Goal: Information Seeking & Learning: Learn about a topic

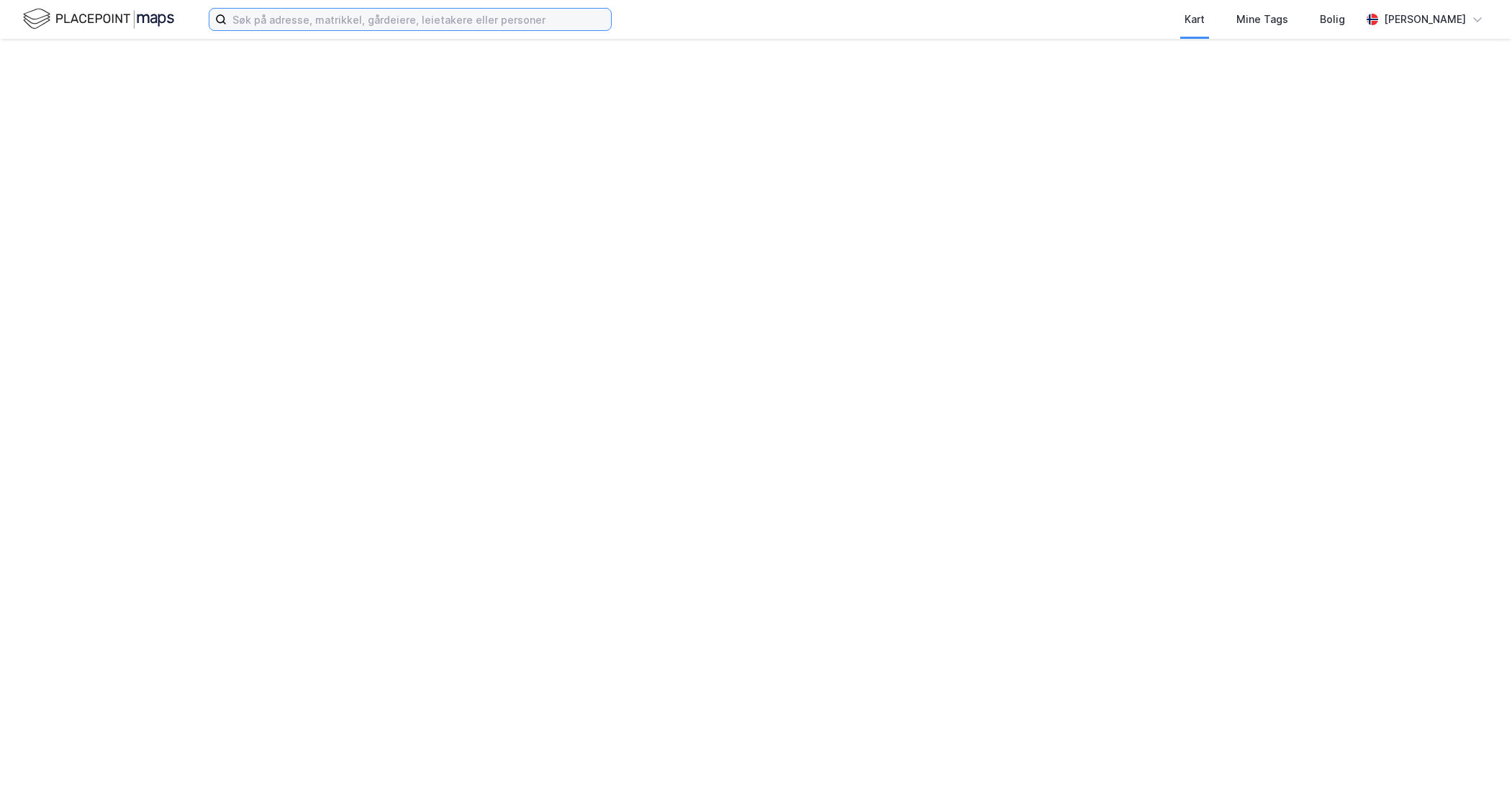
click at [344, 15] on input at bounding box center [419, 19] width 384 height 22
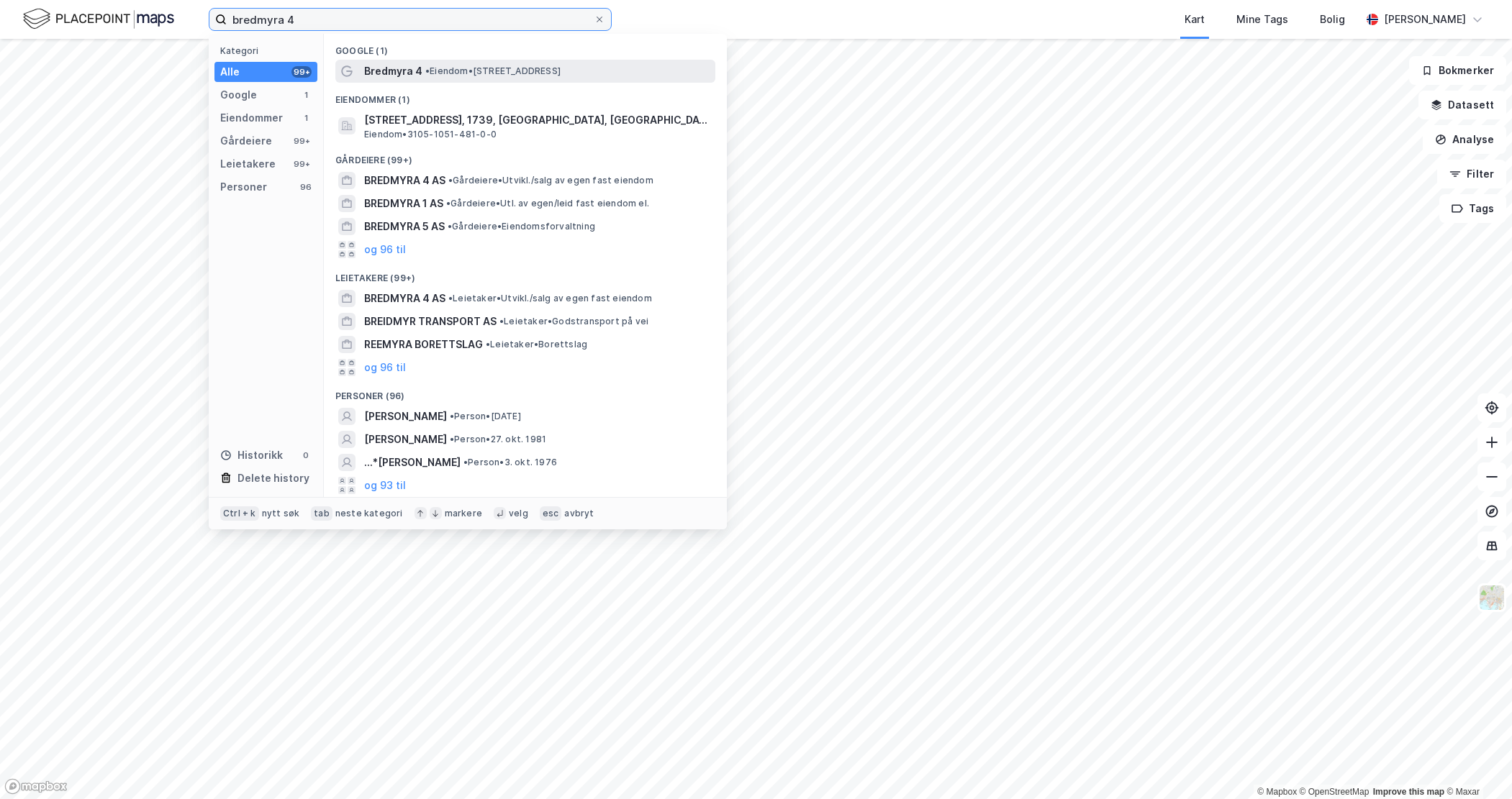
type input "bredmyra 4"
click at [416, 75] on span "Bredmyra 4" at bounding box center [393, 70] width 58 height 17
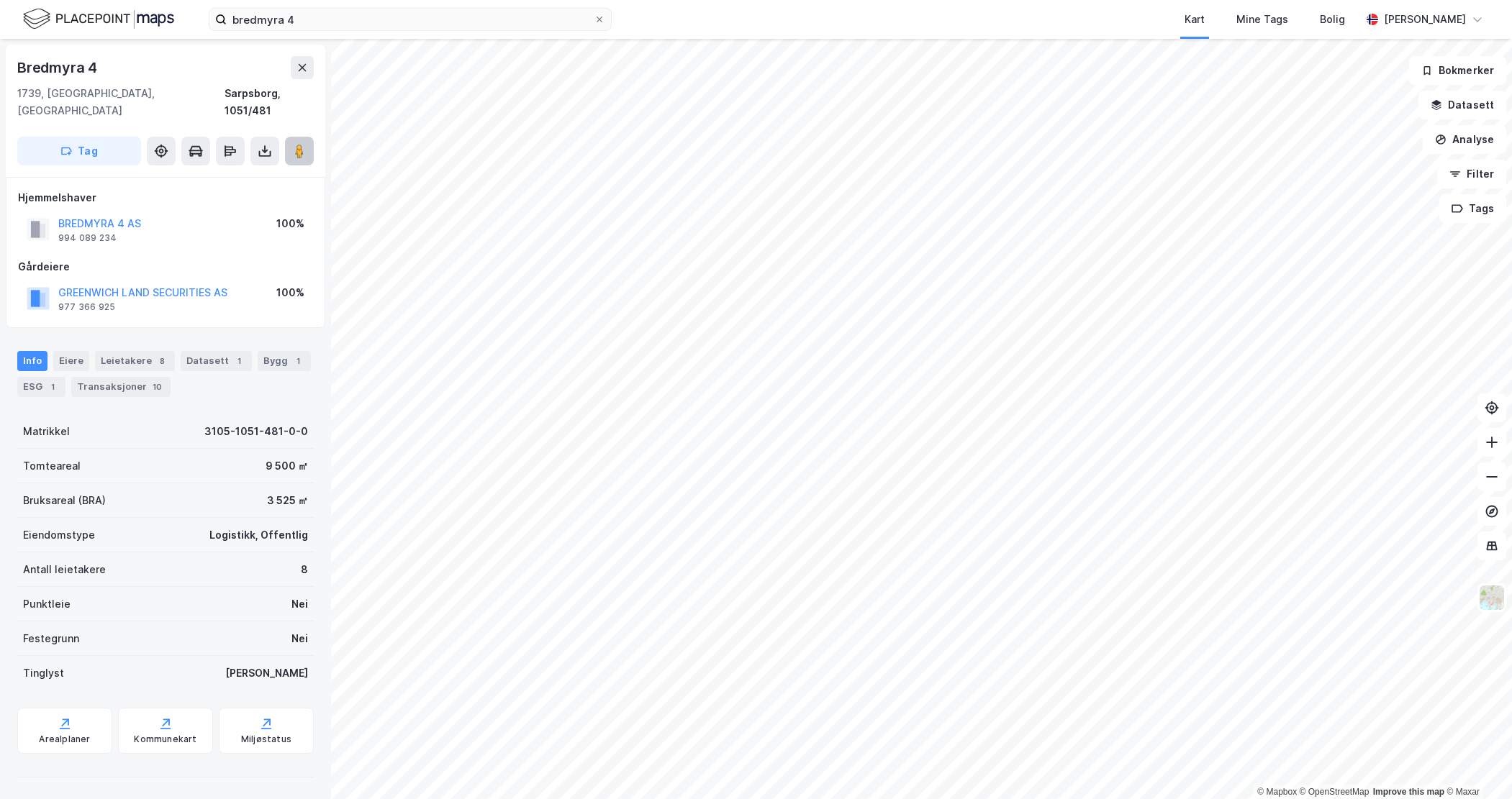
click at [295, 144] on image at bounding box center [299, 152] width 9 height 15
click at [219, 351] on div "Datasett 1" at bounding box center [216, 361] width 71 height 20
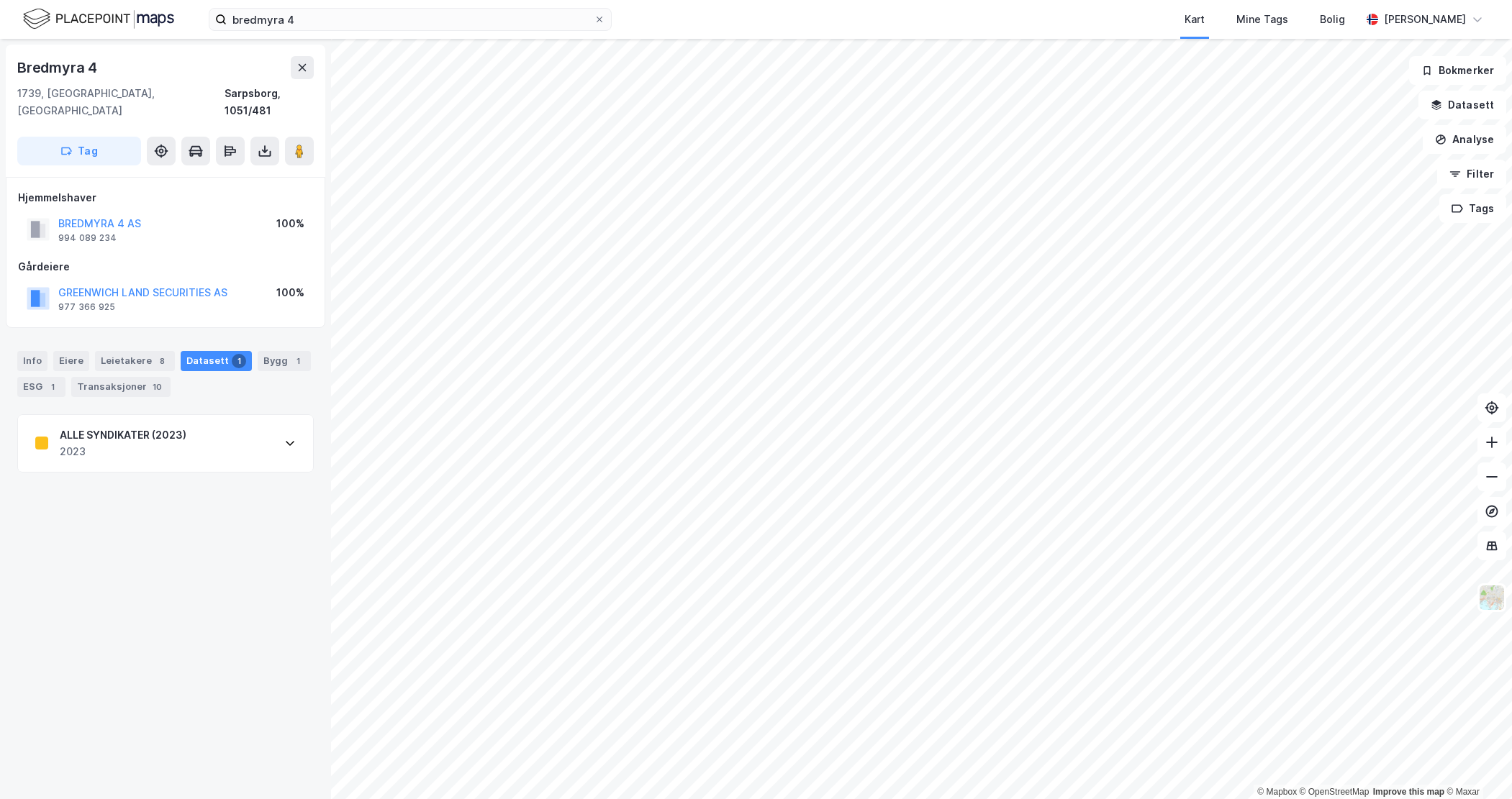
click at [175, 443] on div "2023" at bounding box center [123, 451] width 126 height 17
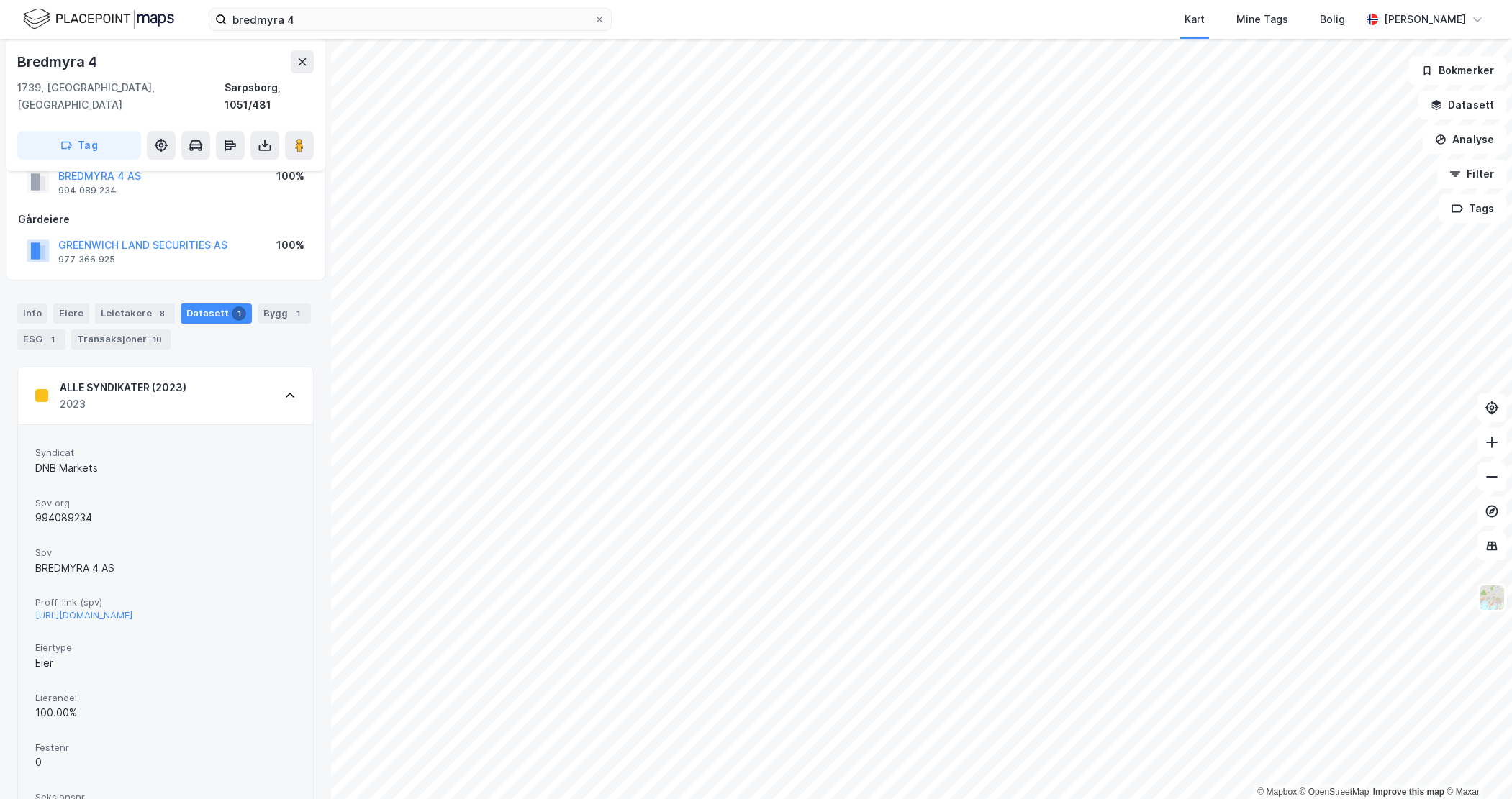
scroll to position [92, 0]
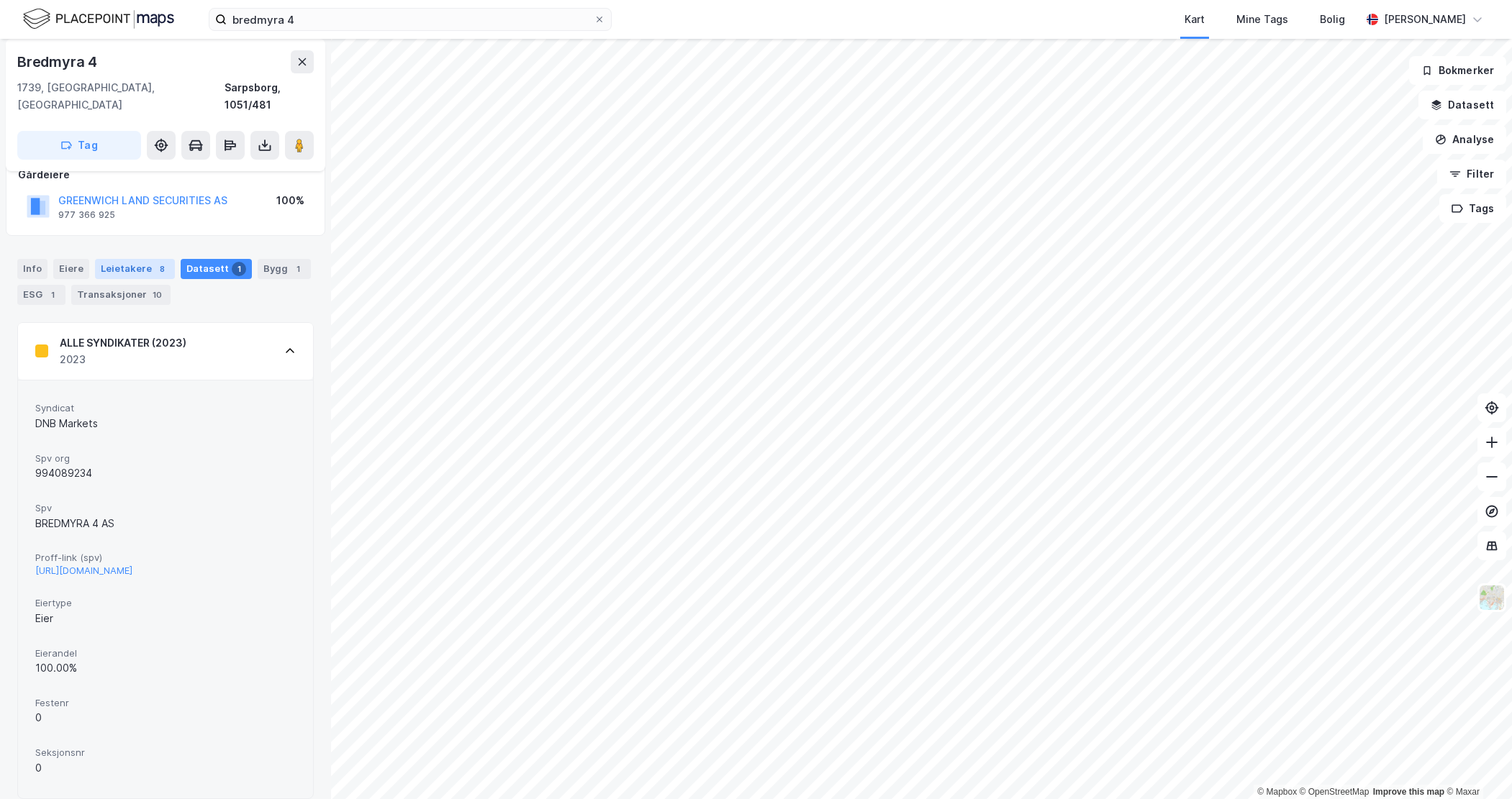
click at [135, 259] on div "Leietakere 8" at bounding box center [135, 269] width 80 height 20
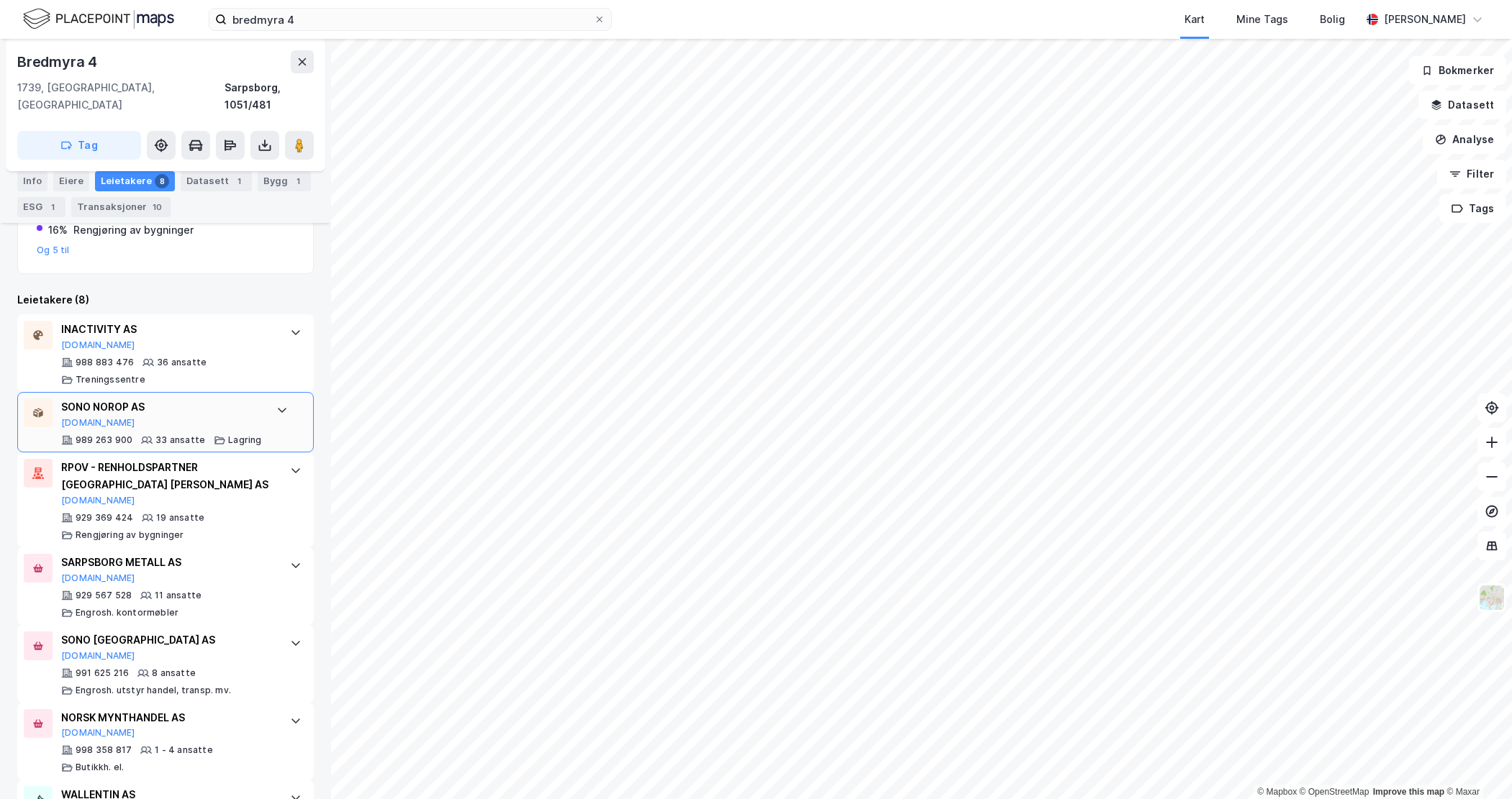
scroll to position [497, 0]
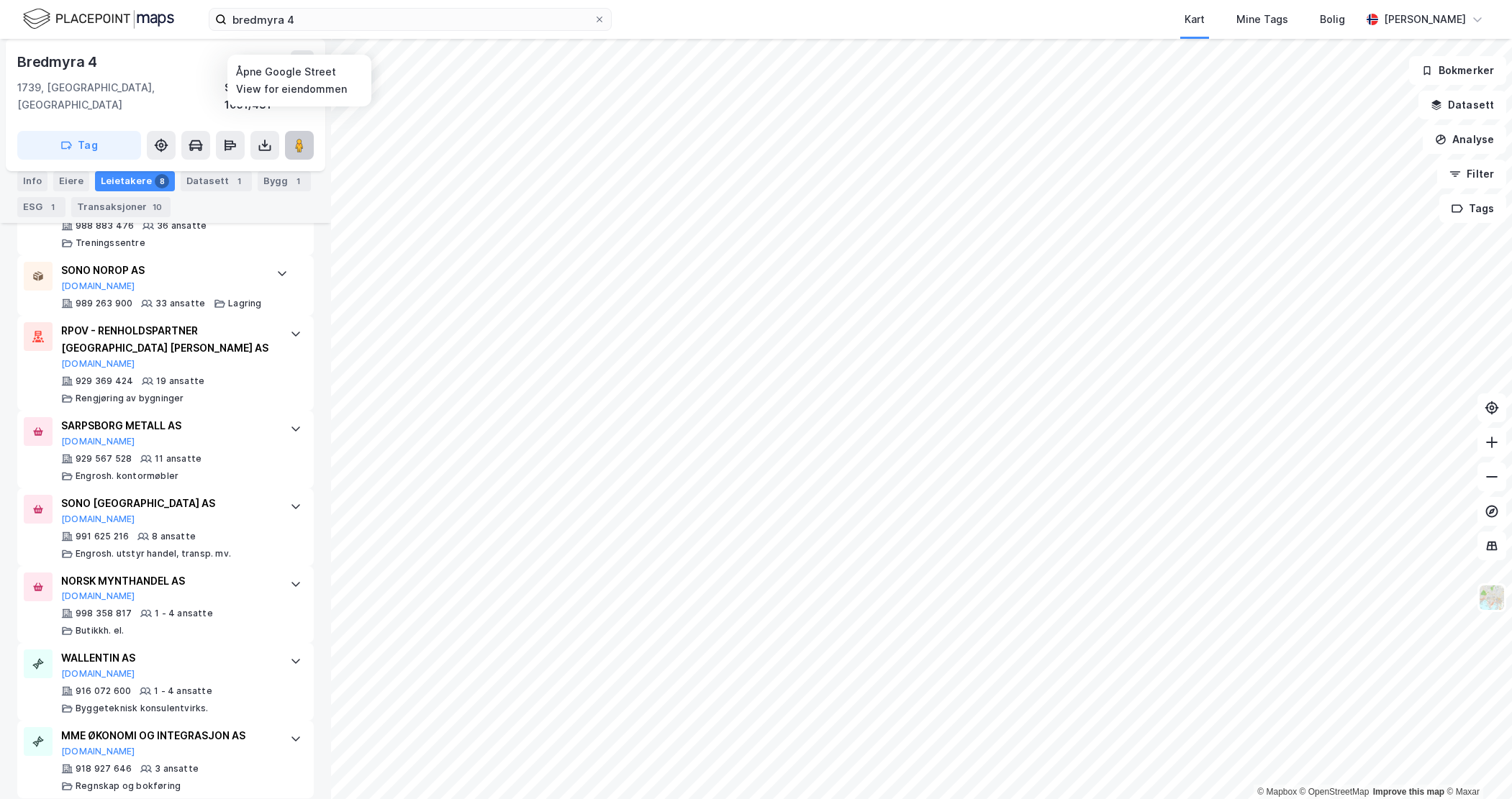
click at [297, 138] on image at bounding box center [299, 145] width 9 height 15
click at [207, 182] on div "Datasett 1" at bounding box center [216, 181] width 71 height 20
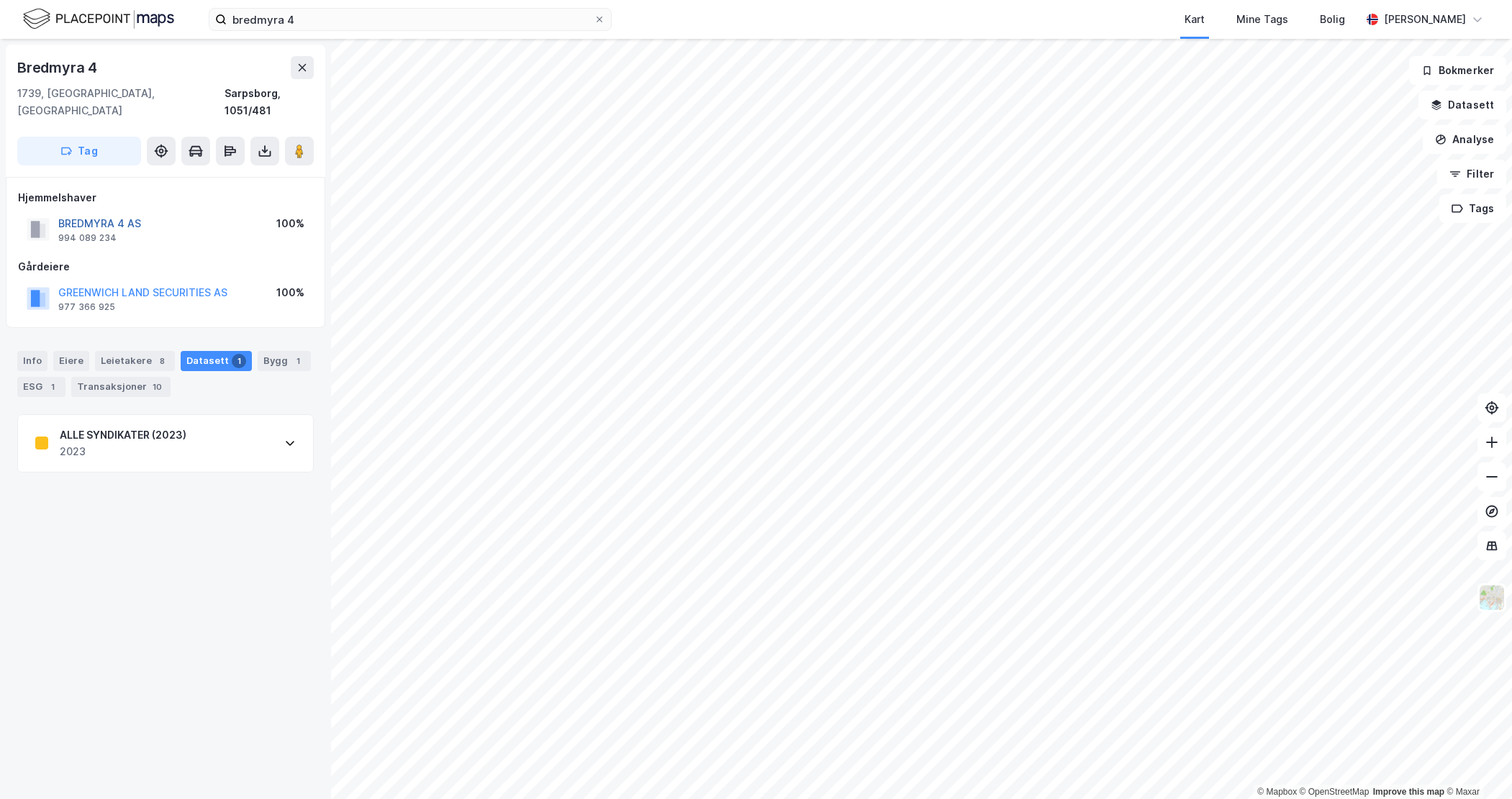
click at [0, 0] on button "BREDMYRA 4 AS" at bounding box center [0, 0] width 0 height 0
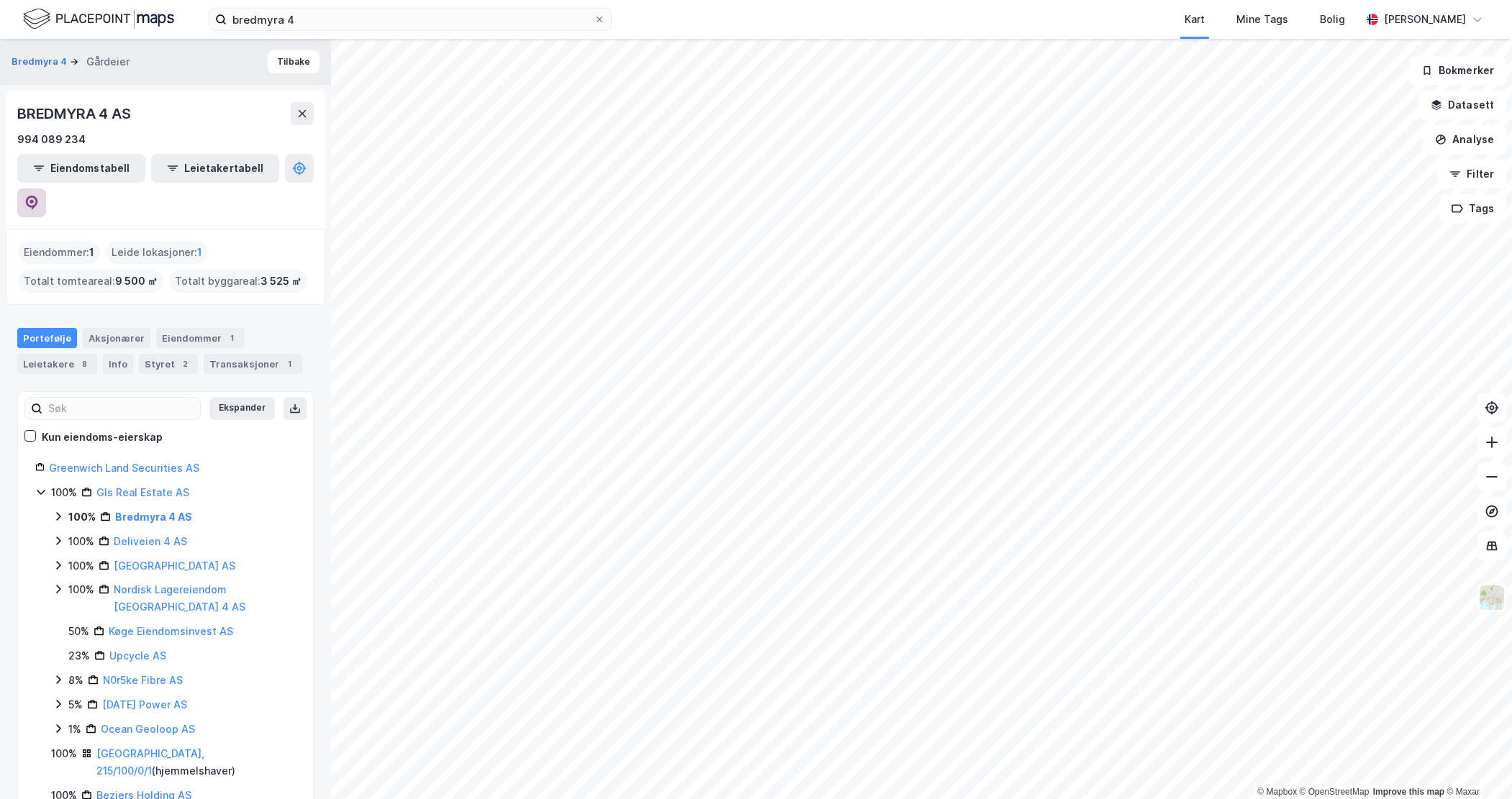
click at [46, 189] on button at bounding box center [32, 203] width 29 height 29
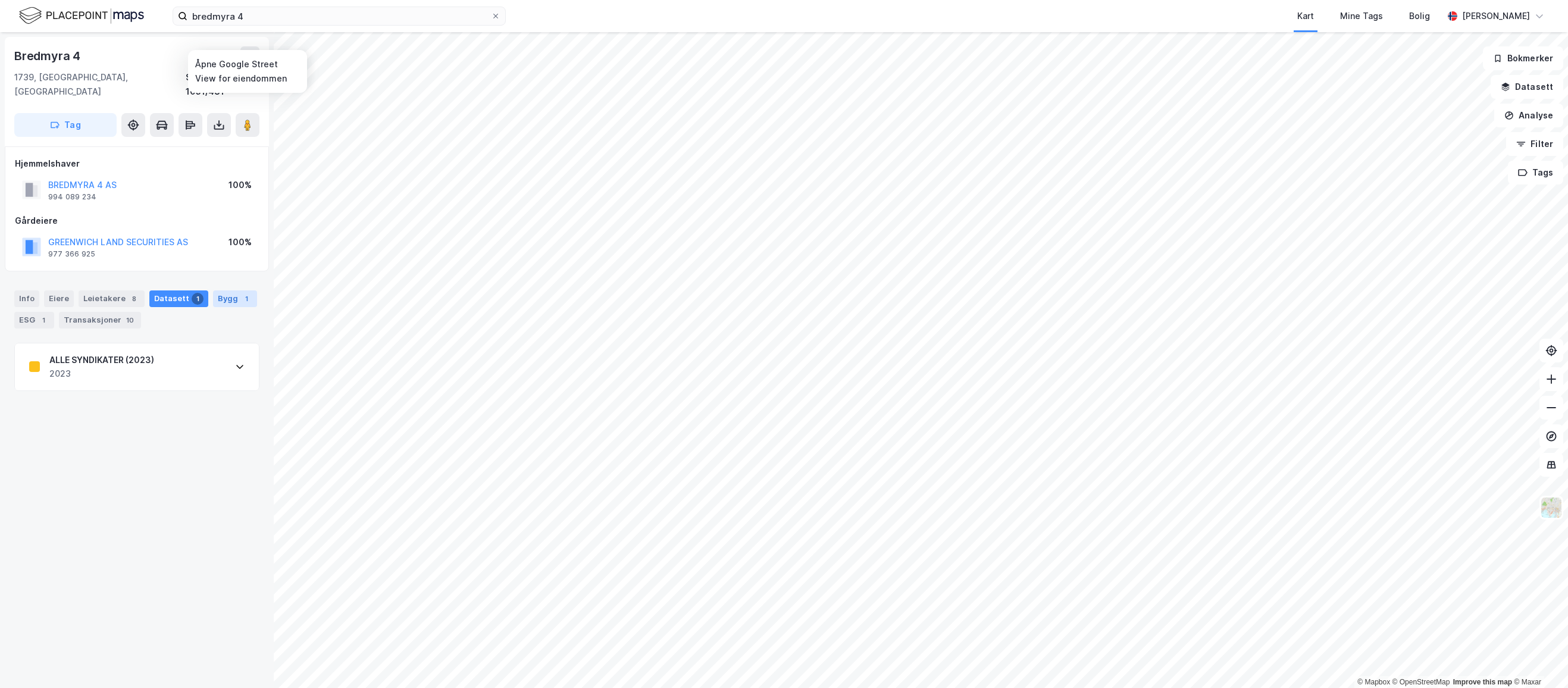
click at [218, 290] on div "Bygg 1" at bounding box center [235, 298] width 44 height 17
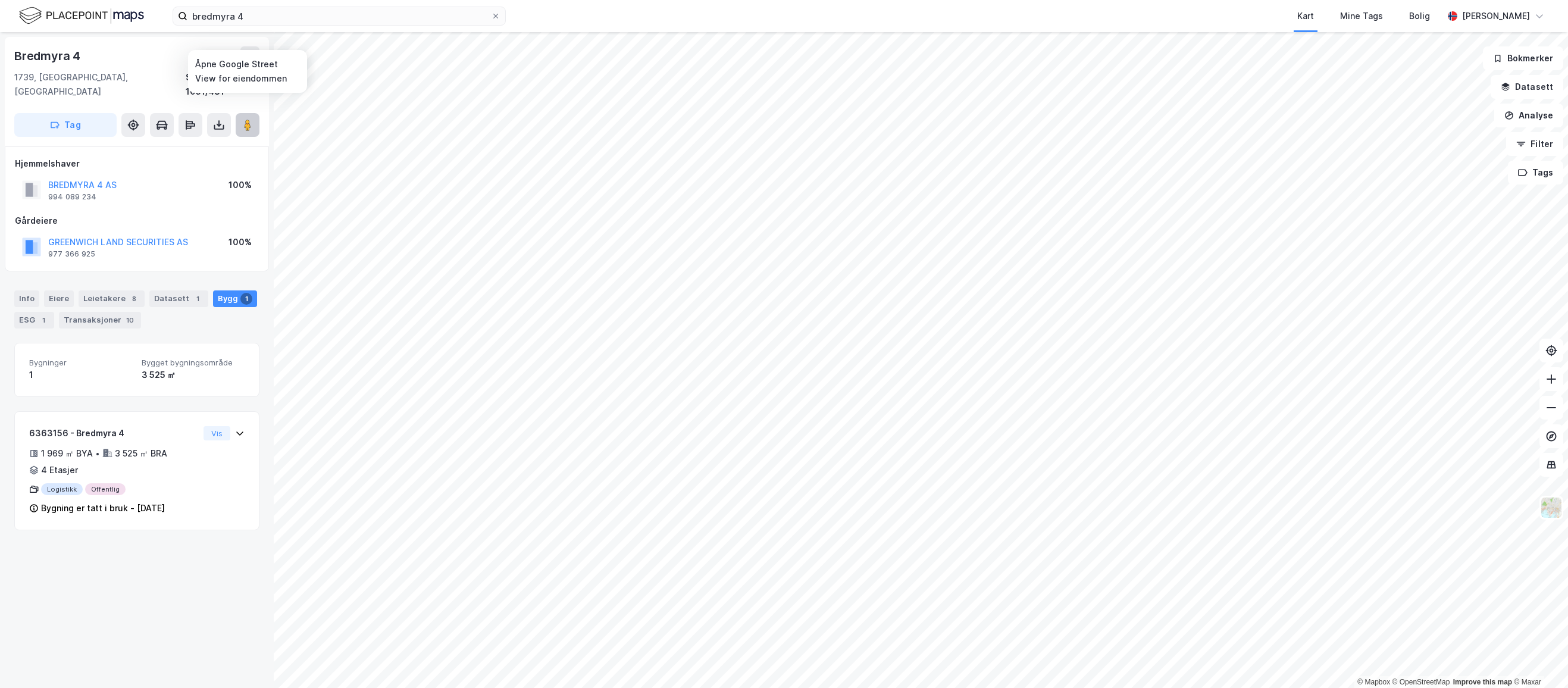
click at [247, 119] on image at bounding box center [247, 125] width 7 height 12
click at [109, 290] on div "Leietakere 2" at bounding box center [111, 298] width 66 height 17
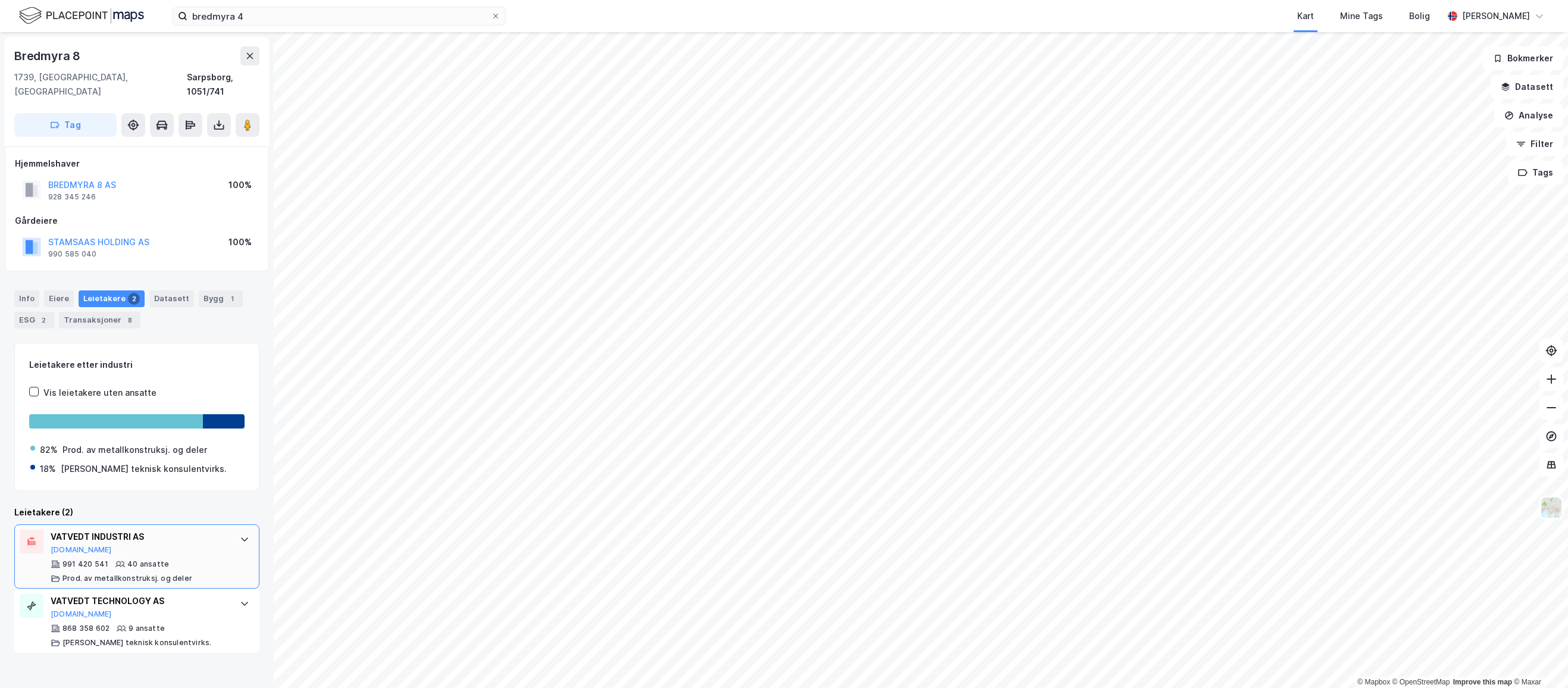
click at [126, 574] on div "Prod. av metallkonstruksj. og deler" at bounding box center [127, 579] width 130 height 9
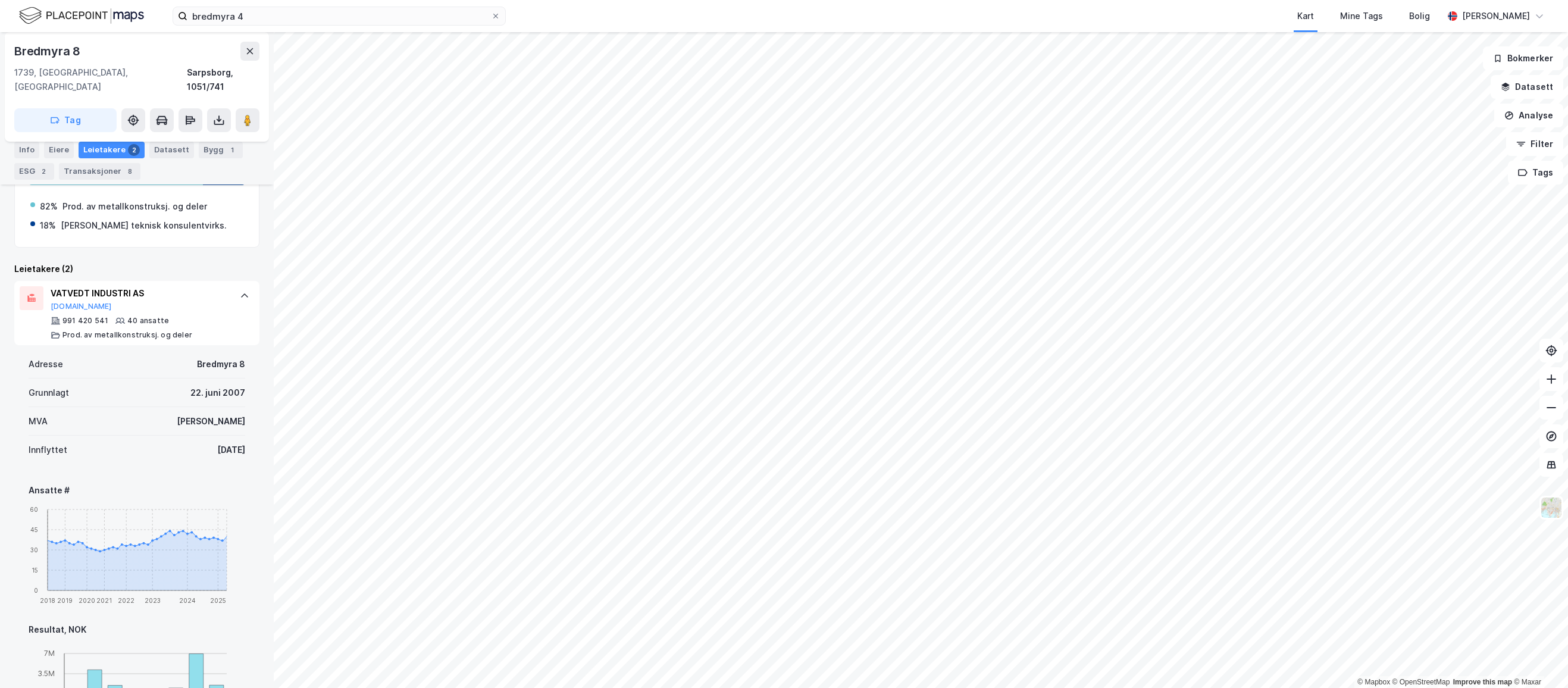
scroll to position [155, 0]
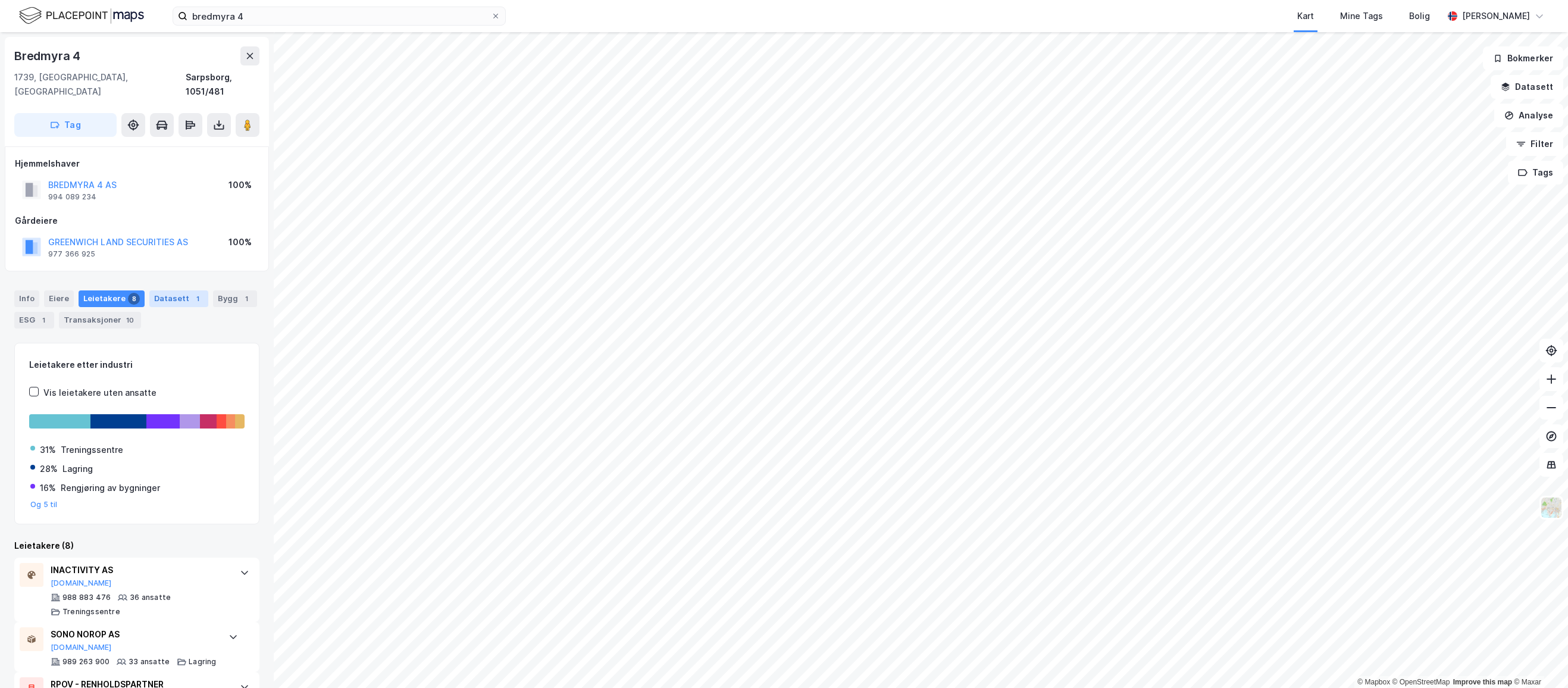
click at [155, 291] on div "Datasett 1" at bounding box center [179, 298] width 59 height 17
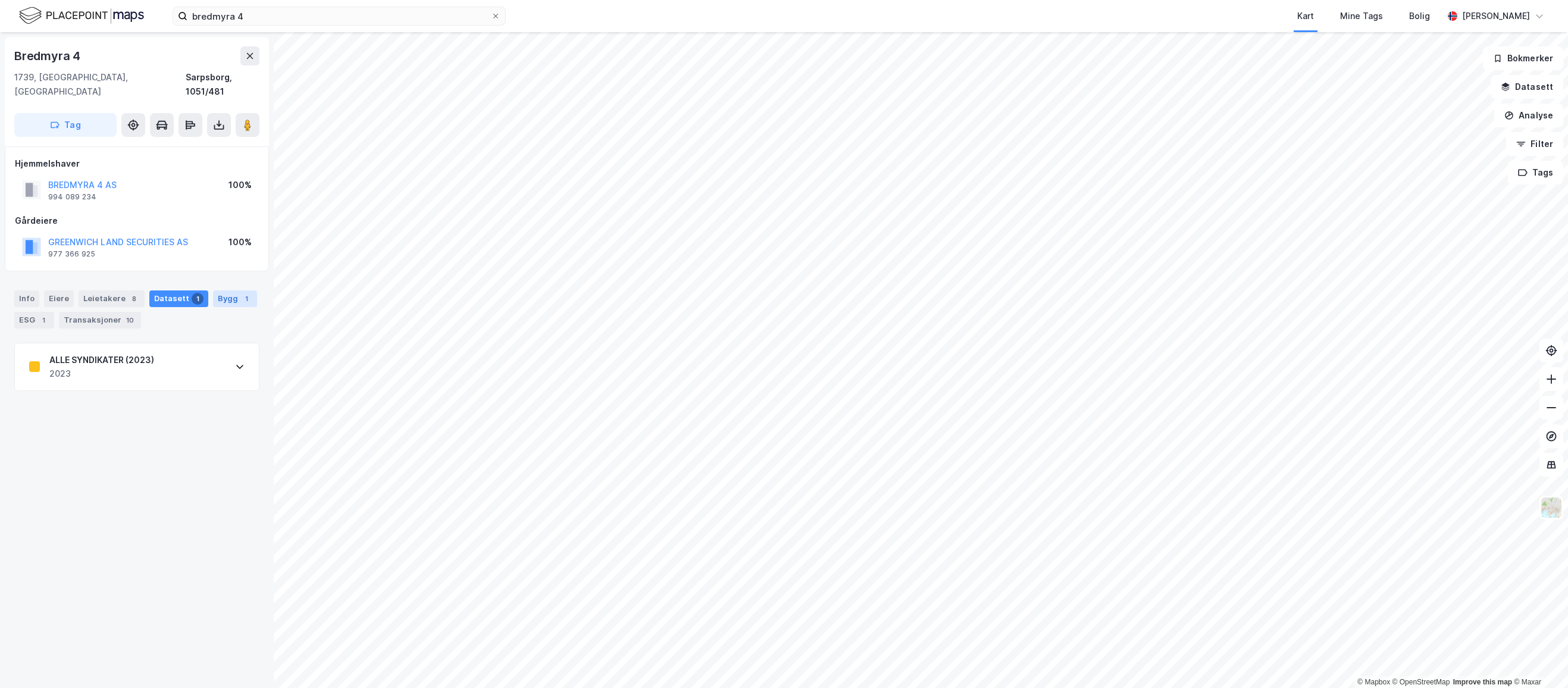
click at [220, 290] on div "Bygg 1" at bounding box center [235, 298] width 44 height 17
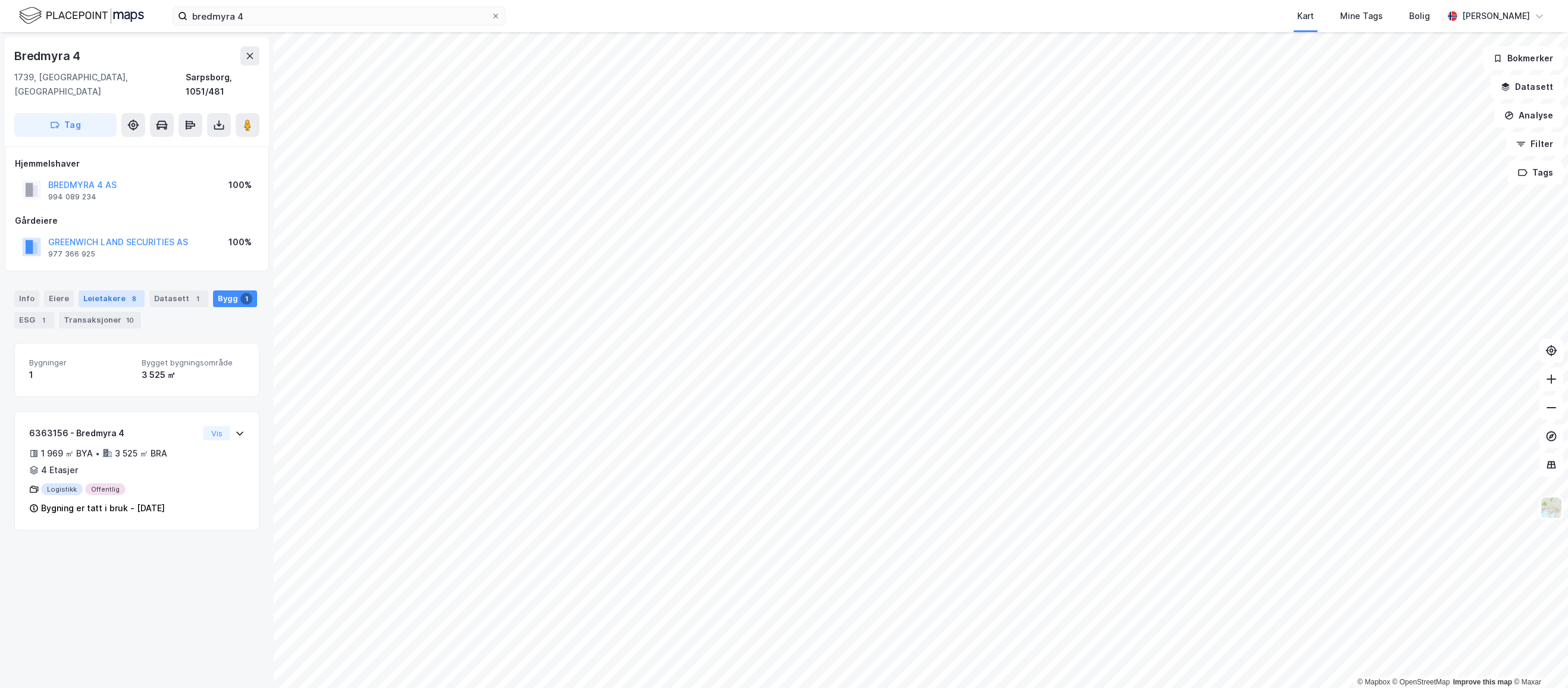
click at [112, 290] on div "Leietakere 8" at bounding box center [111, 298] width 66 height 17
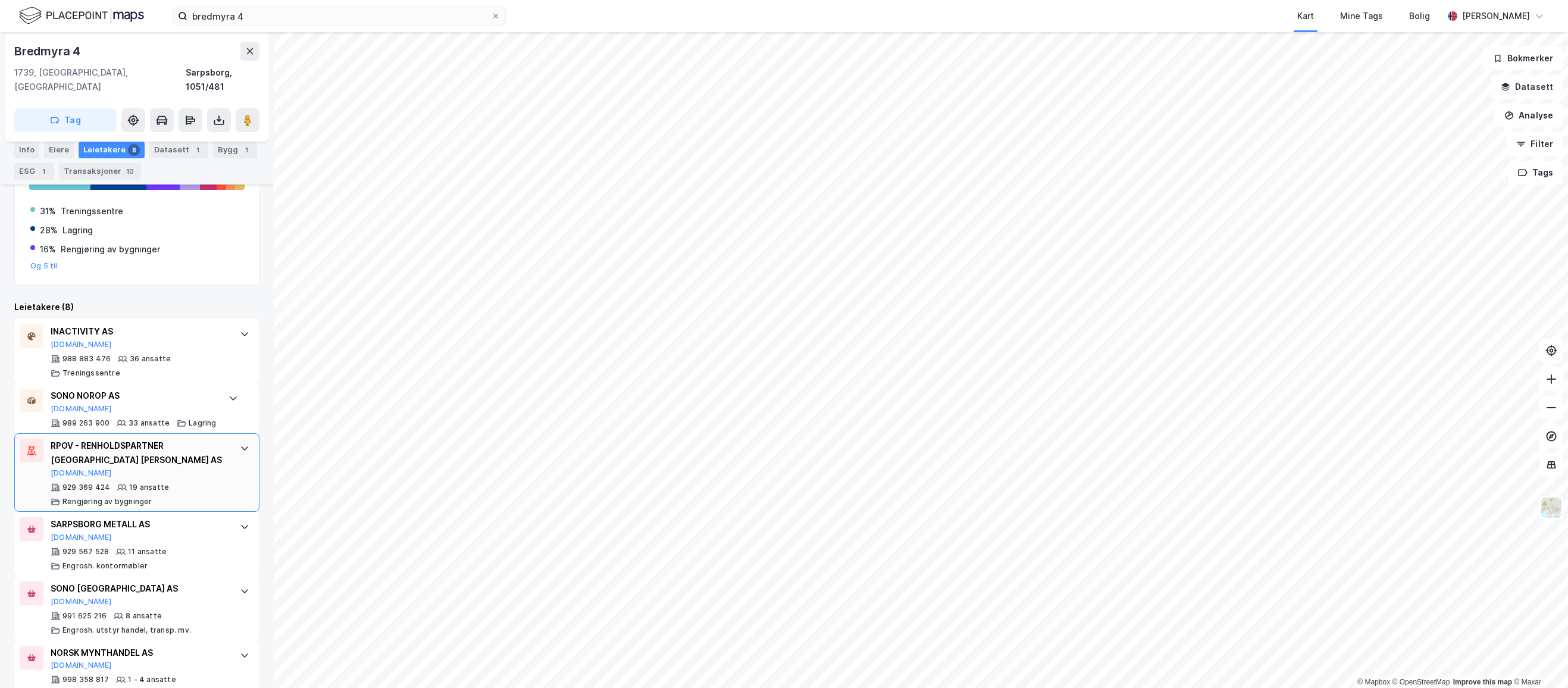
scroll to position [238, 0]
click at [178, 455] on div "RPOV - RENHOLDSPARTNER OSLO OG VIKEN AS Proff.no" at bounding box center [139, 459] width 178 height 40
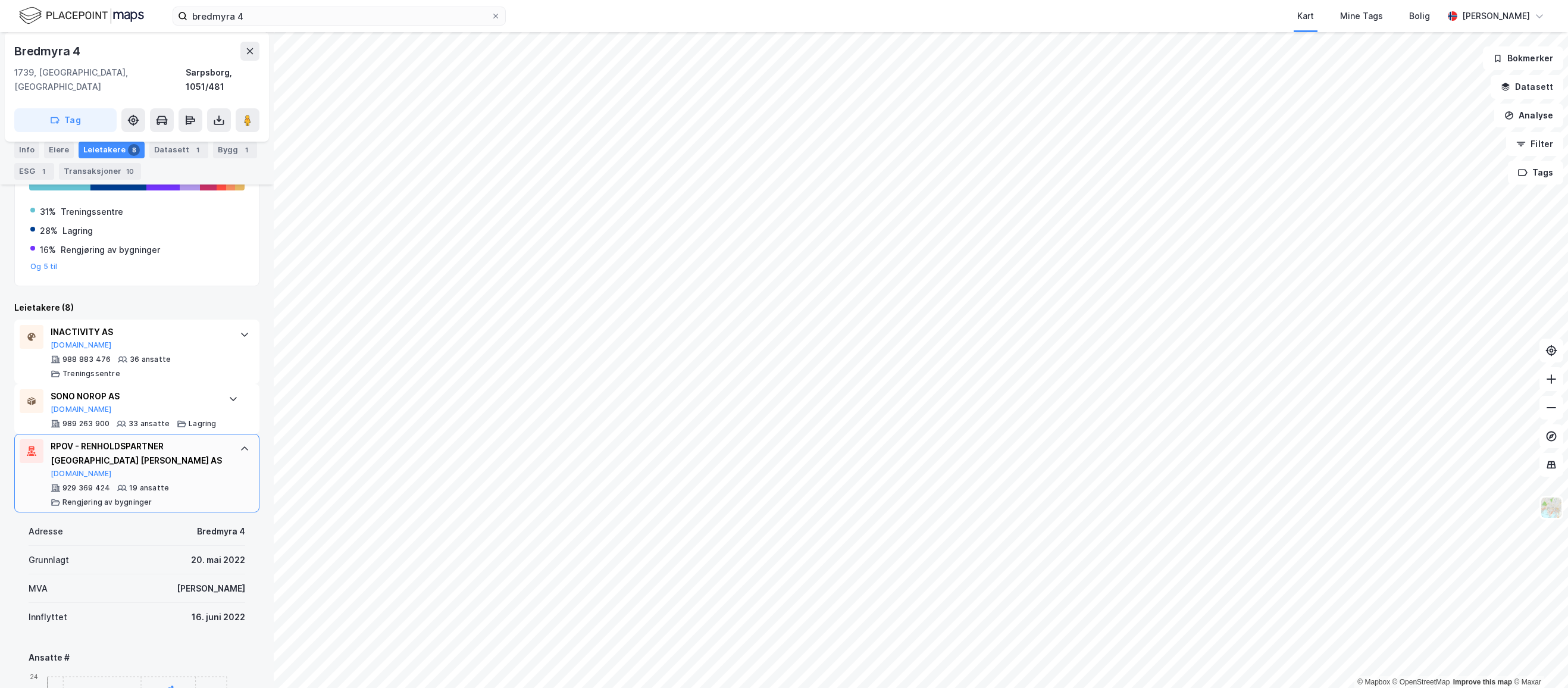
click at [157, 449] on div "RPOV - RENHOLDSPARTNER OSLO OG VIKEN AS" at bounding box center [139, 453] width 178 height 29
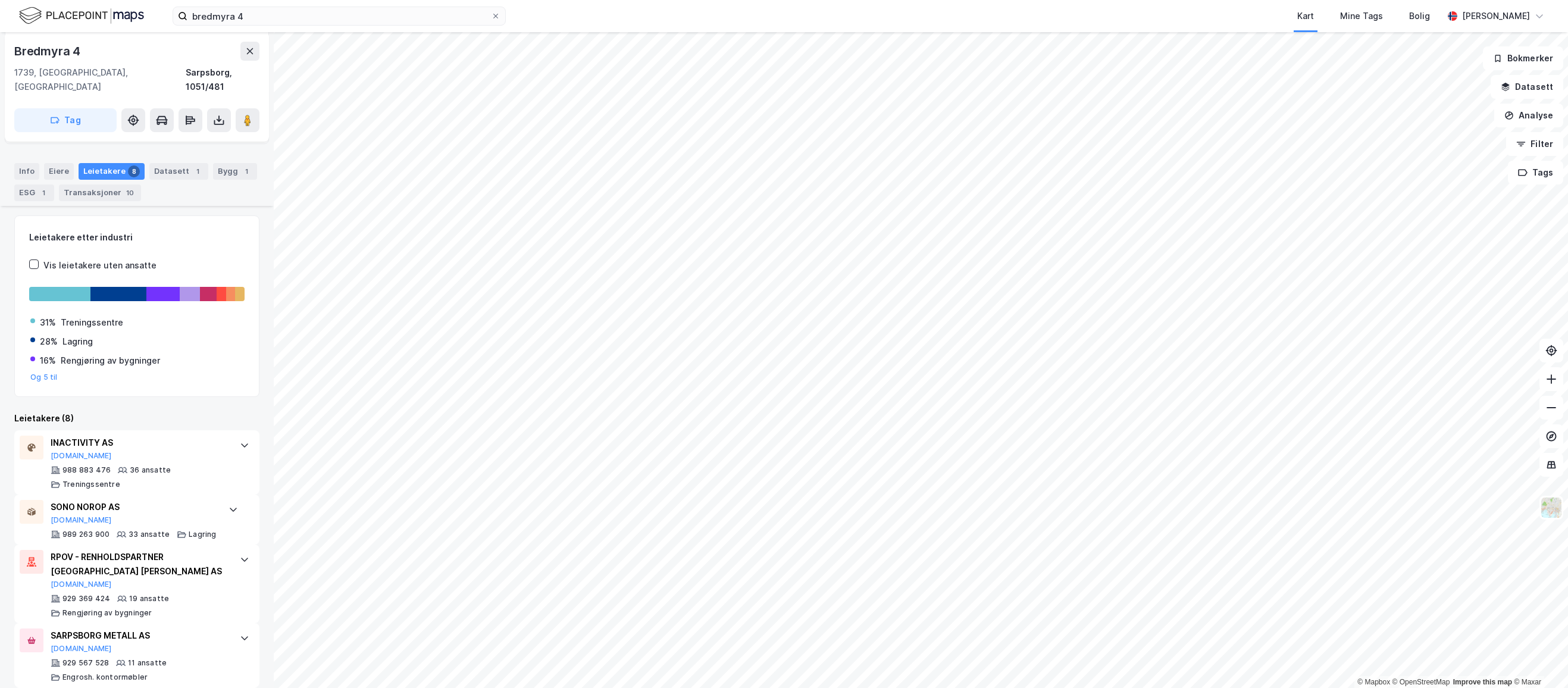
scroll to position [0, 0]
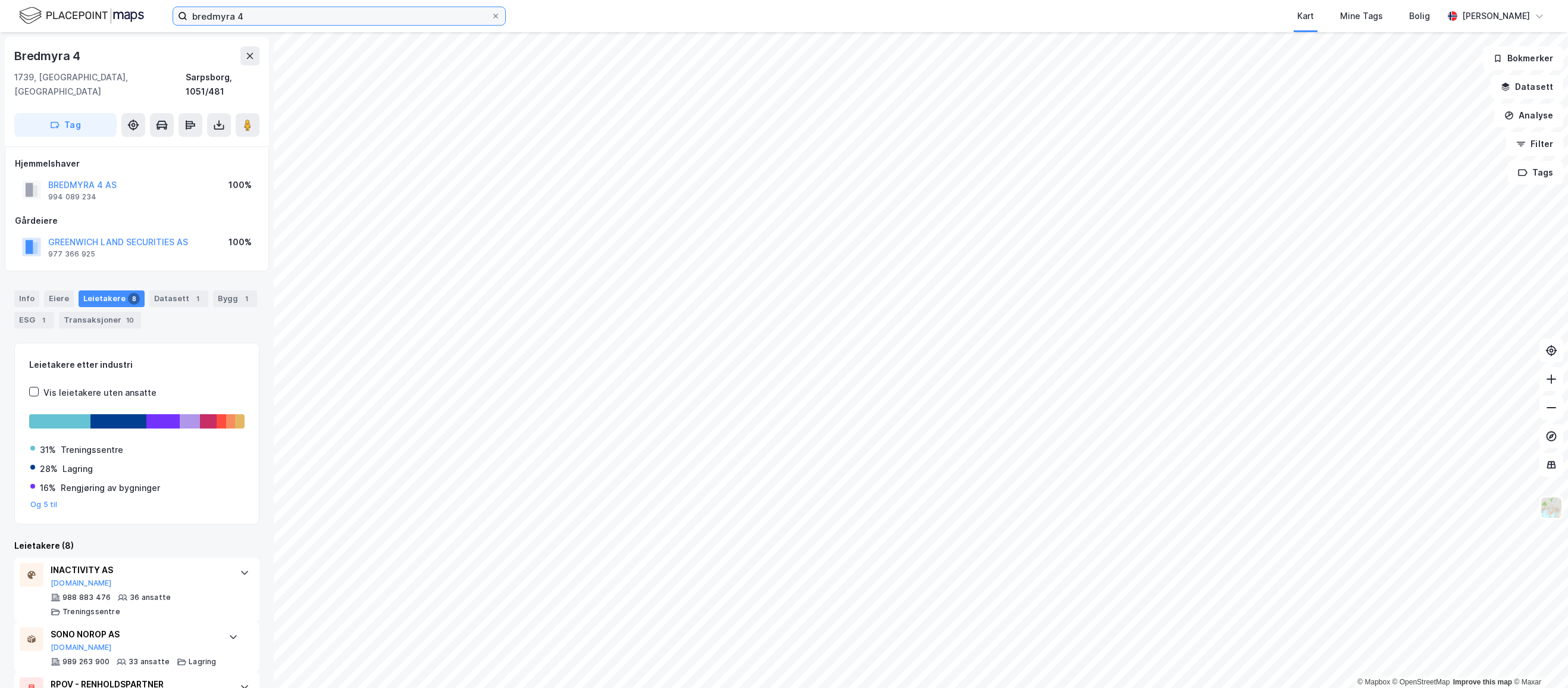
click at [249, 21] on input "bredmyra 4" at bounding box center [339, 16] width 304 height 18
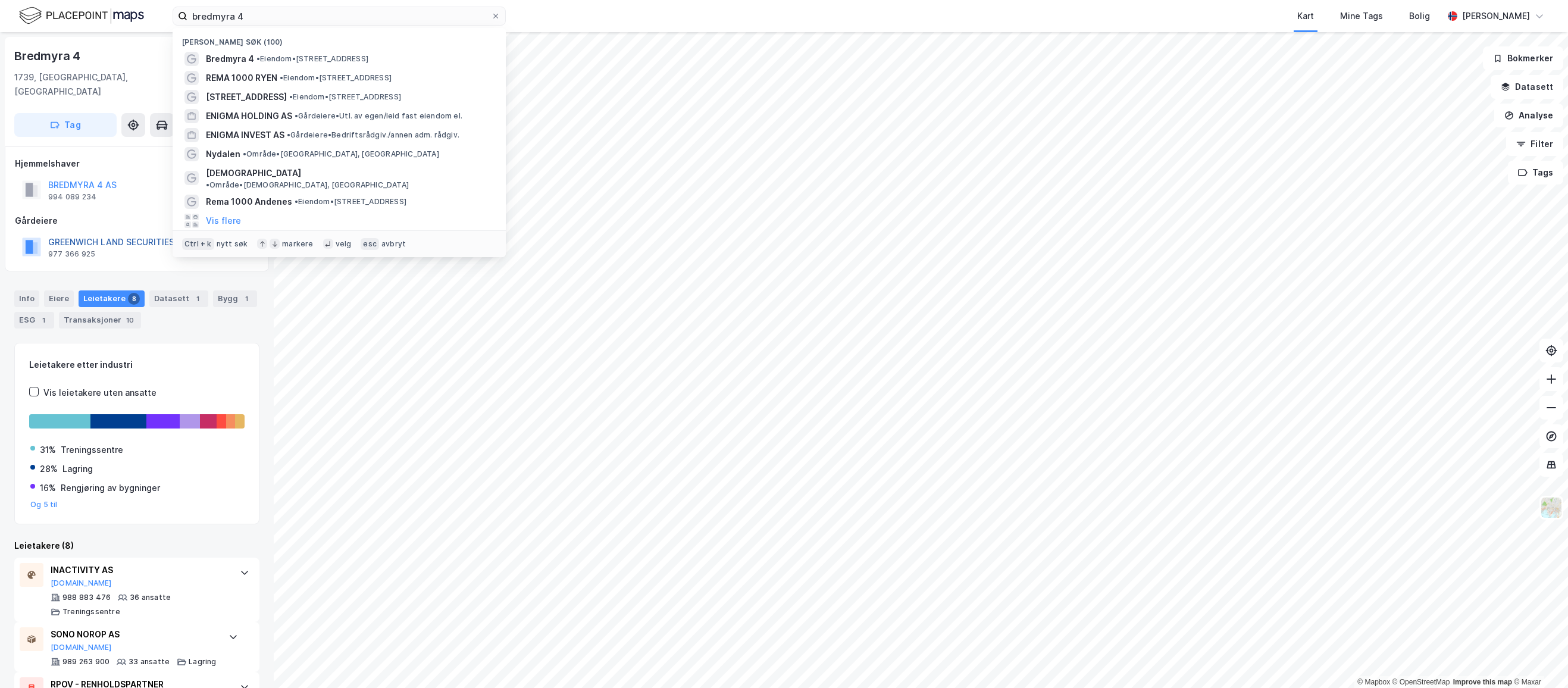
click at [0, 0] on button "GREENWICH LAND SECURITIES AS" at bounding box center [0, 0] width 0 height 0
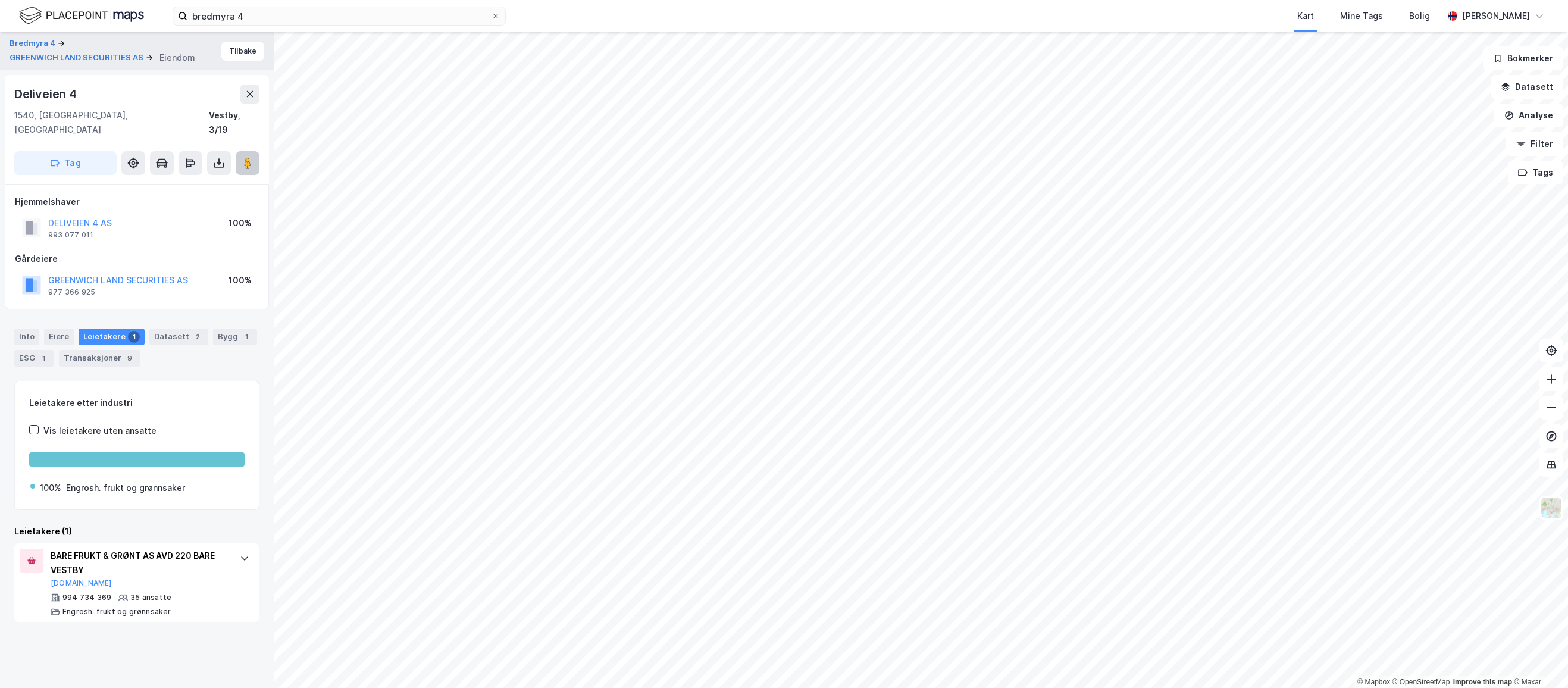
click at [247, 157] on image at bounding box center [247, 163] width 7 height 12
click at [167, 329] on div "Datasett 2" at bounding box center [179, 337] width 59 height 17
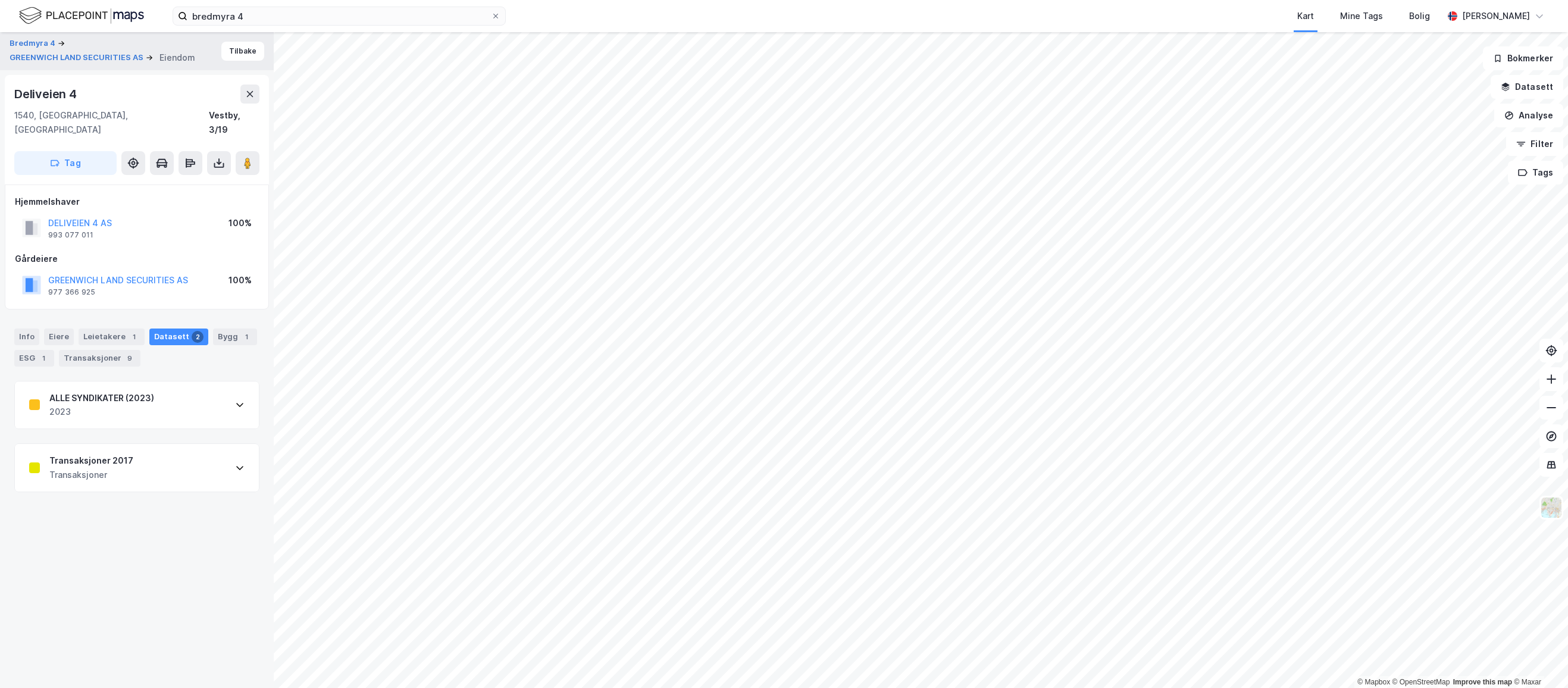
click at [154, 449] on div "Transaksjoner 2017 Transaksjoner" at bounding box center [137, 467] width 244 height 48
click at [0, 0] on button "DELIVEIEN 4 AS" at bounding box center [0, 0] width 0 height 0
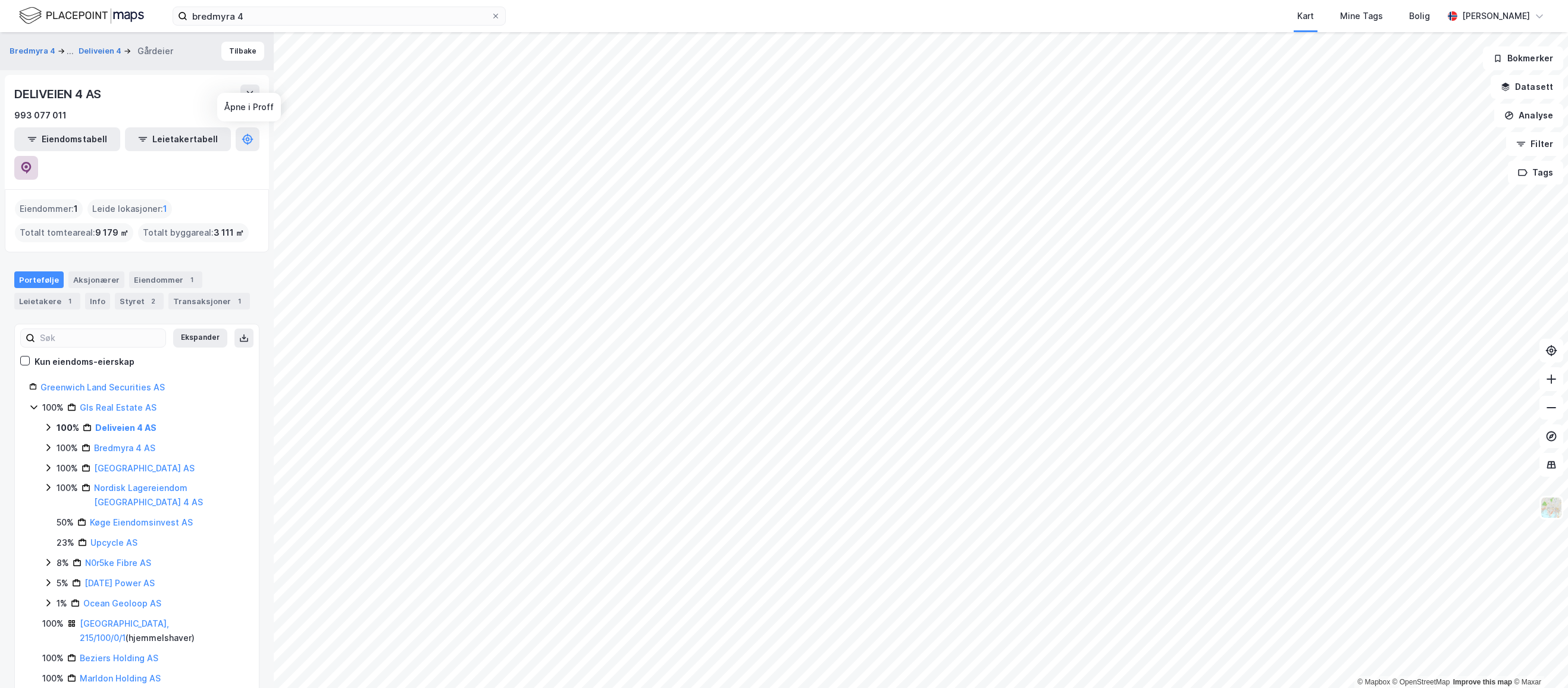
click at [28, 165] on icon at bounding box center [25, 166] width 3 height 3
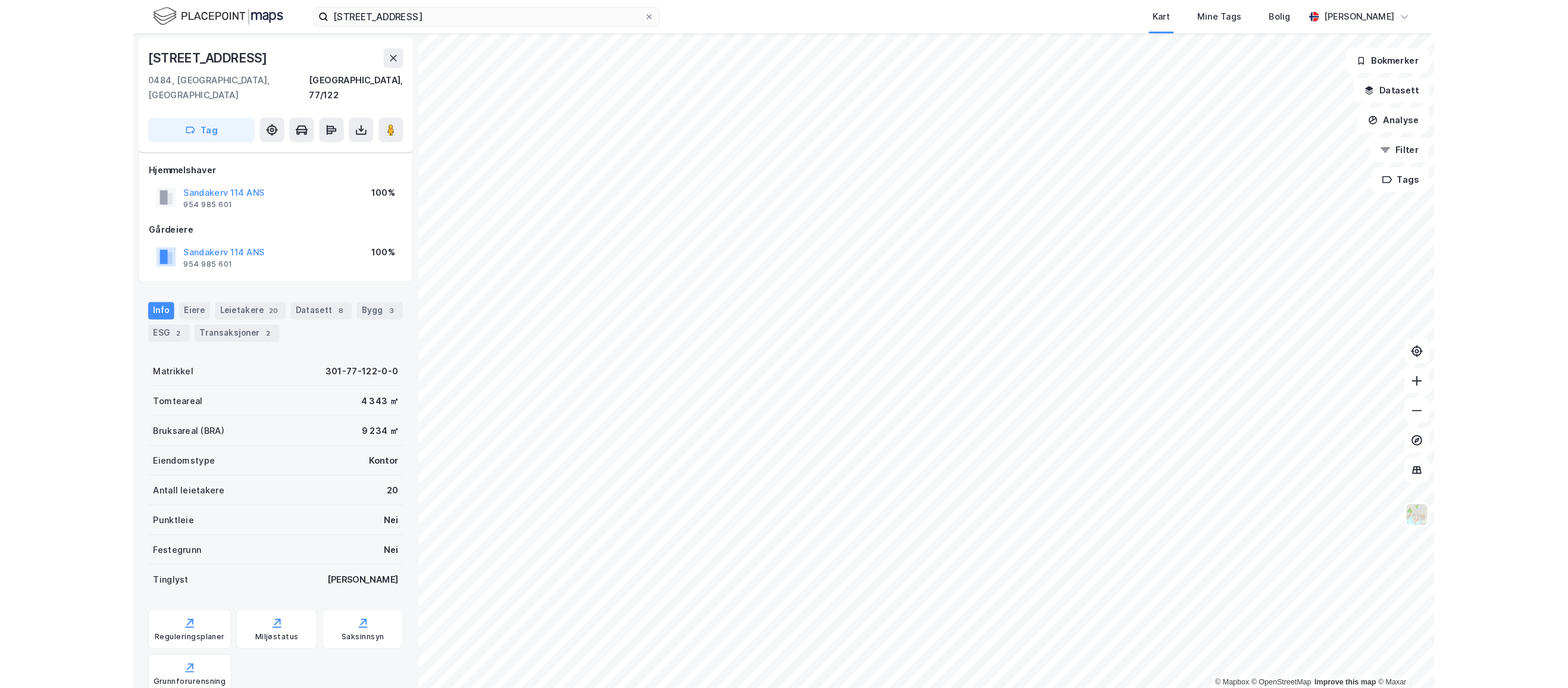
scroll to position [68, 0]
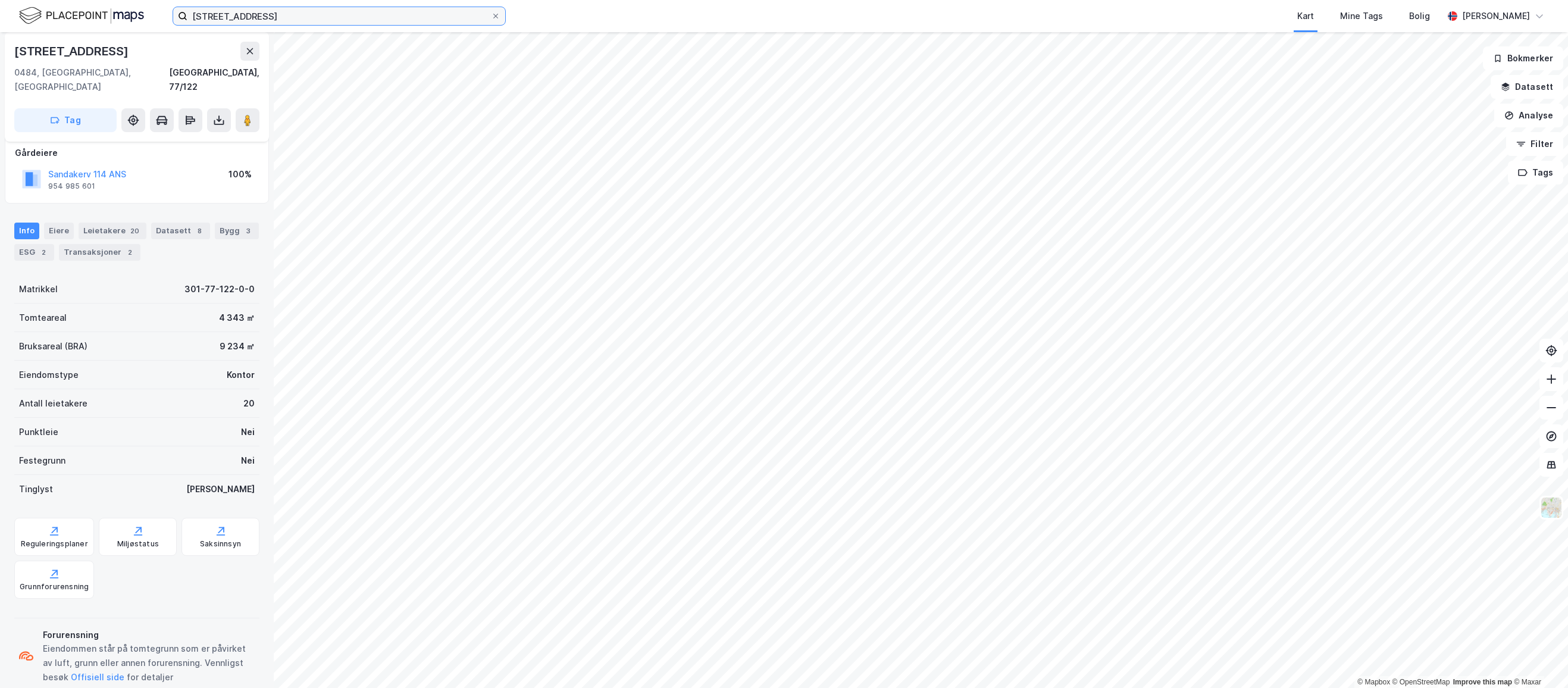
click at [294, 8] on input "SANDAKERVEIEN 114" at bounding box center [339, 16] width 304 height 18
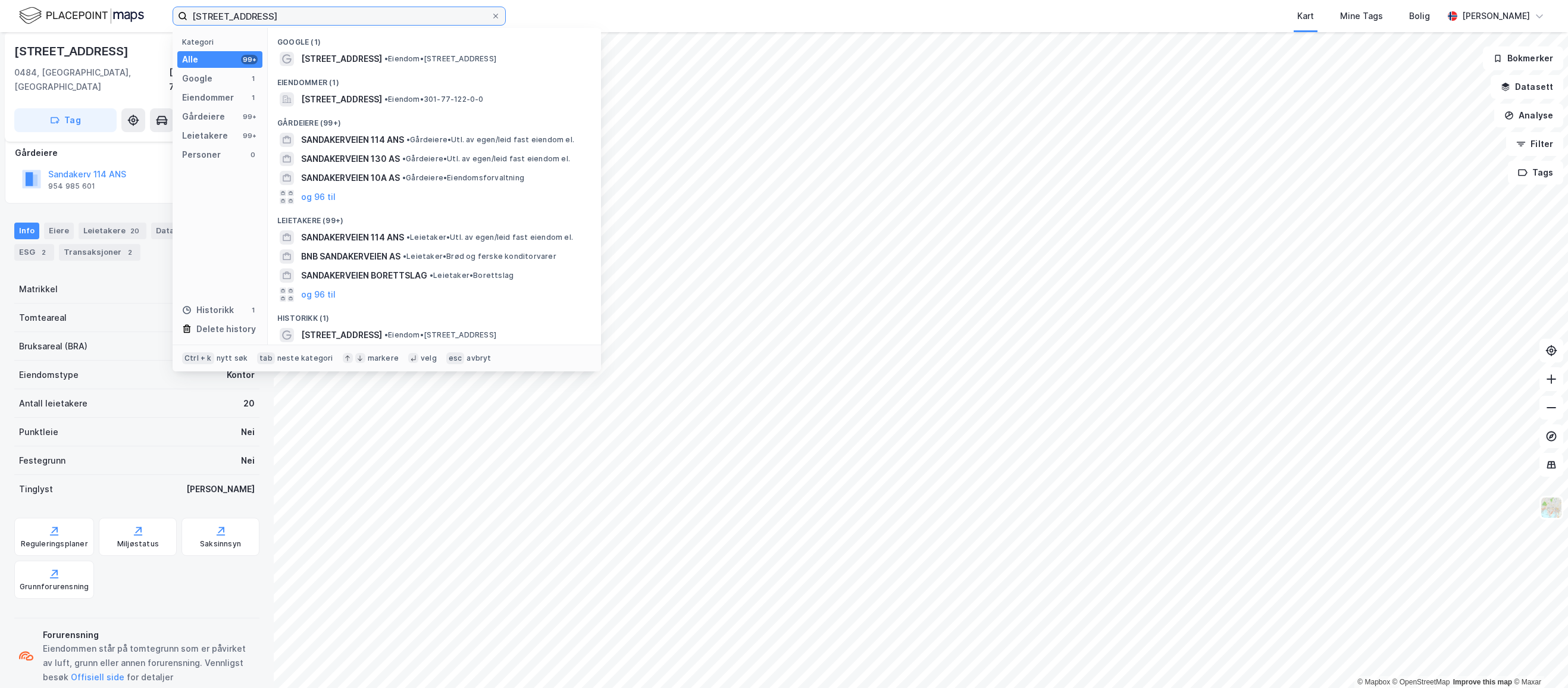
click at [294, 8] on input "SANDAKERVEIEN 114" at bounding box center [339, 16] width 304 height 18
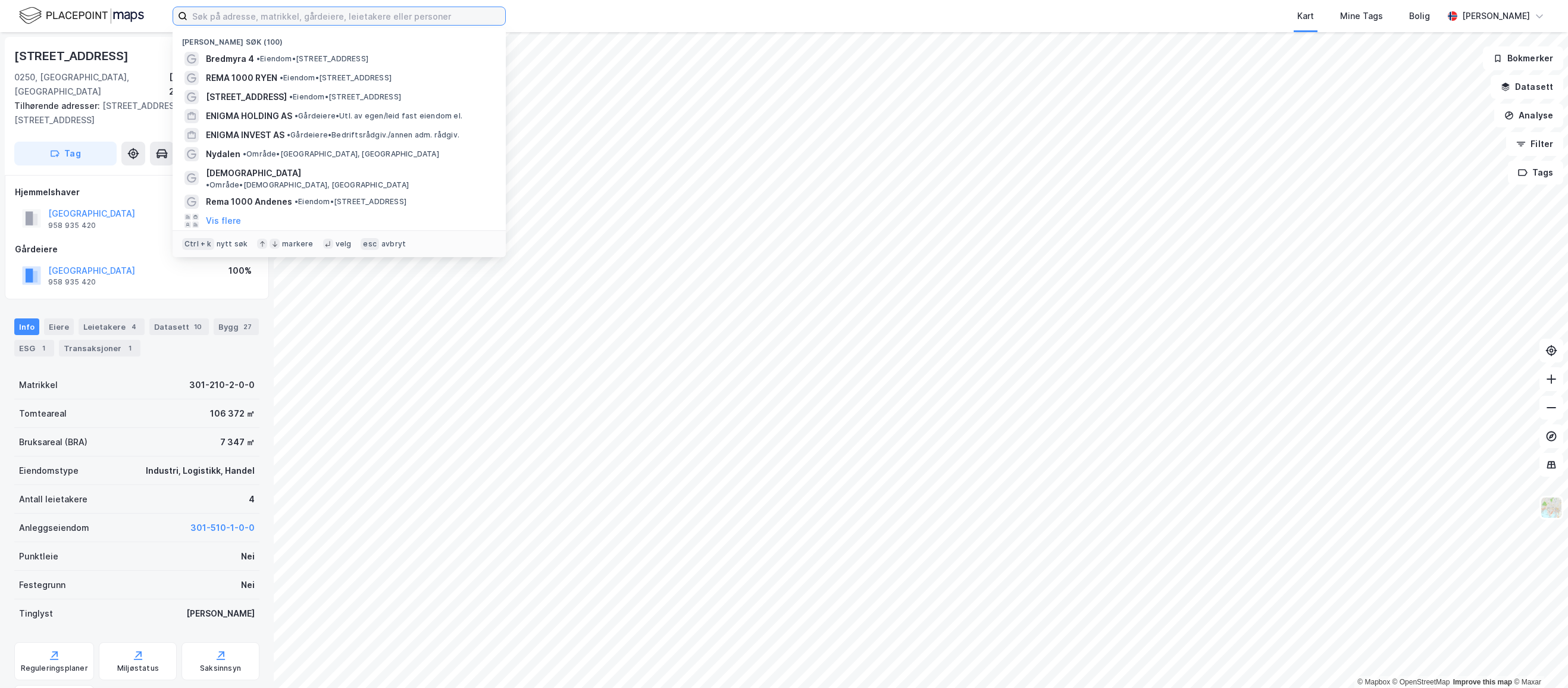
click at [438, 20] on input at bounding box center [346, 16] width 318 height 18
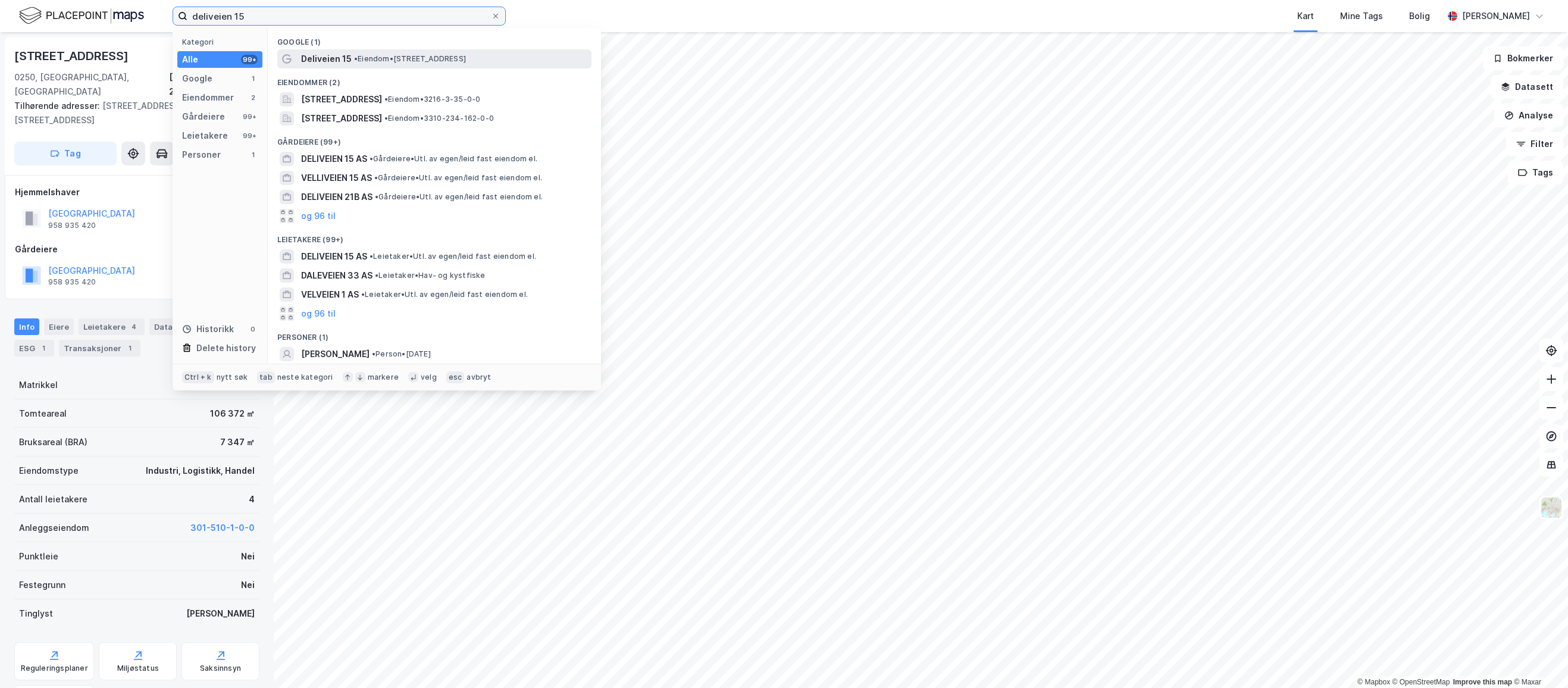
type input "deliveien 15"
click at [403, 62] on span "• Eiendom • [STREET_ADDRESS]" at bounding box center [409, 59] width 112 height 9
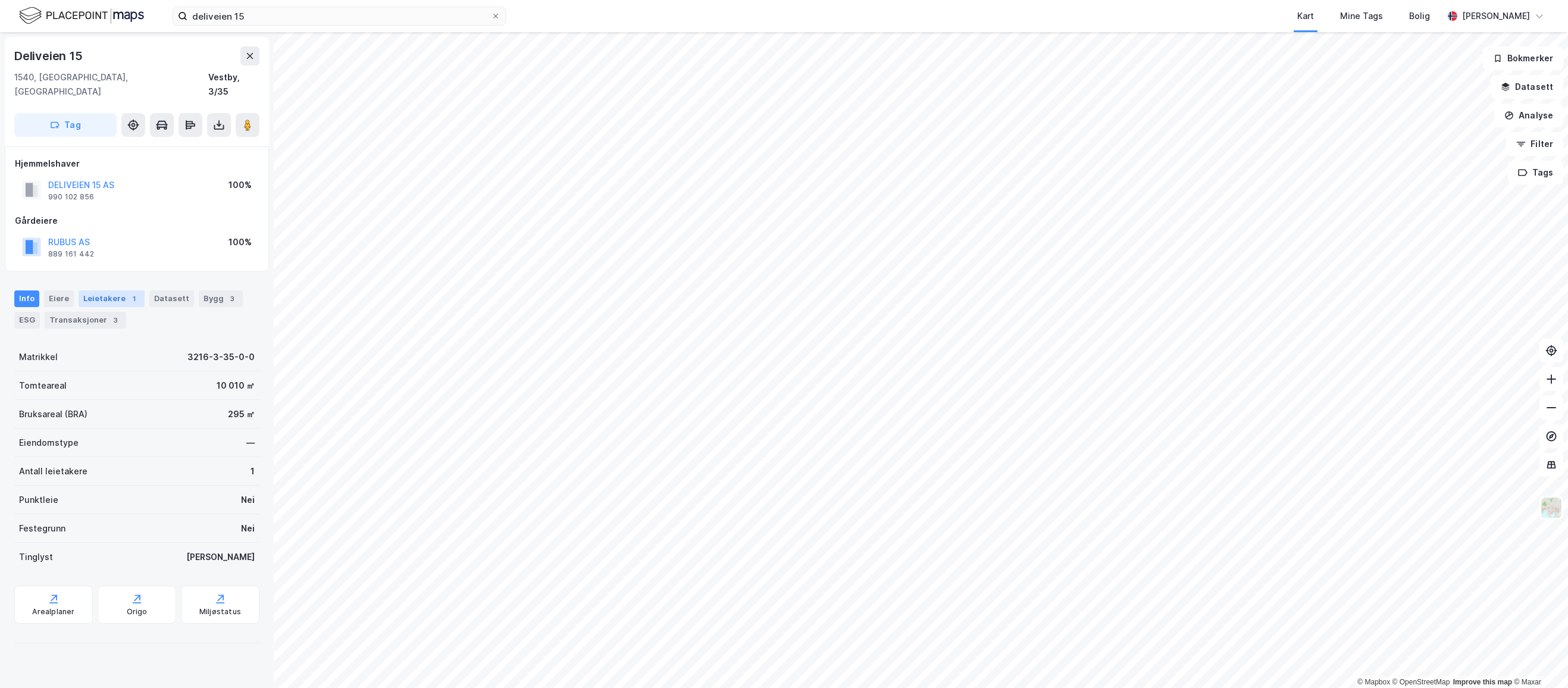
click at [96, 290] on div "Leietakere 1" at bounding box center [111, 298] width 66 height 17
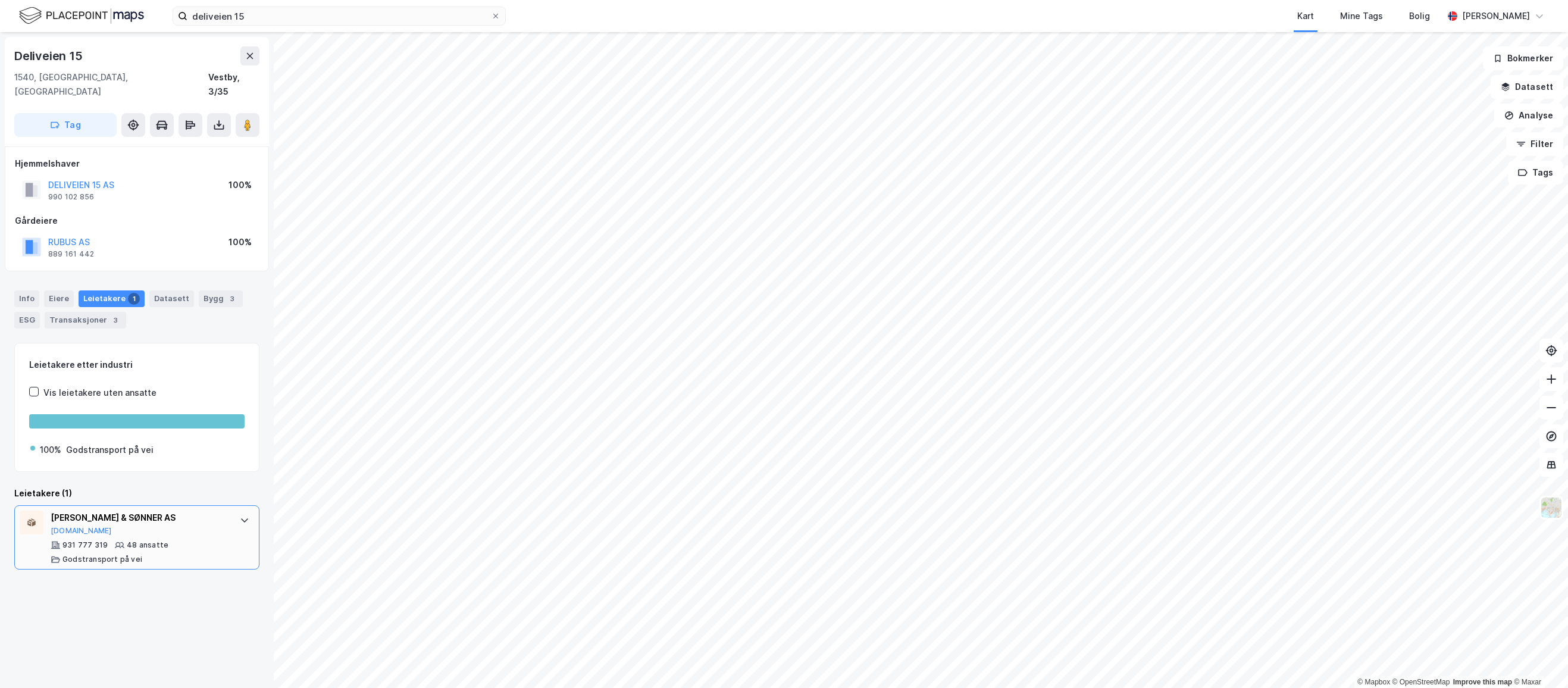
click at [115, 542] on icon at bounding box center [119, 545] width 9 height 6
click at [0, 0] on button "DELIVEIEN 15 AS" at bounding box center [0, 0] width 0 height 0
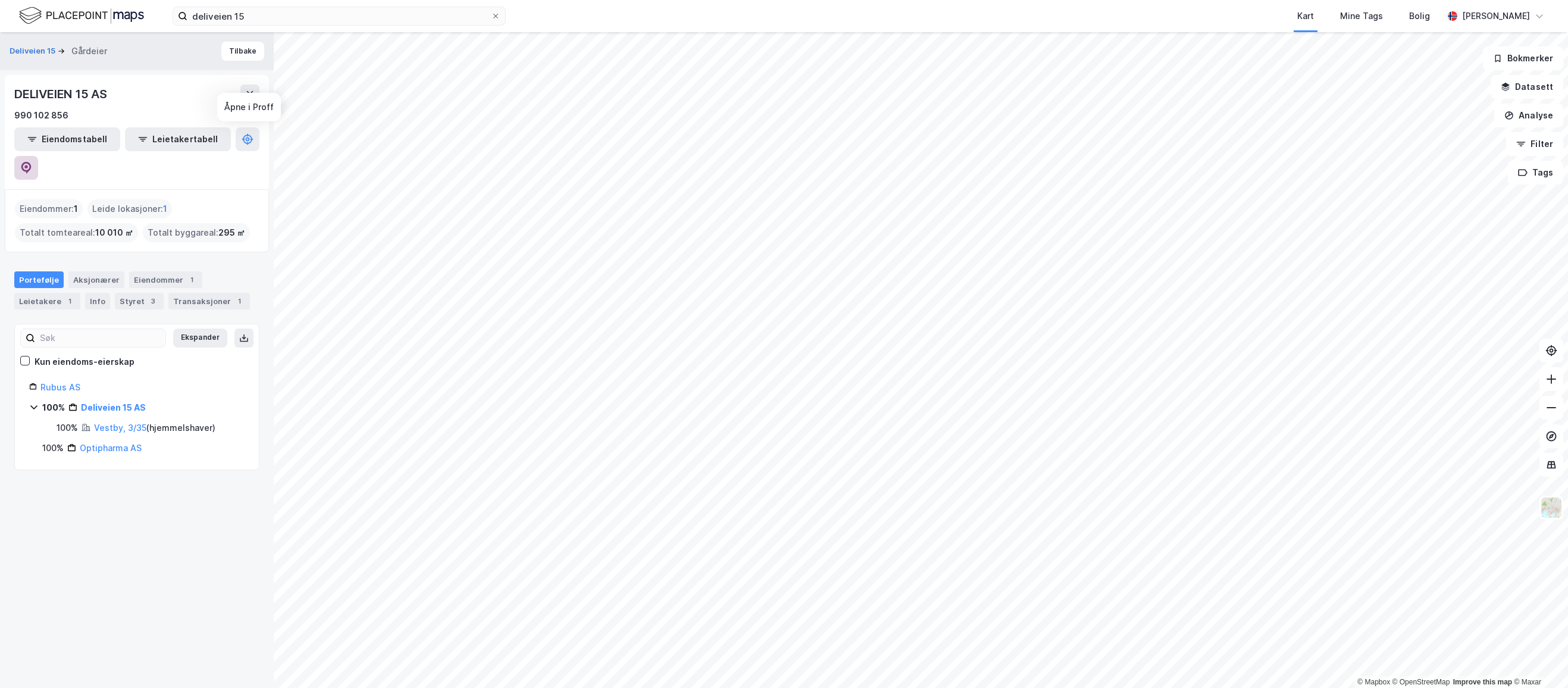
click at [38, 156] on button at bounding box center [26, 168] width 24 height 24
click at [148, 272] on div "Eiendommer 1" at bounding box center [166, 280] width 73 height 17
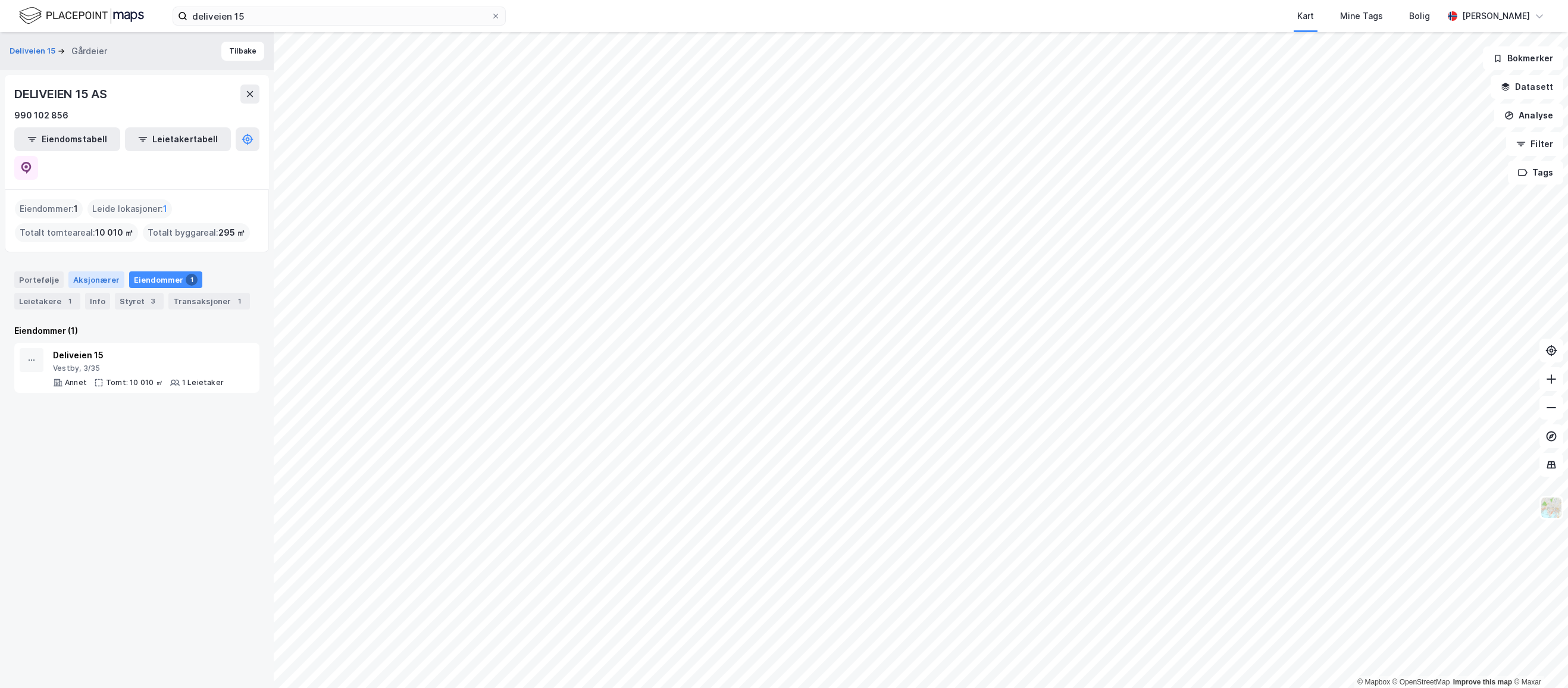
click at [86, 272] on div "Aksjonærer" at bounding box center [96, 280] width 56 height 17
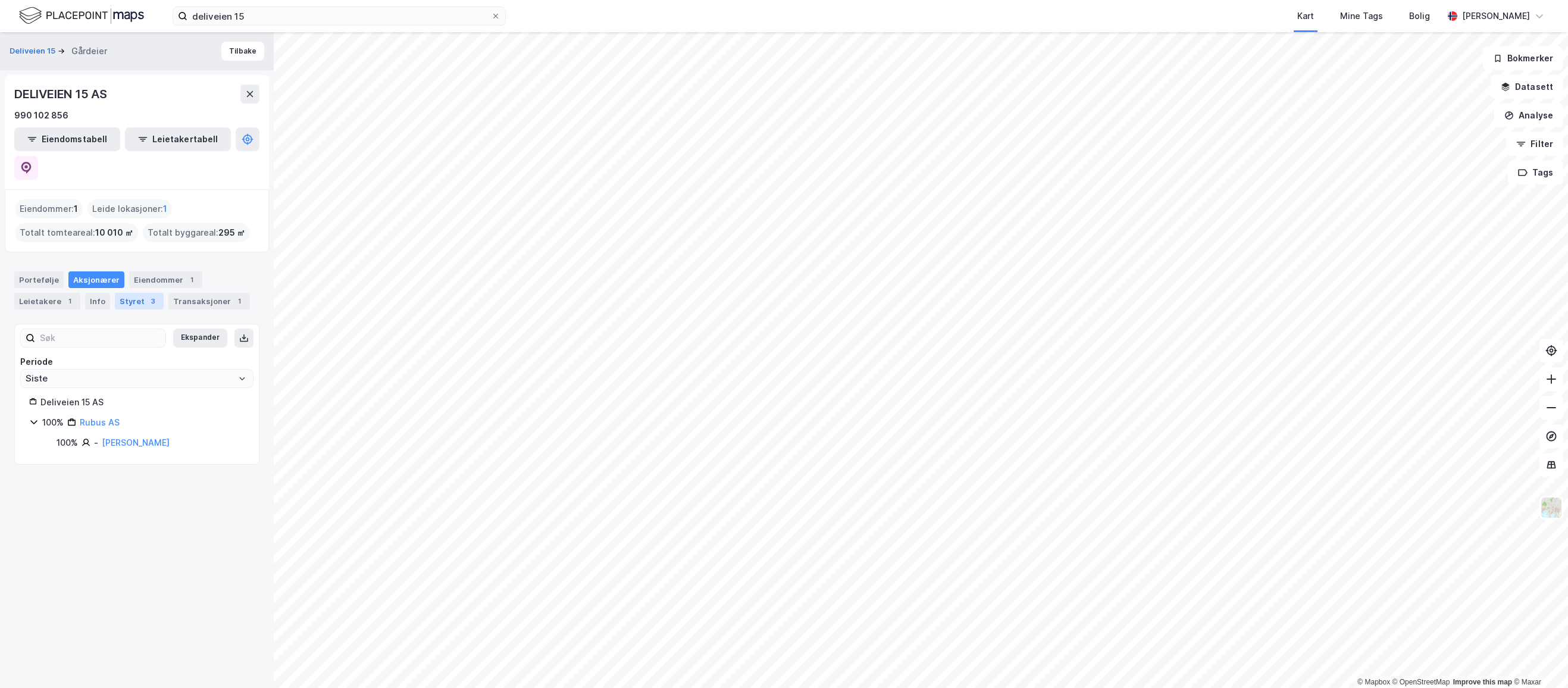
click at [150, 295] on div "3" at bounding box center [153, 301] width 12 height 12
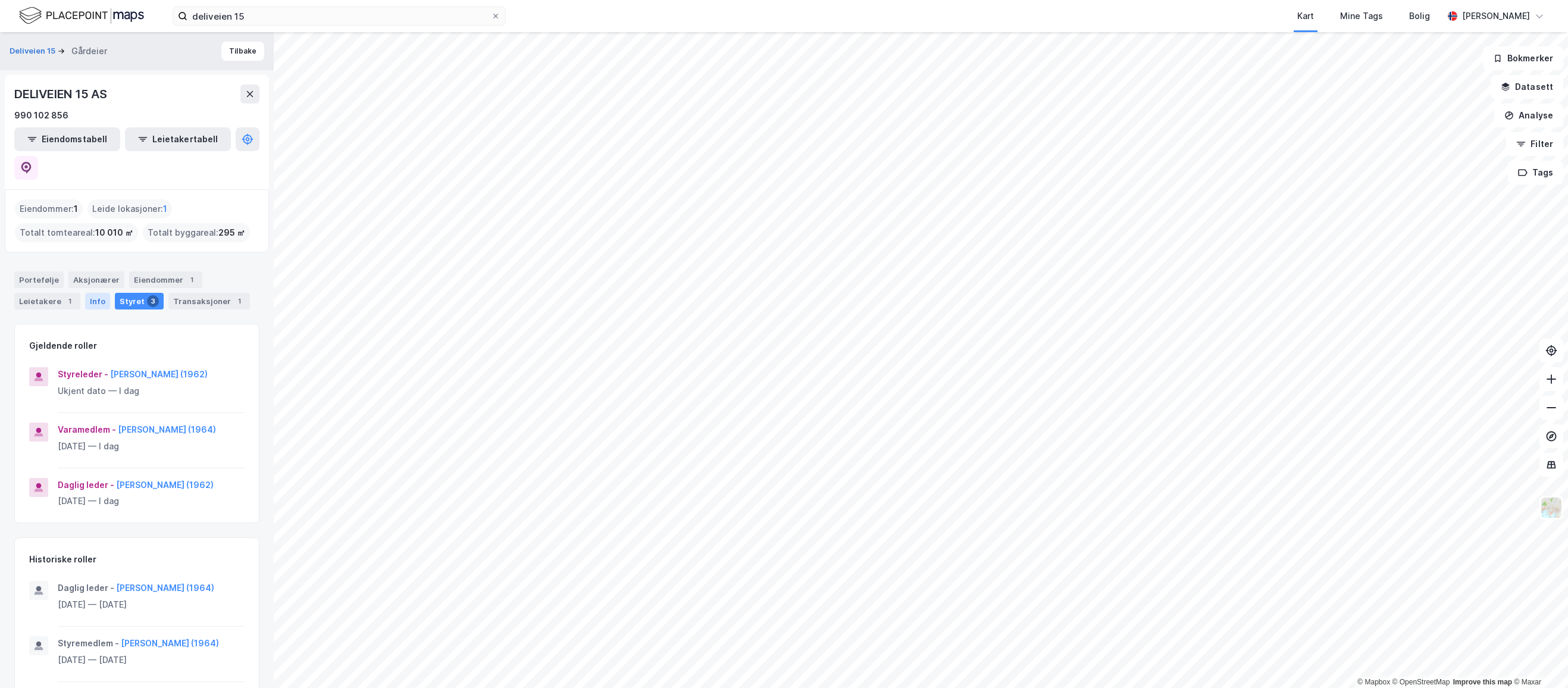
click at [94, 293] on div "Info" at bounding box center [97, 301] width 25 height 17
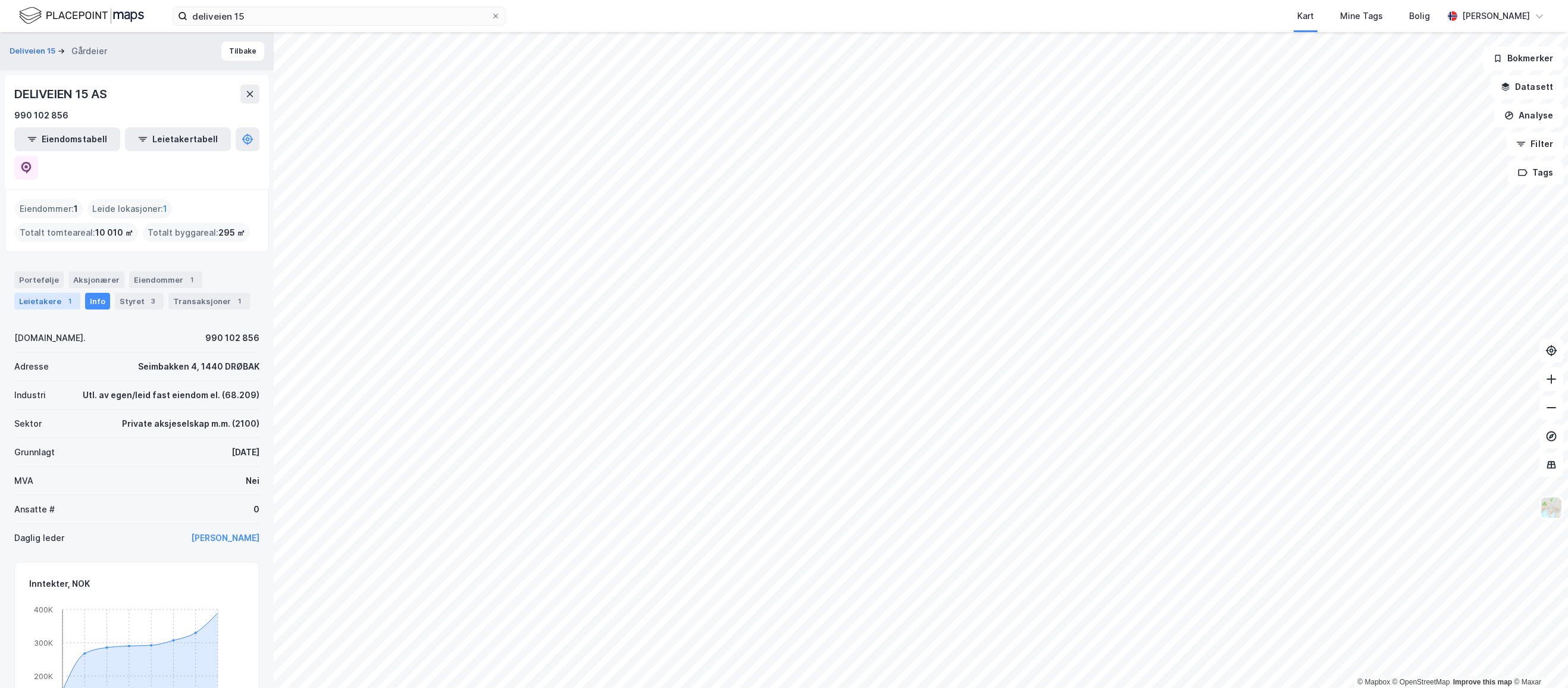
click at [52, 293] on div "Leietakere 1" at bounding box center [47, 301] width 66 height 17
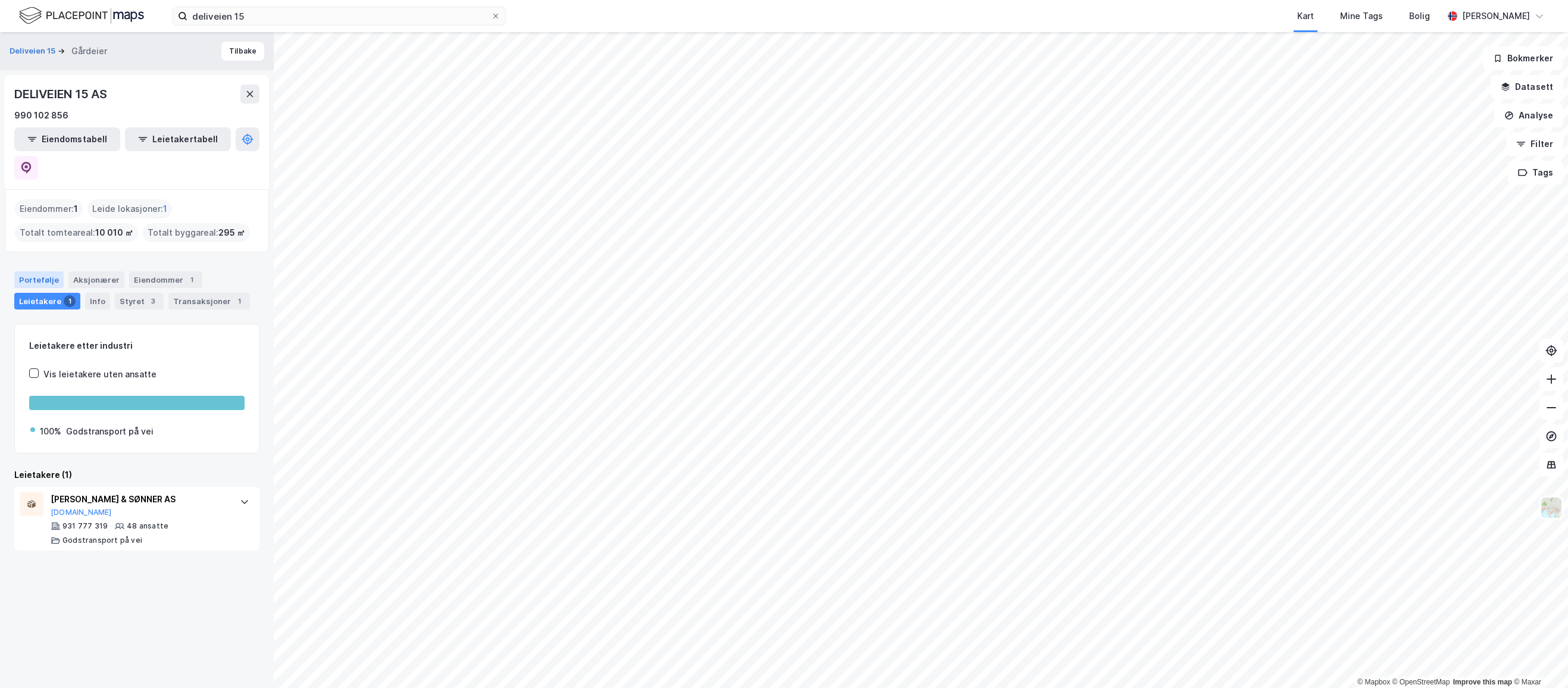
click at [48, 272] on div "Portefølje" at bounding box center [39, 280] width 50 height 17
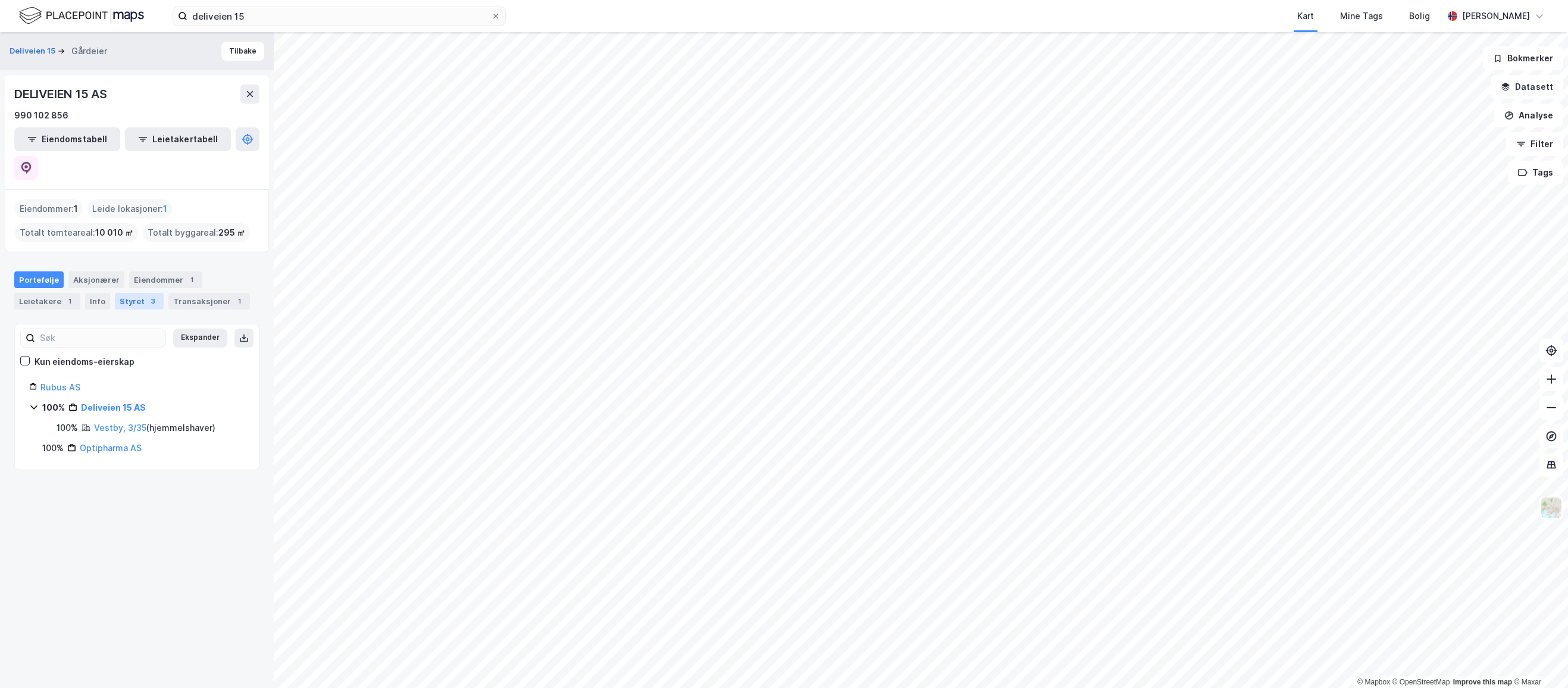
click at [150, 295] on div "3" at bounding box center [153, 301] width 12 height 12
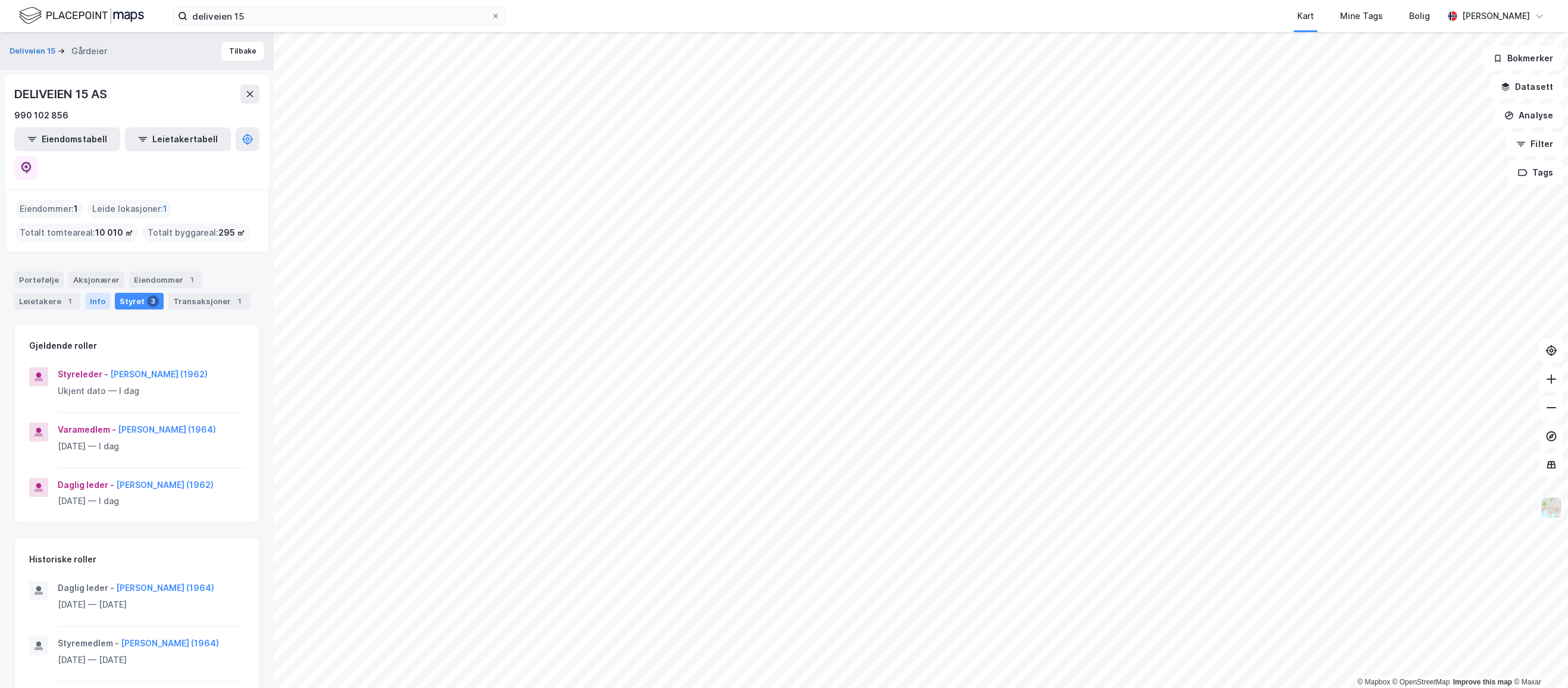
click at [88, 293] on div "Info" at bounding box center [97, 301] width 25 height 17
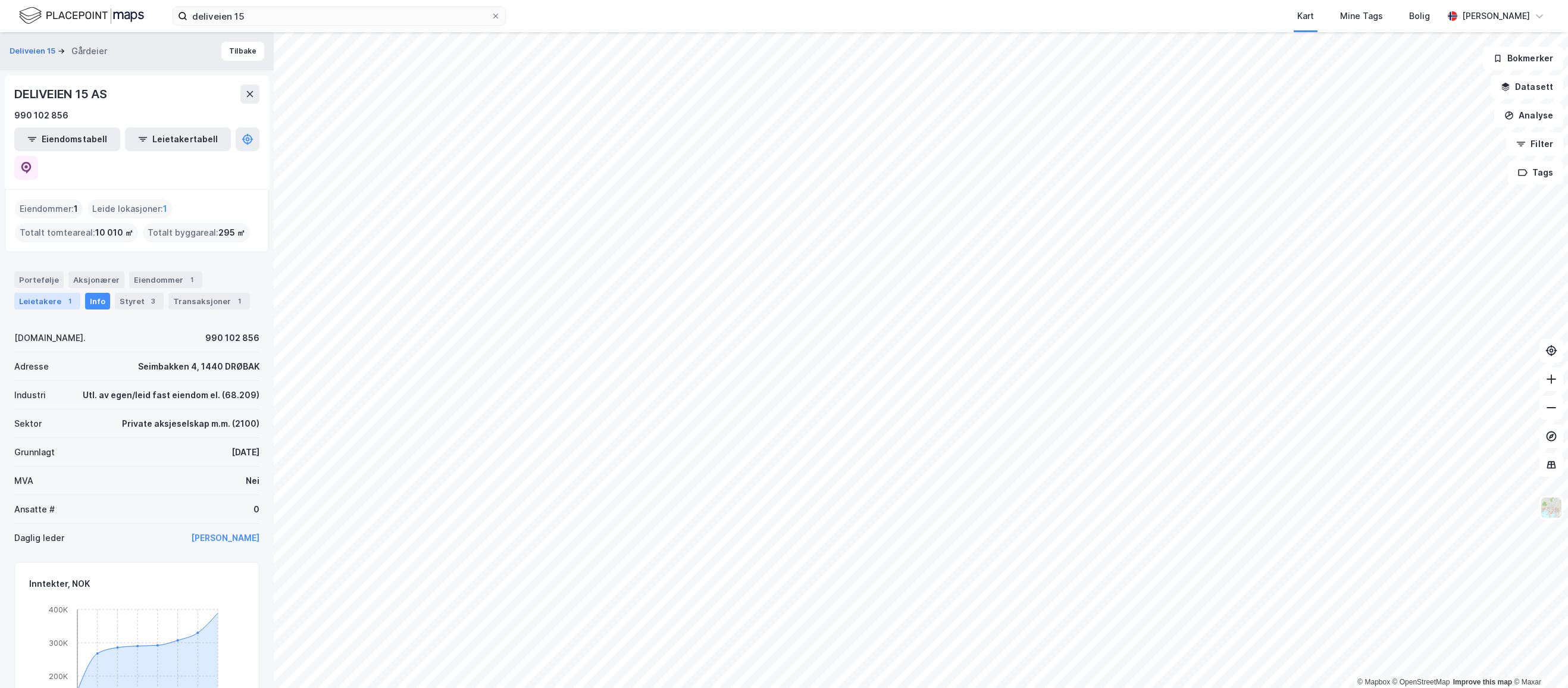
click at [44, 293] on div "Leietakere 1" at bounding box center [47, 301] width 66 height 17
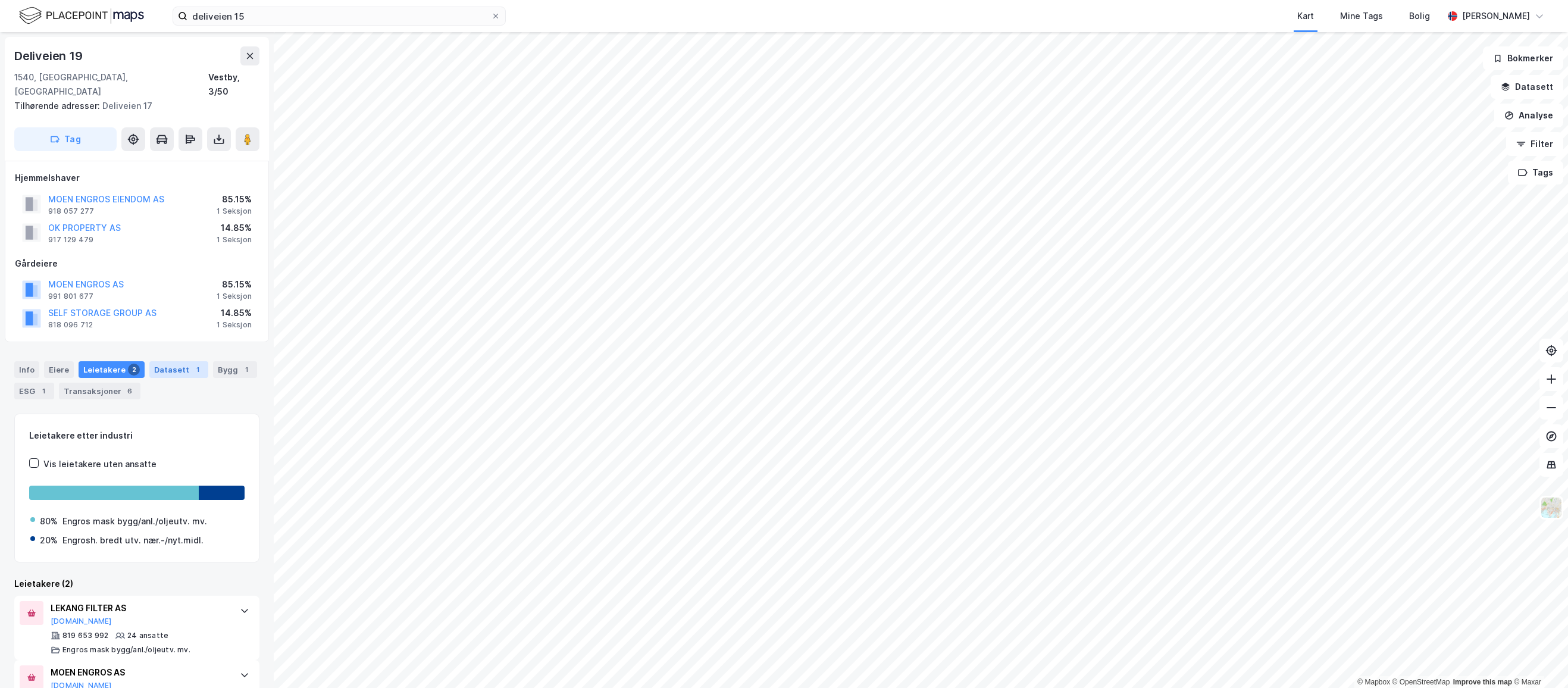
click at [192, 364] on div "1" at bounding box center [198, 370] width 12 height 12
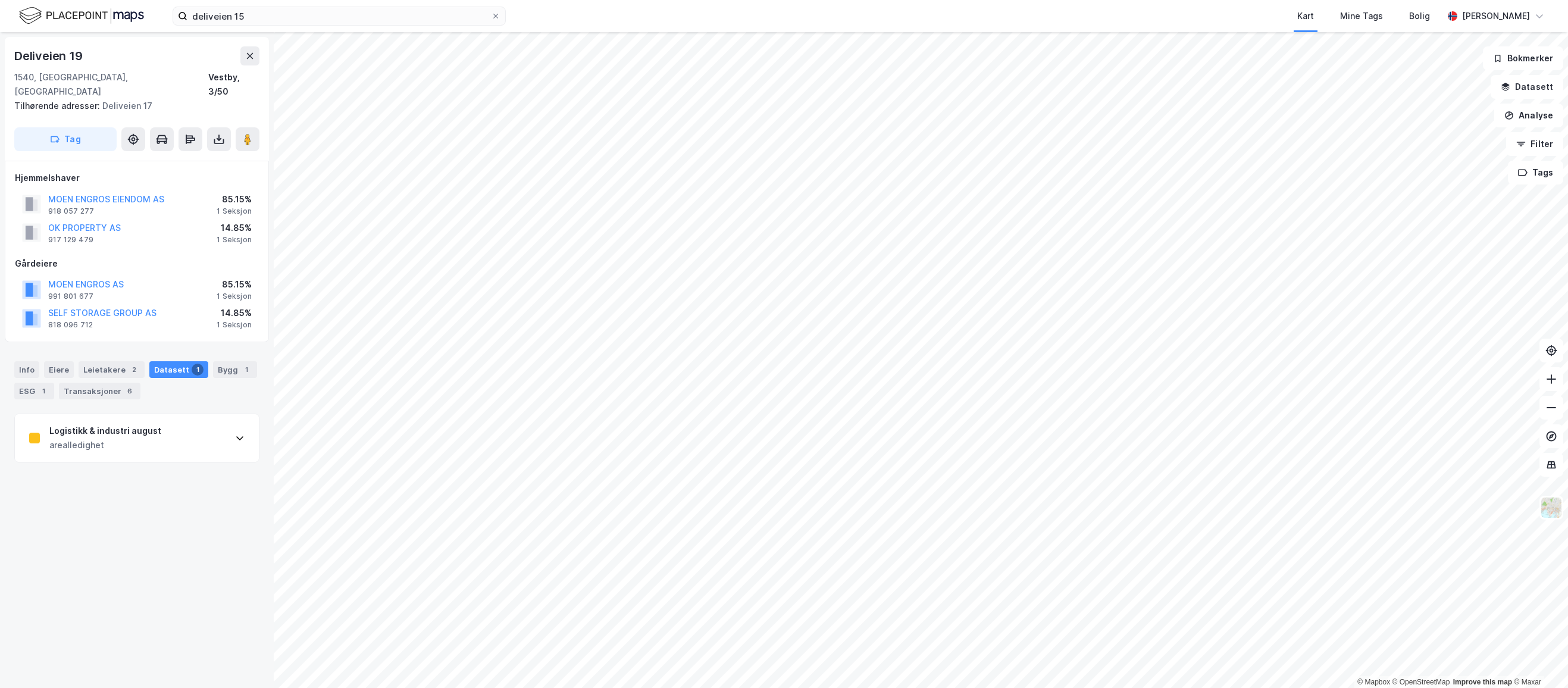
click at [107, 424] on div "Logistikk & industri august" at bounding box center [105, 431] width 112 height 14
click at [100, 384] on div "Transaksjoner 6" at bounding box center [100, 391] width 82 height 17
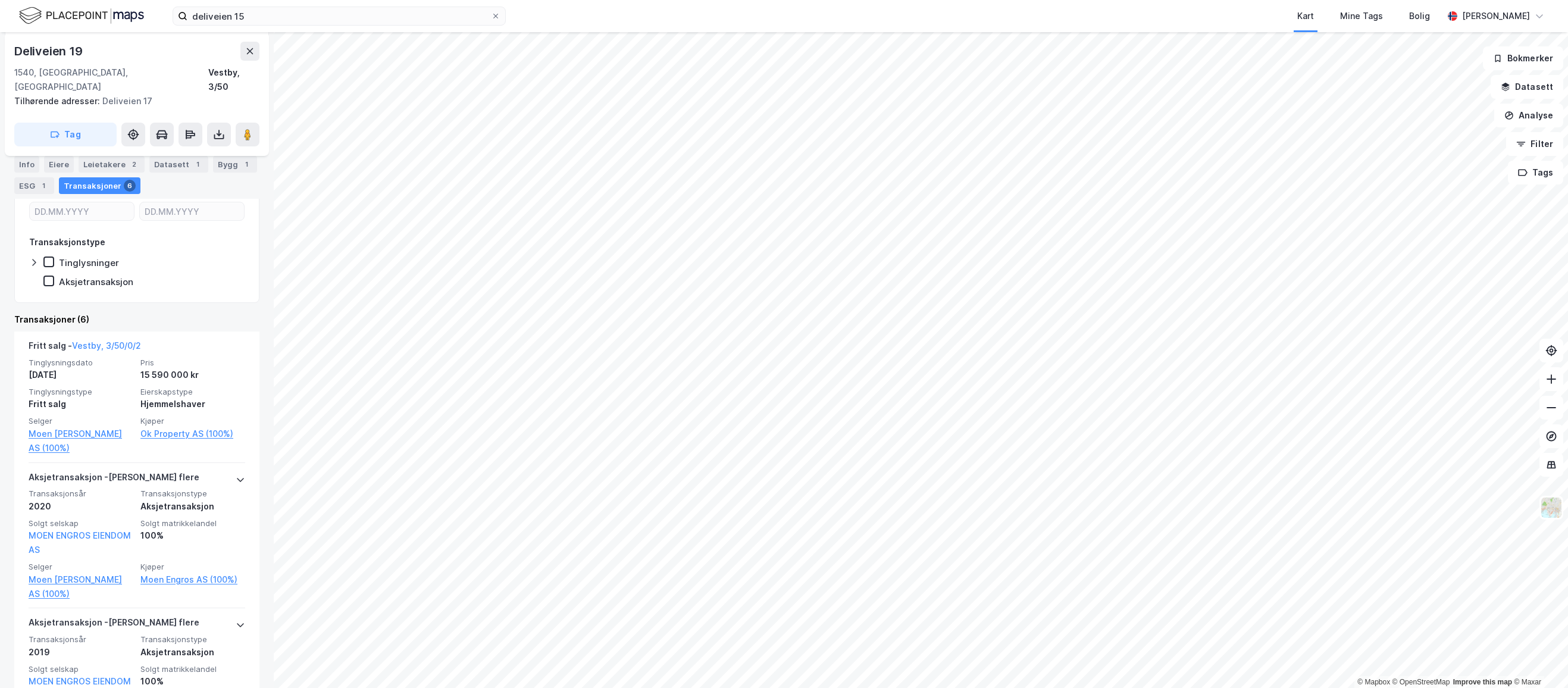
scroll to position [298, 0]
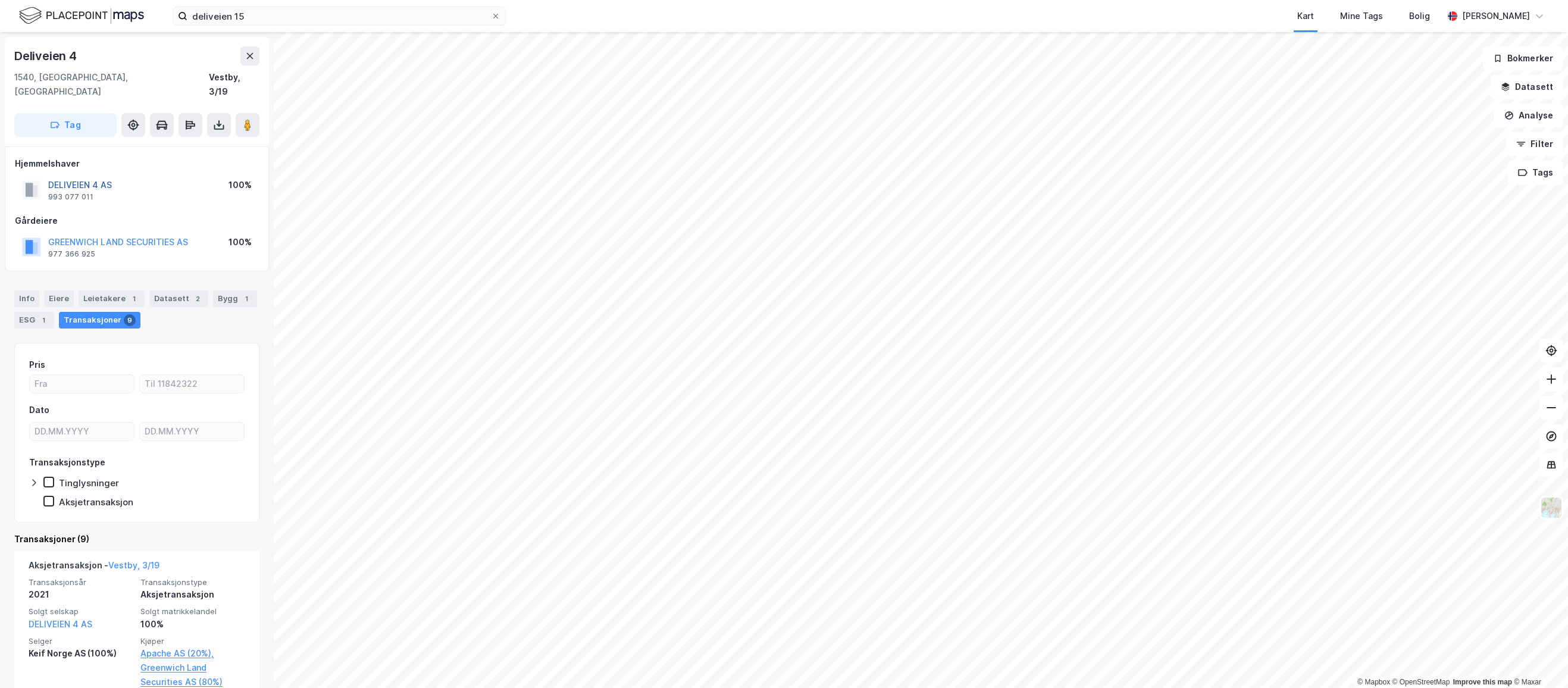
click at [0, 0] on button "DELIVEIEN 4 AS" at bounding box center [0, 0] width 0 height 0
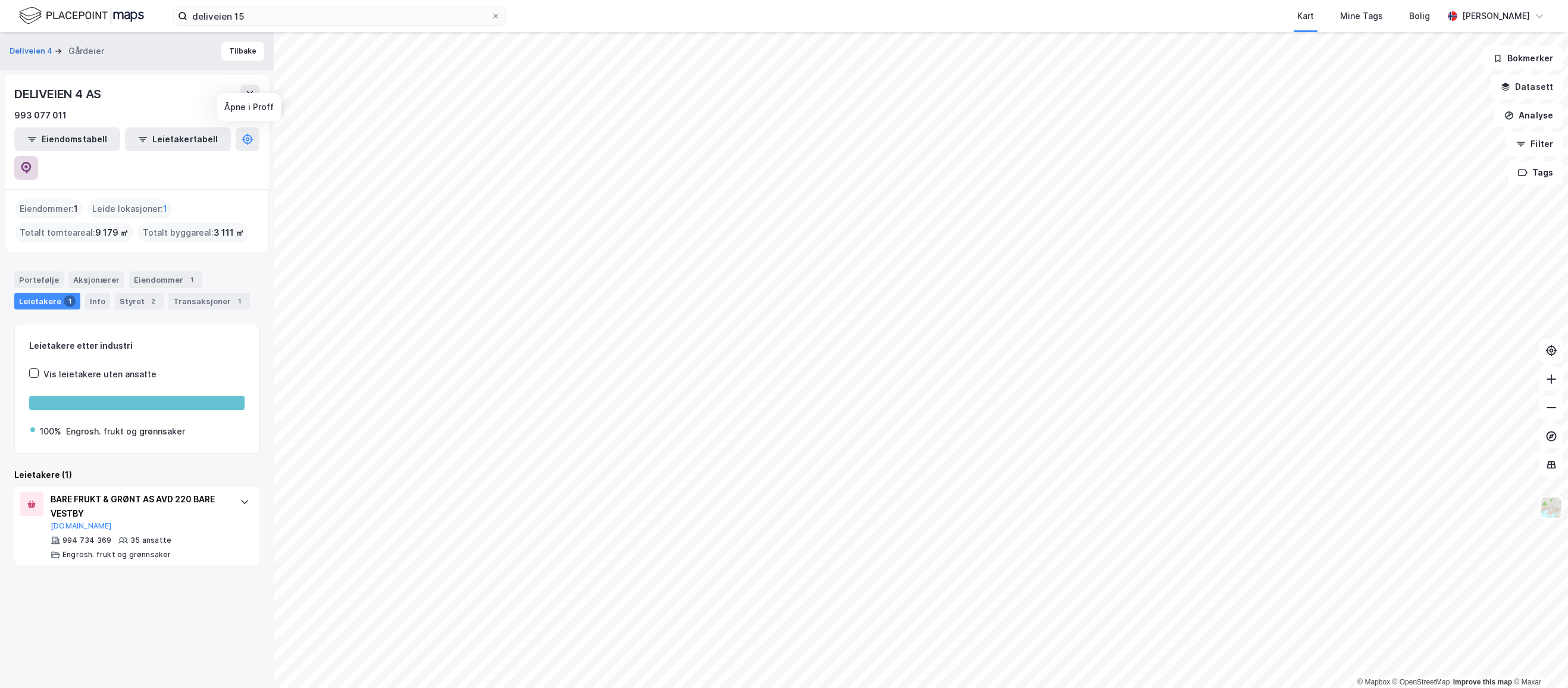
click at [32, 162] on icon at bounding box center [26, 168] width 12 height 12
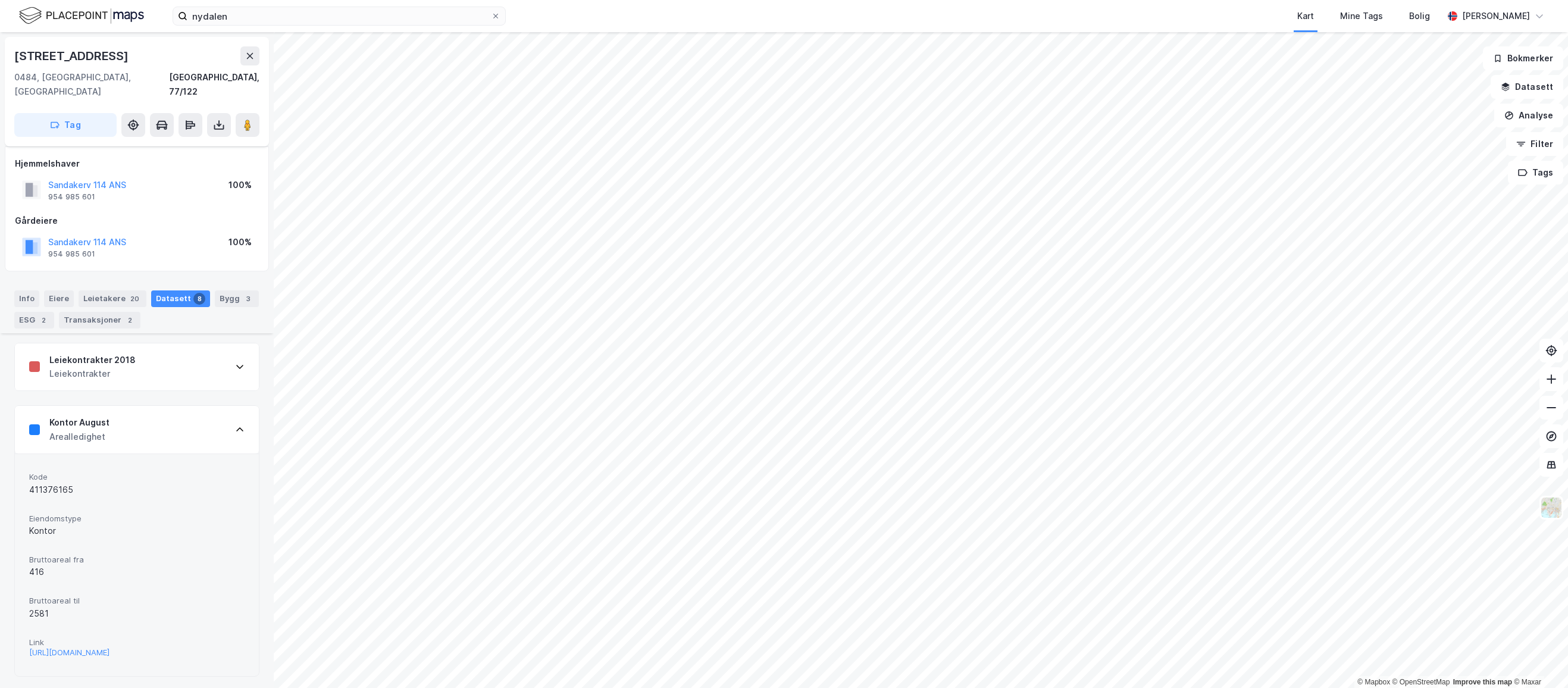
scroll to position [231, 0]
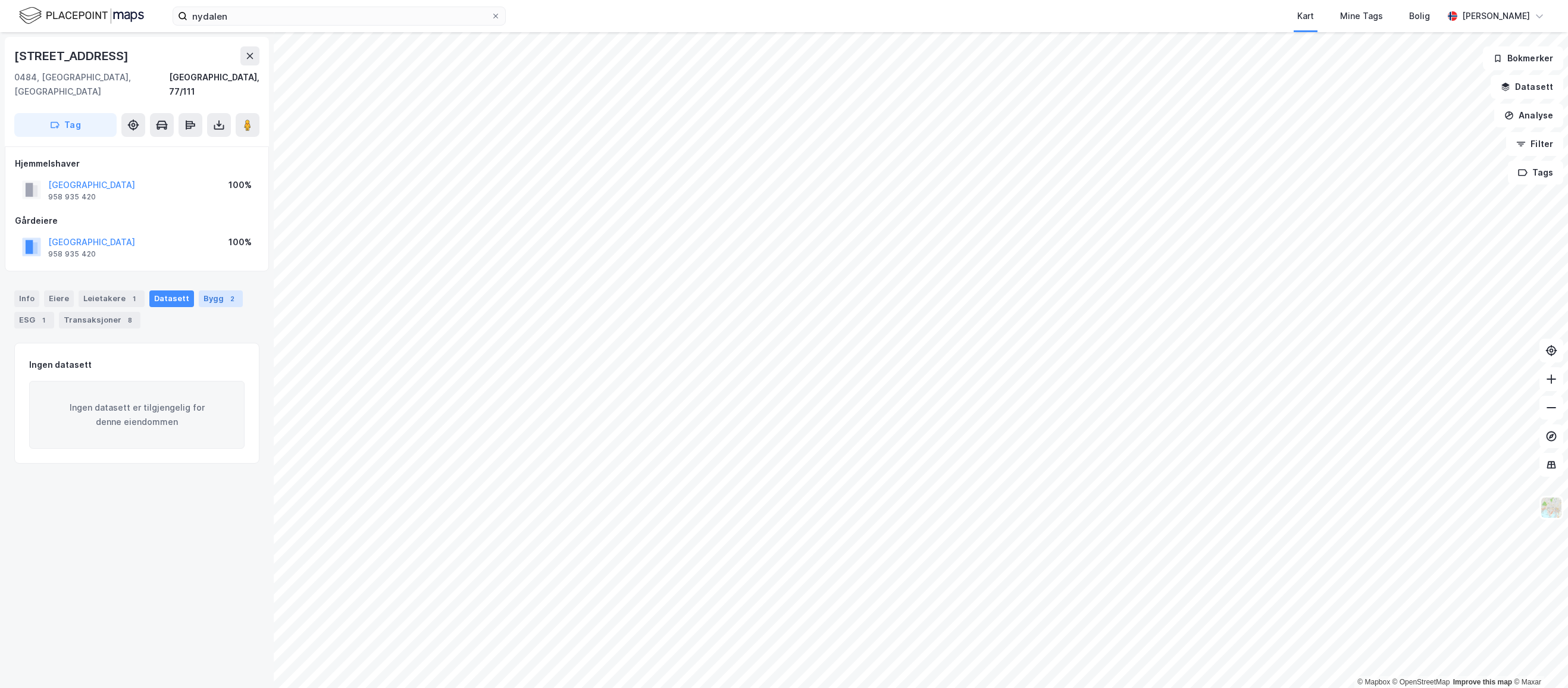
click at [199, 290] on div "Bygg 2" at bounding box center [221, 298] width 44 height 17
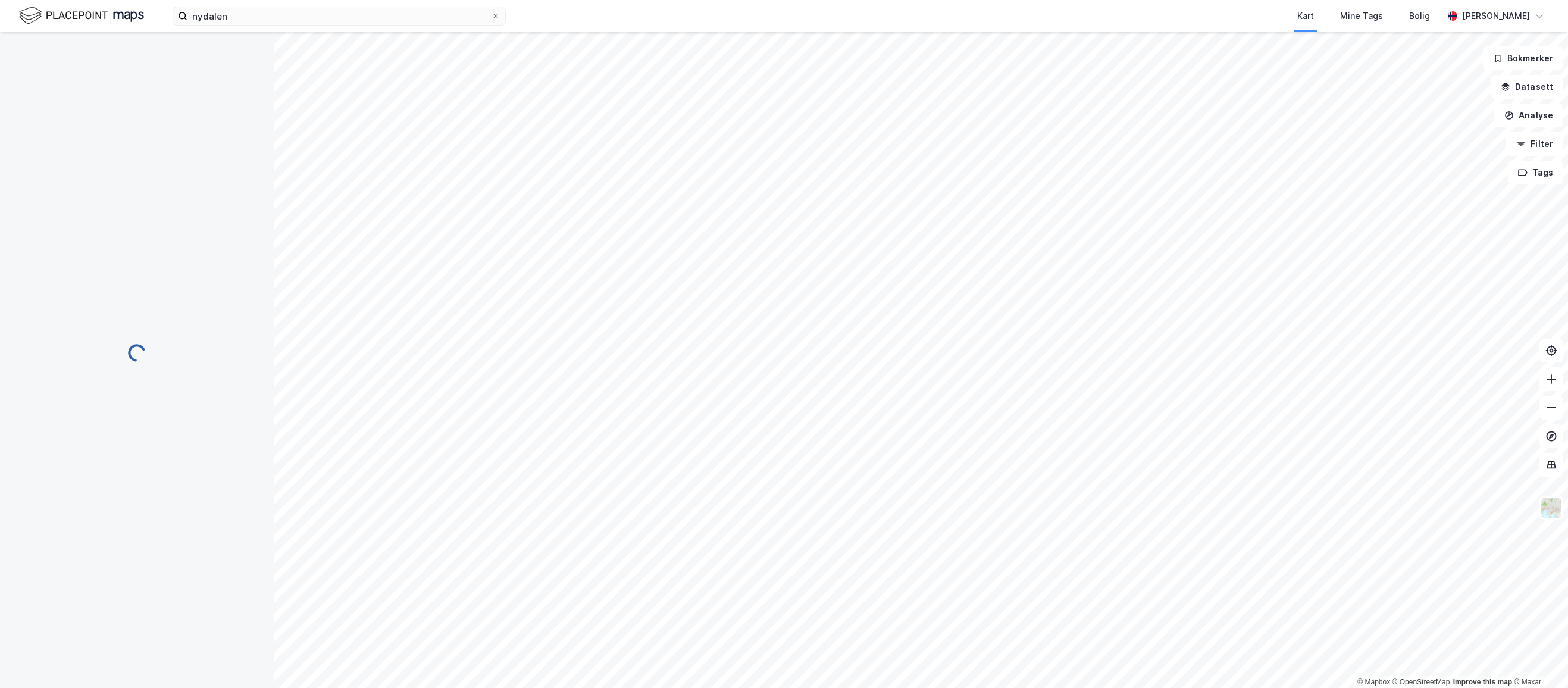
scroll to position [60, 0]
click at [381, 19] on input at bounding box center [346, 16] width 318 height 18
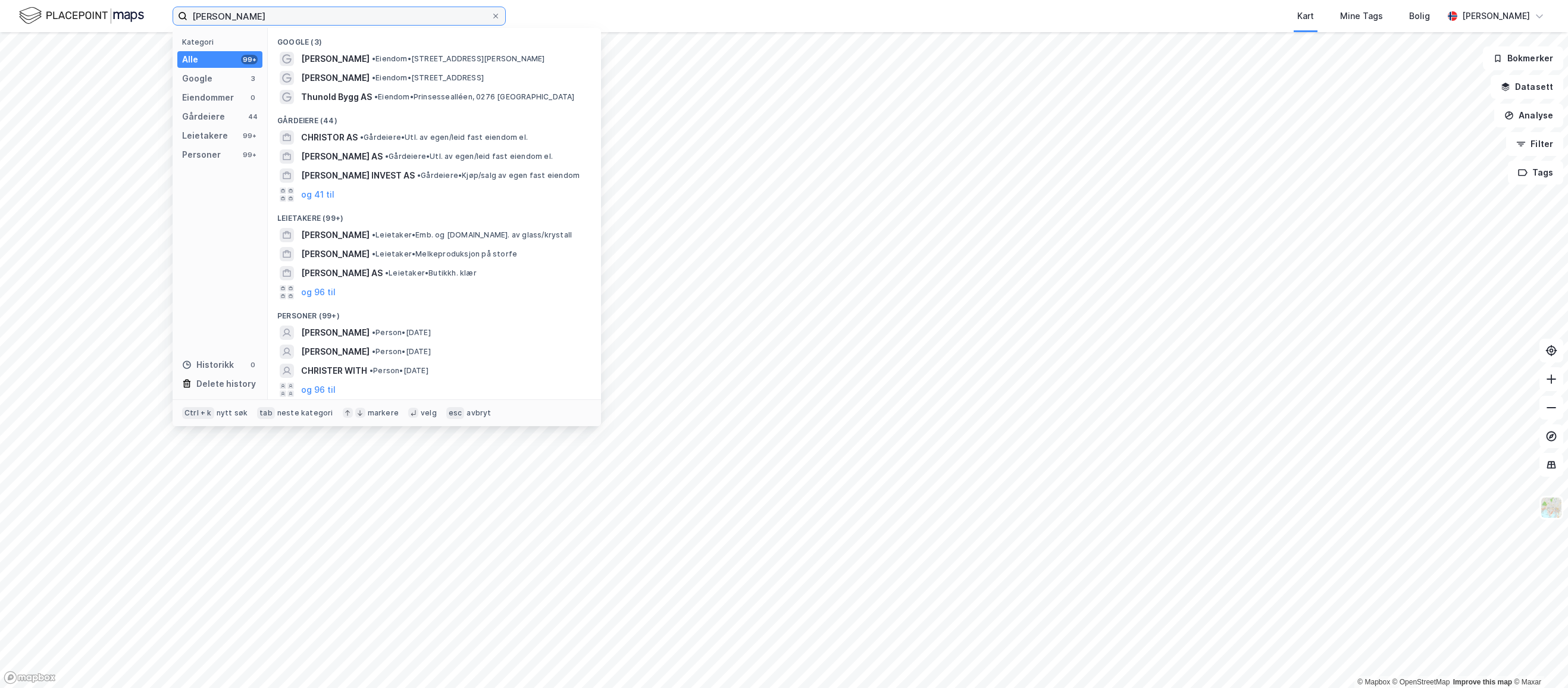
type input "christer tunold"
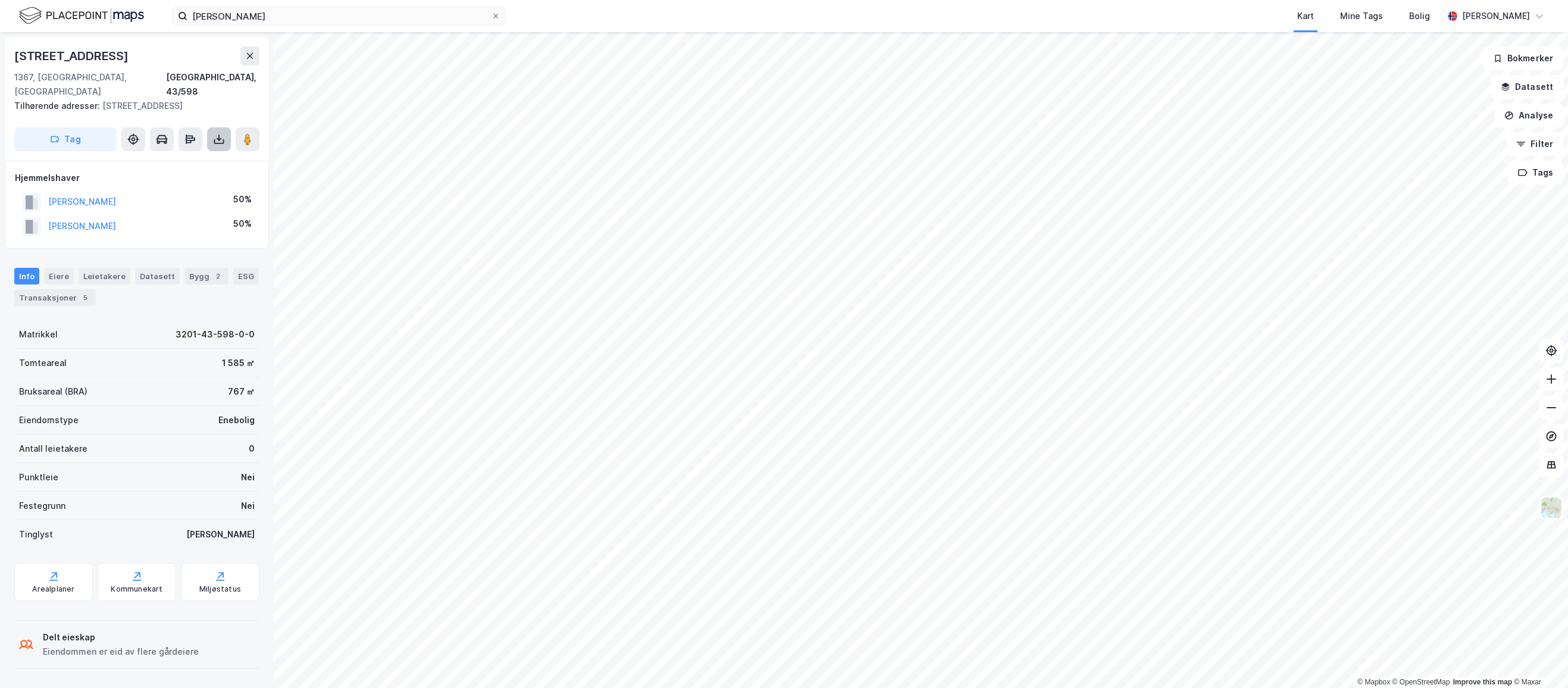
click at [220, 139] on icon at bounding box center [219, 141] width 10 height 5
click at [164, 158] on div "Last ned grunnbok" at bounding box center [159, 163] width 69 height 9
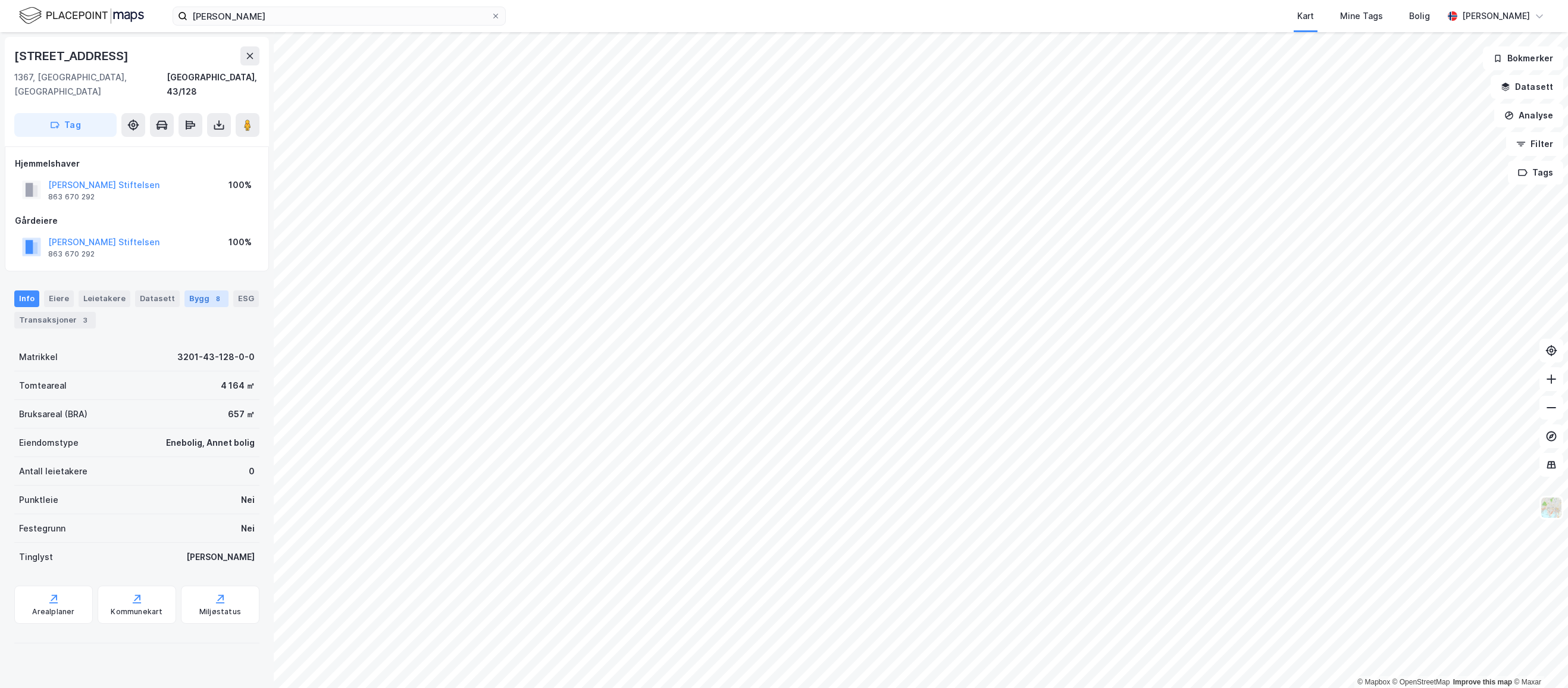
click at [200, 290] on div "Bygg 8" at bounding box center [206, 298] width 44 height 17
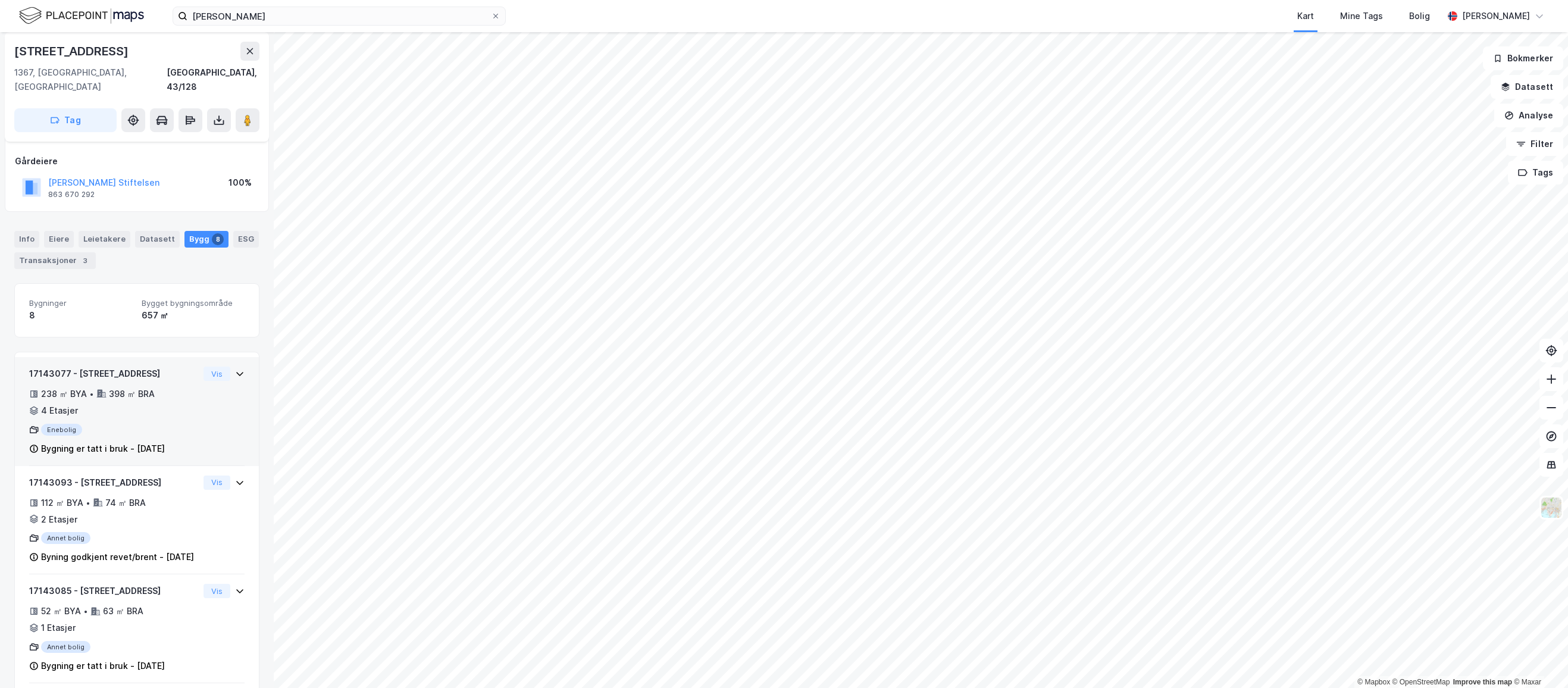
click at [172, 405] on div "17143077 - Strømstangveien 13 238 ㎡ BYA • 398 ㎡ BRA • 4 Etasjer Enebolig Bygnin…" at bounding box center [114, 411] width 170 height 89
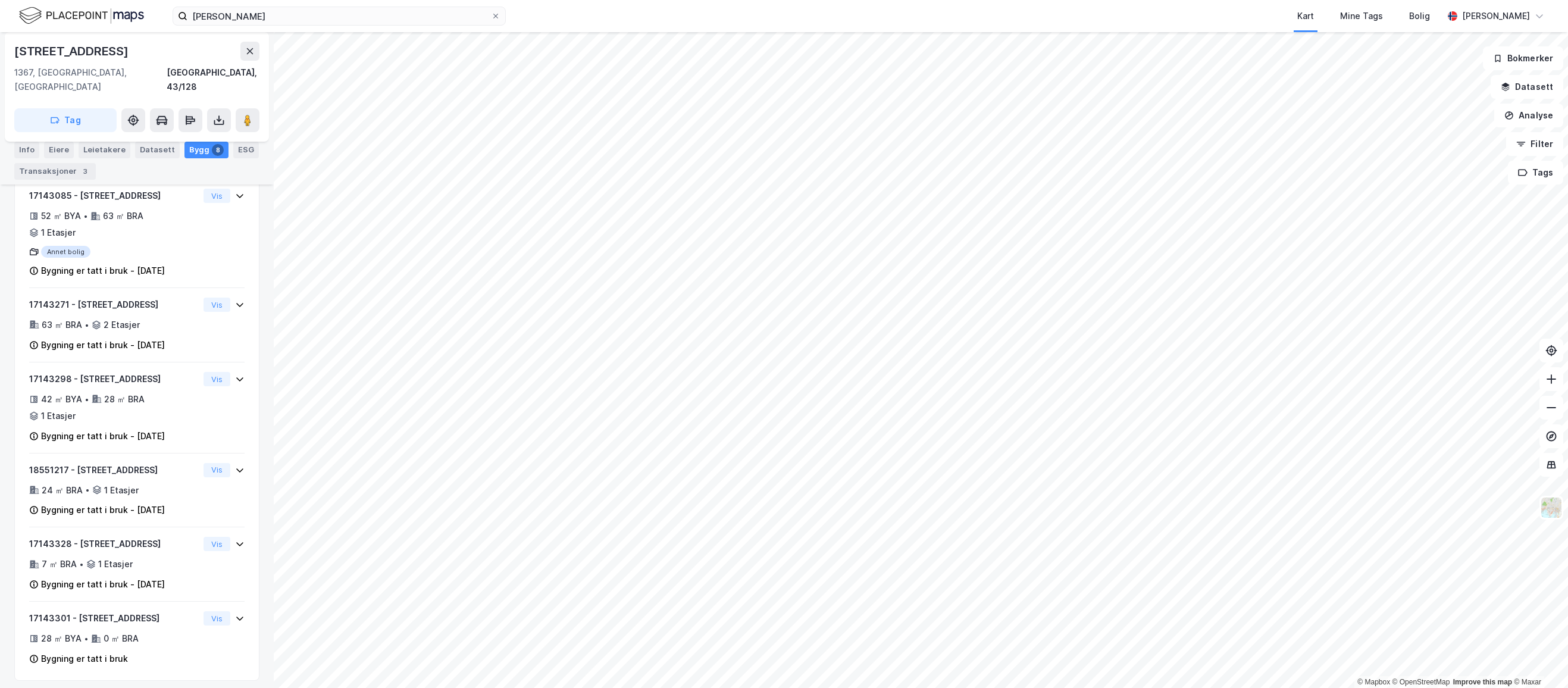
scroll to position [518, 0]
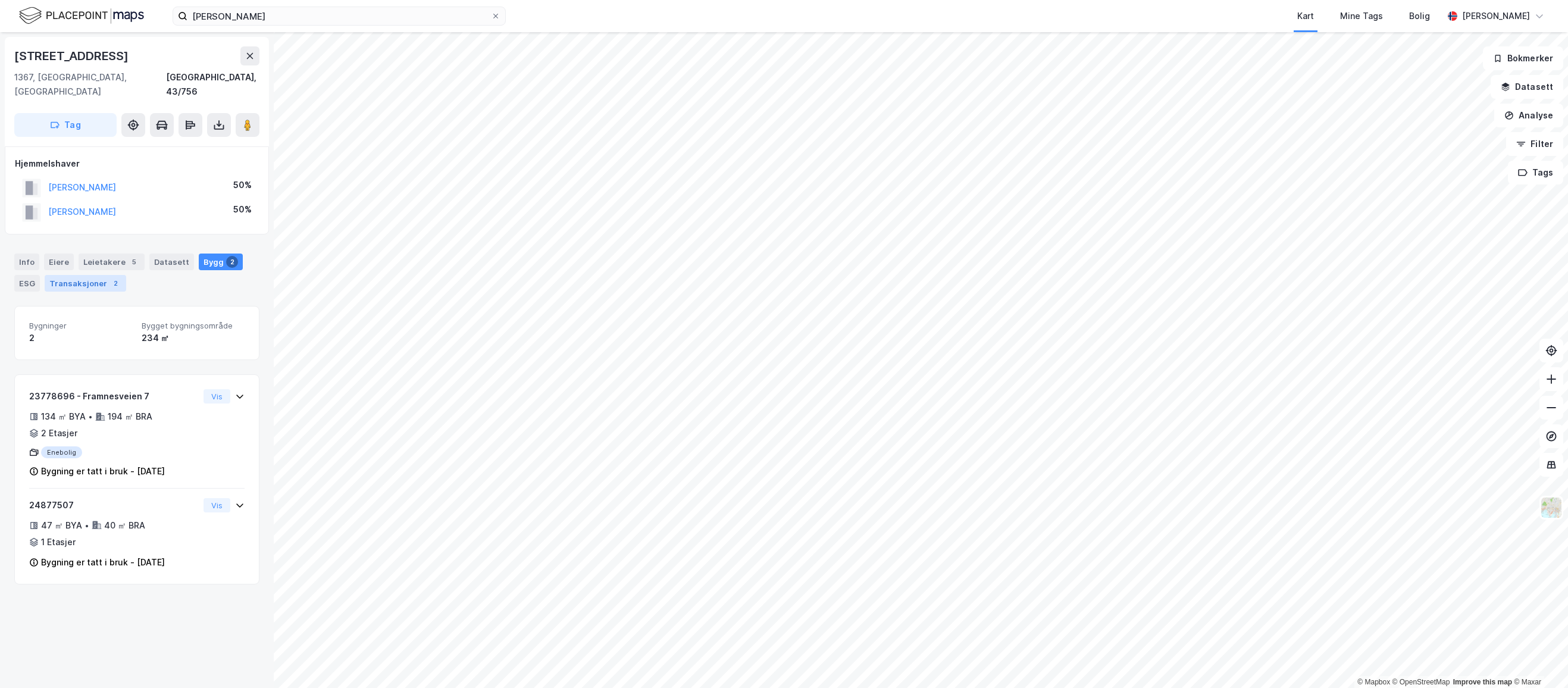
click at [67, 275] on div "Transaksjoner 2" at bounding box center [86, 283] width 82 height 17
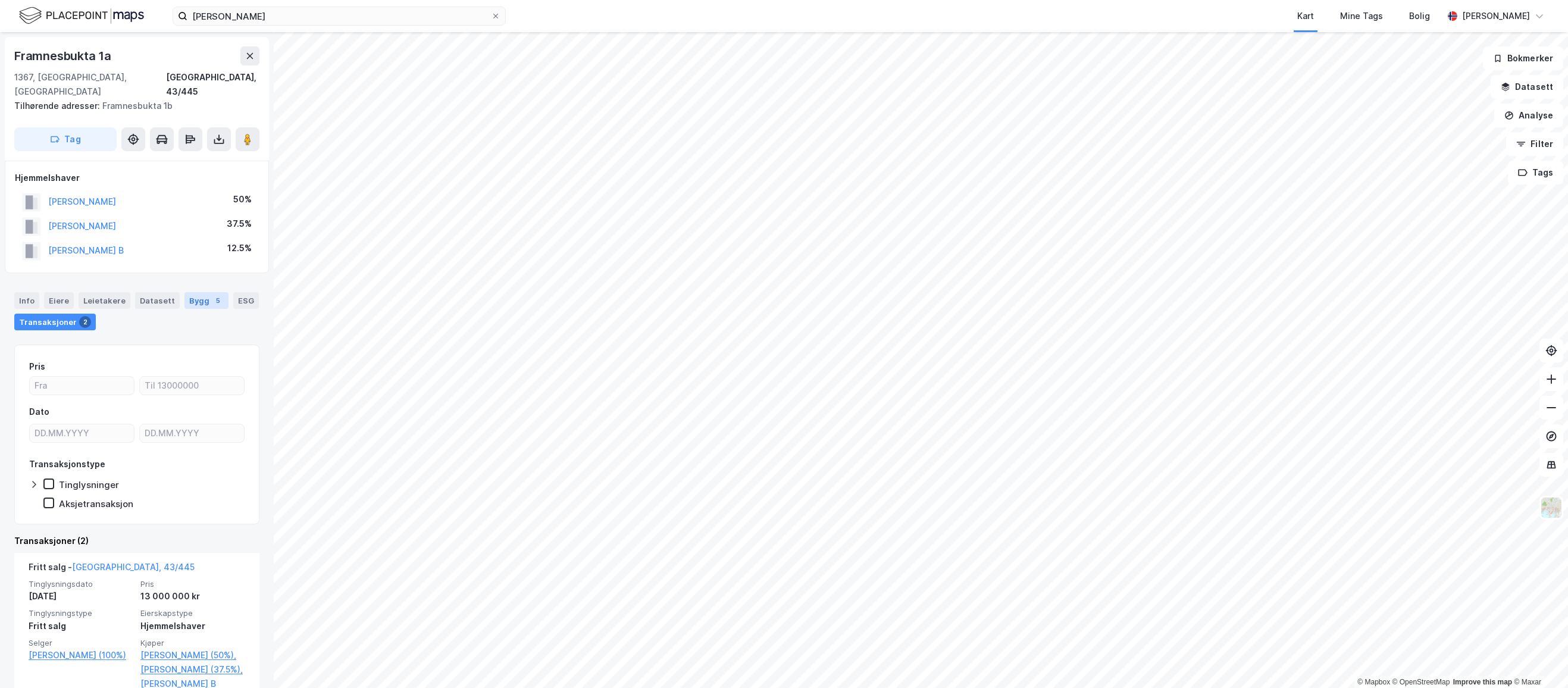
click at [194, 292] on div "Bygg 5" at bounding box center [206, 300] width 44 height 17
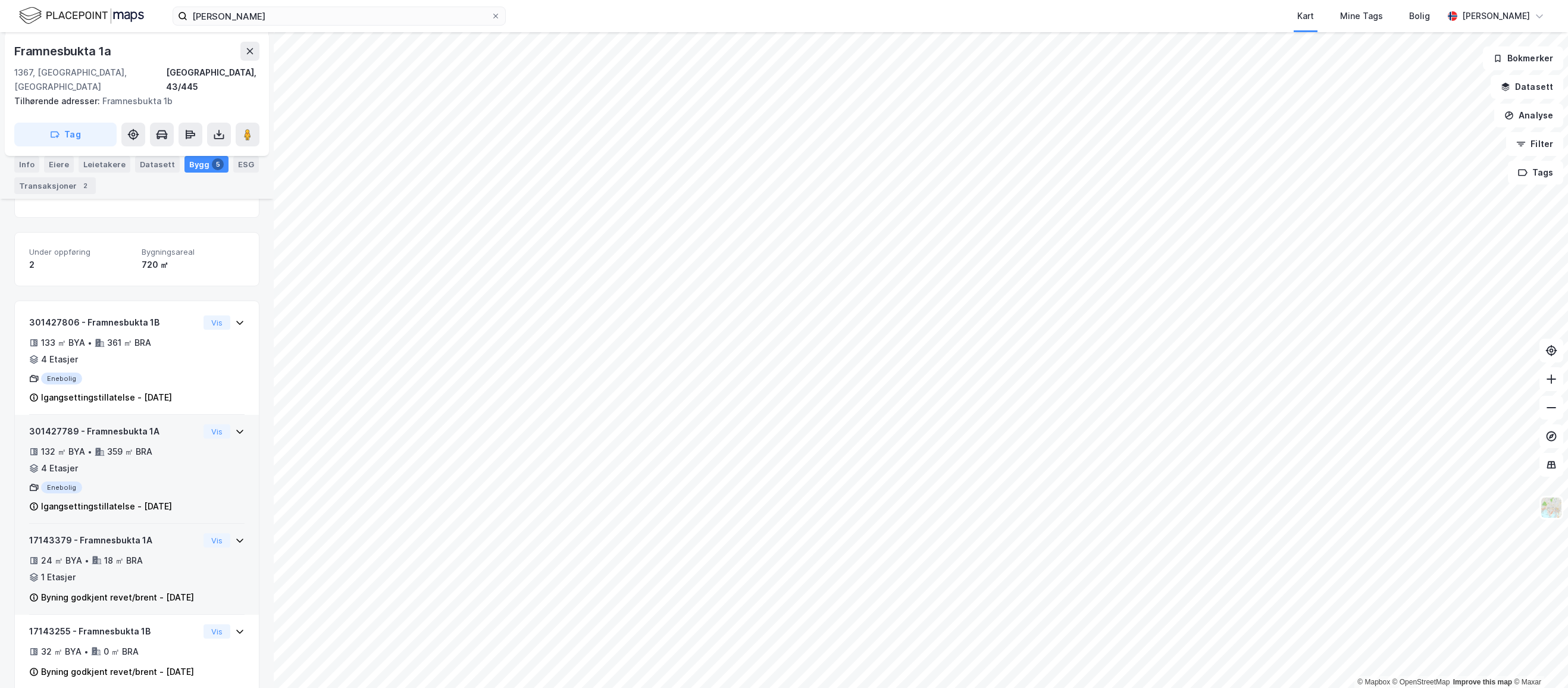
scroll to position [238, 0]
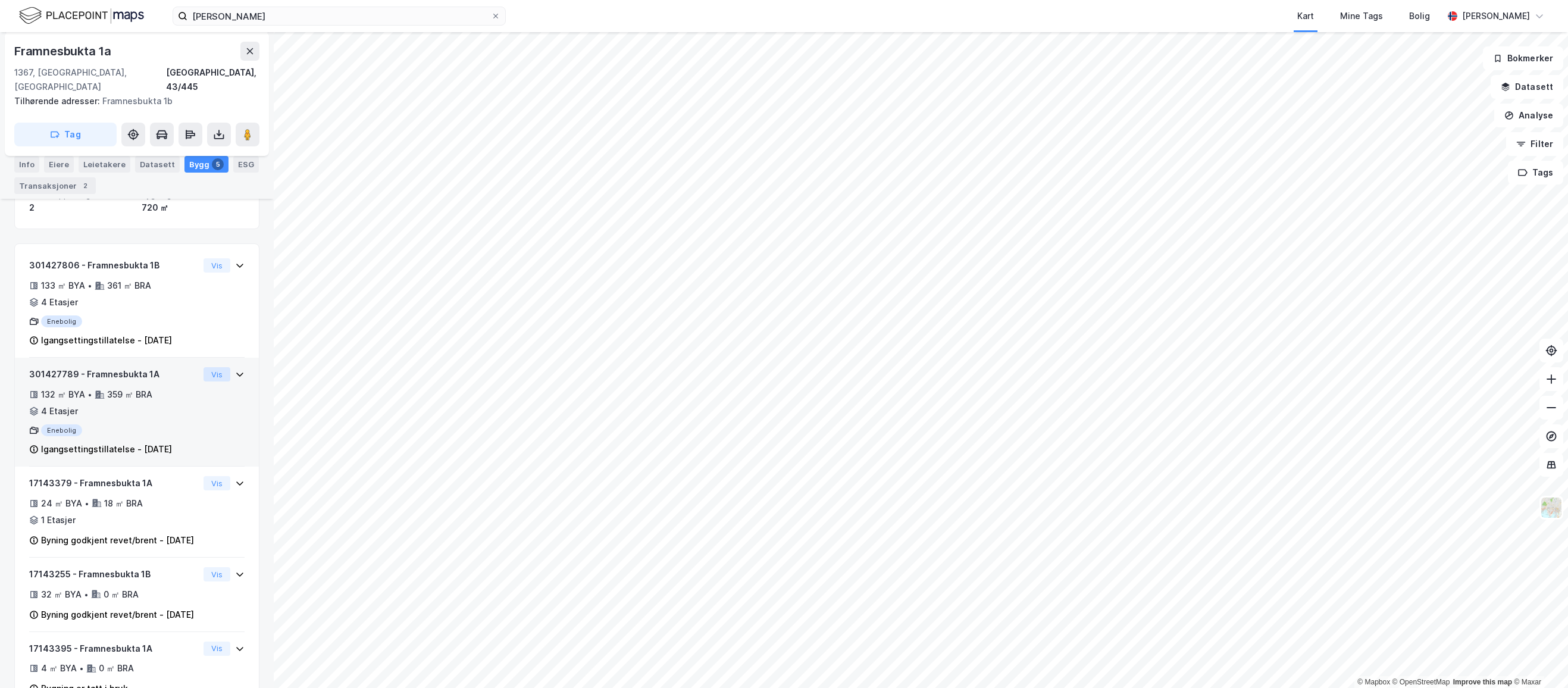
click at [212, 367] on button "Vis" at bounding box center [217, 374] width 27 height 14
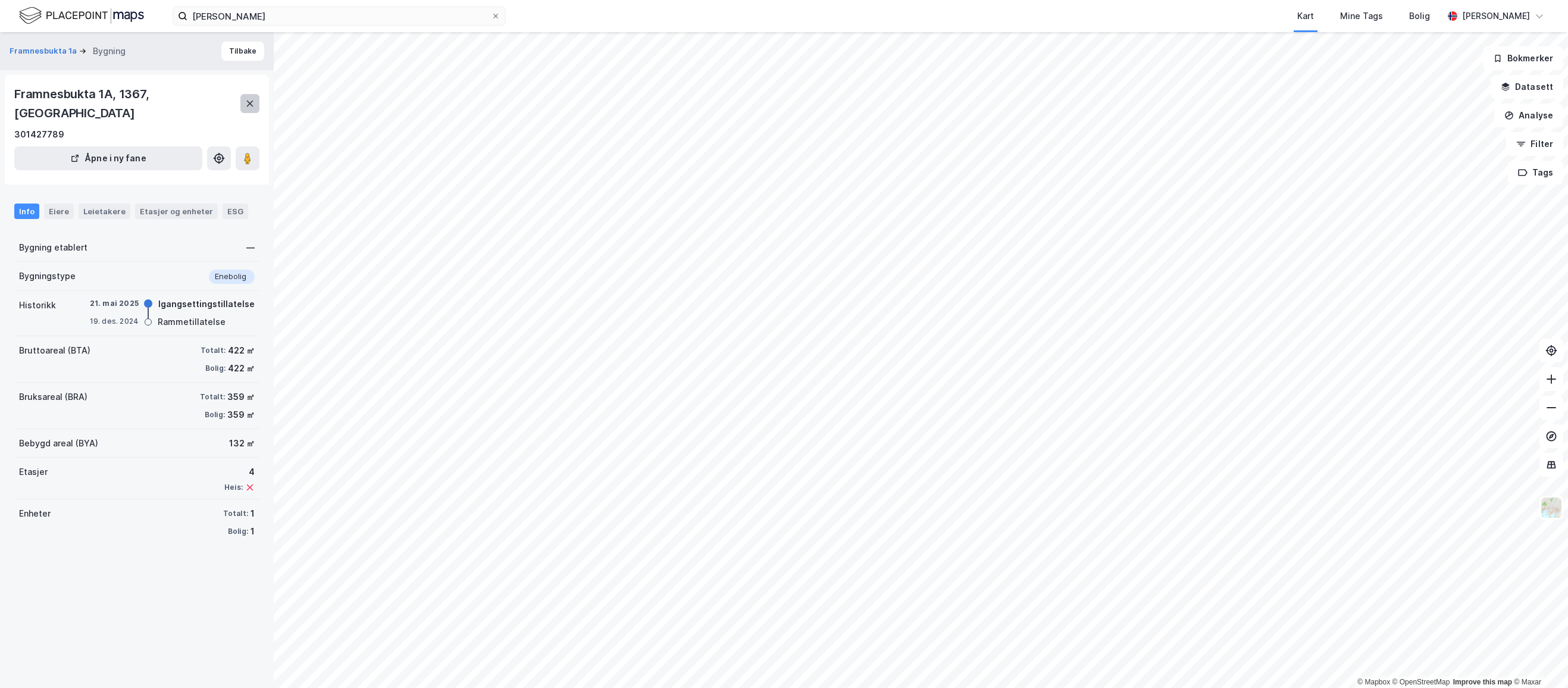
click at [249, 99] on icon at bounding box center [250, 103] width 9 height 9
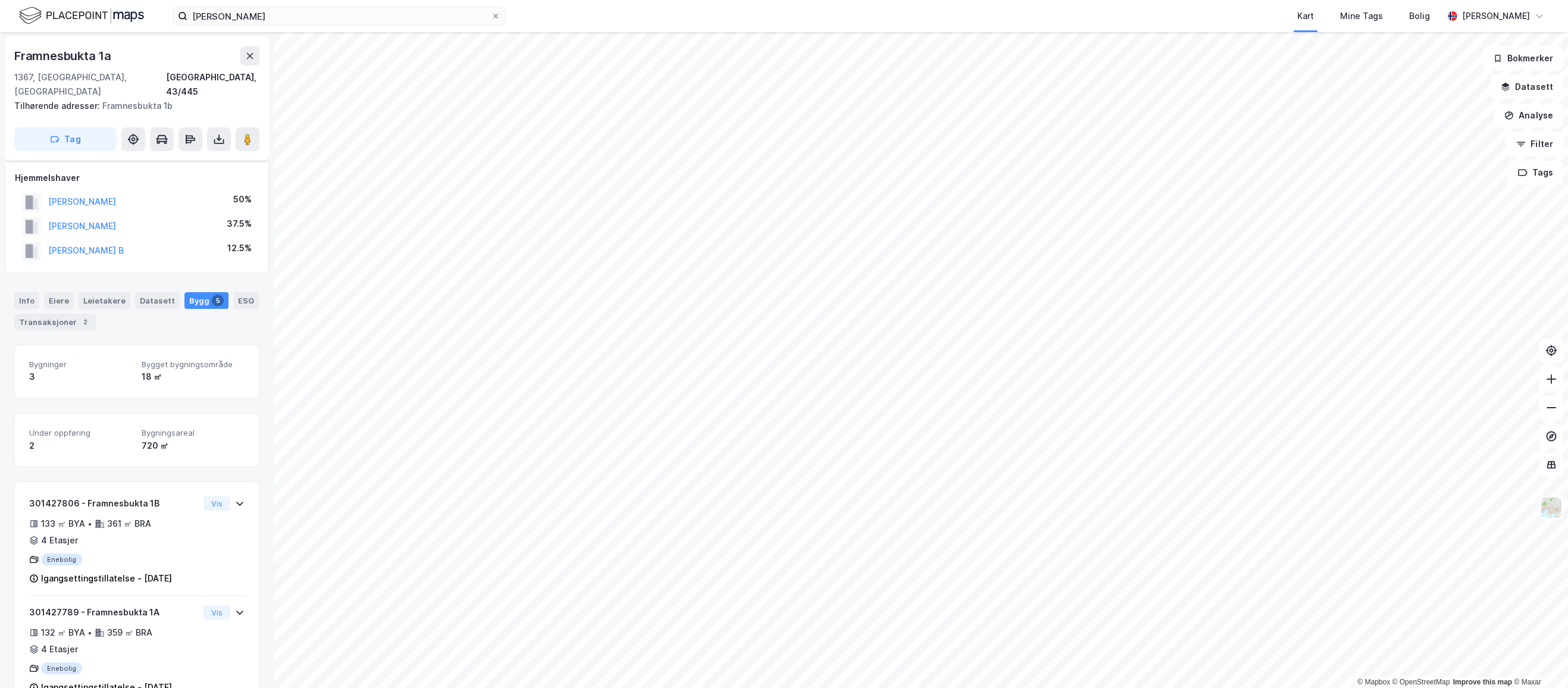
scroll to position [238, 0]
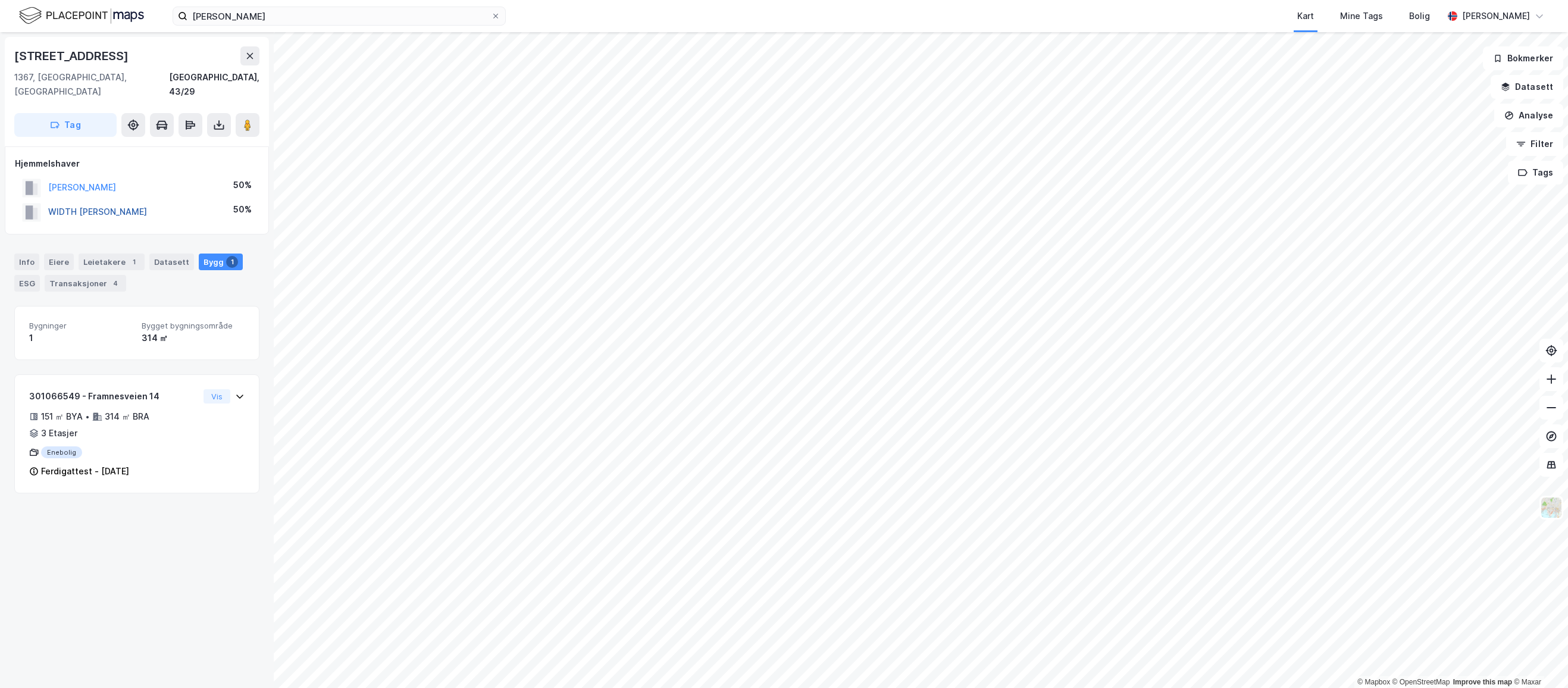
click at [0, 0] on button "WIDTH MARTINE DOMAAS" at bounding box center [0, 0] width 0 height 0
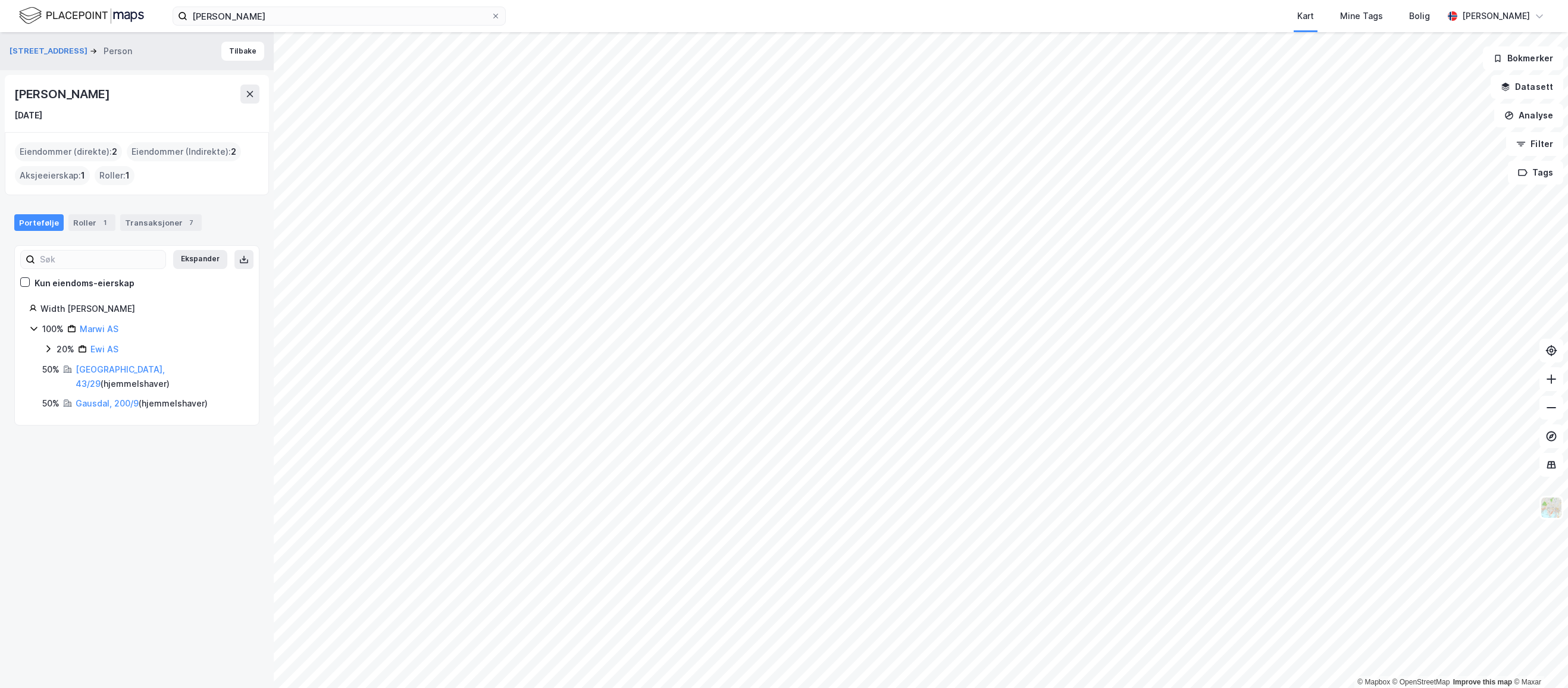
drag, startPoint x: 165, startPoint y: 99, endPoint x: 0, endPoint y: 100, distance: 165.0
click at [0, 100] on div "Framnesveien 14 Person Tilbake Martine Domaas Width 1. sep. 1988 Eiendommer (di…" at bounding box center [137, 360] width 273 height 656
copy div "Martine Domaas Width"
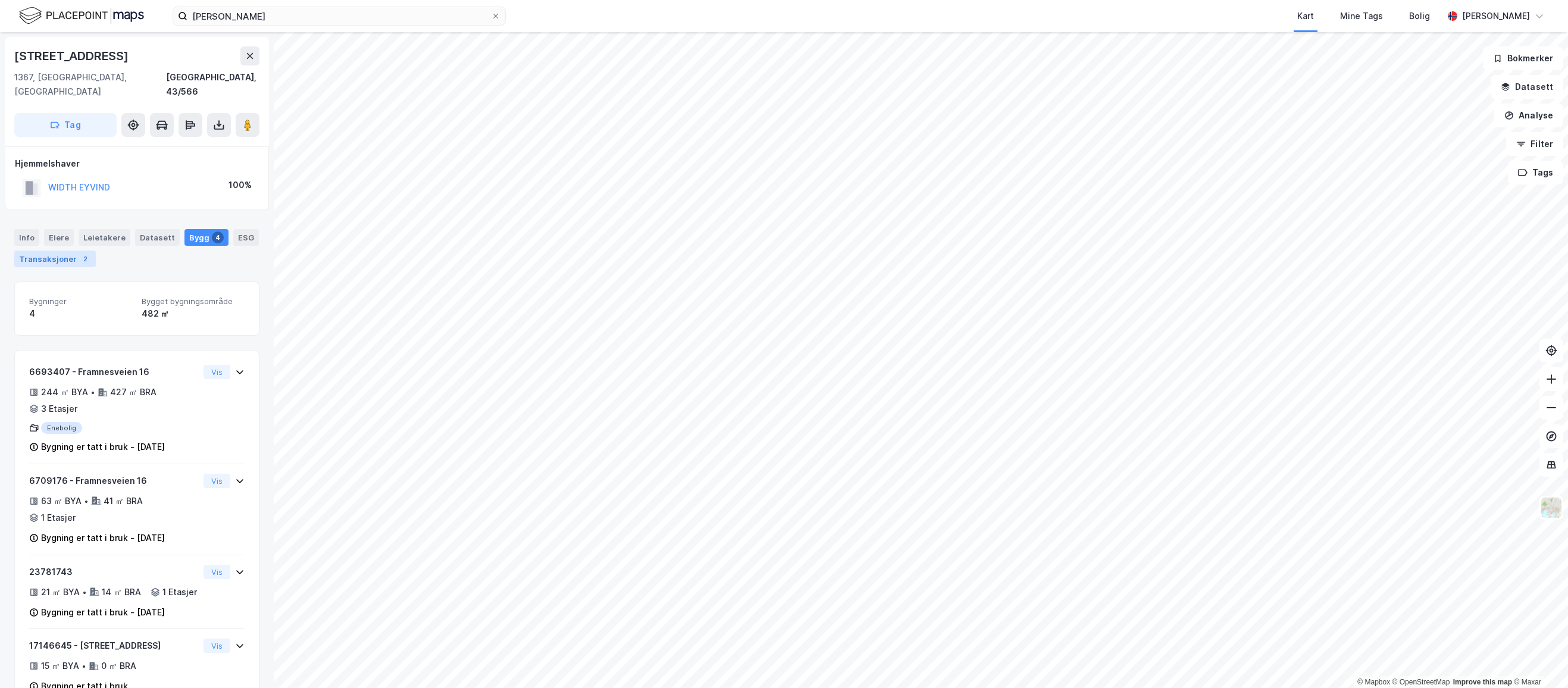
scroll to position [37, 0]
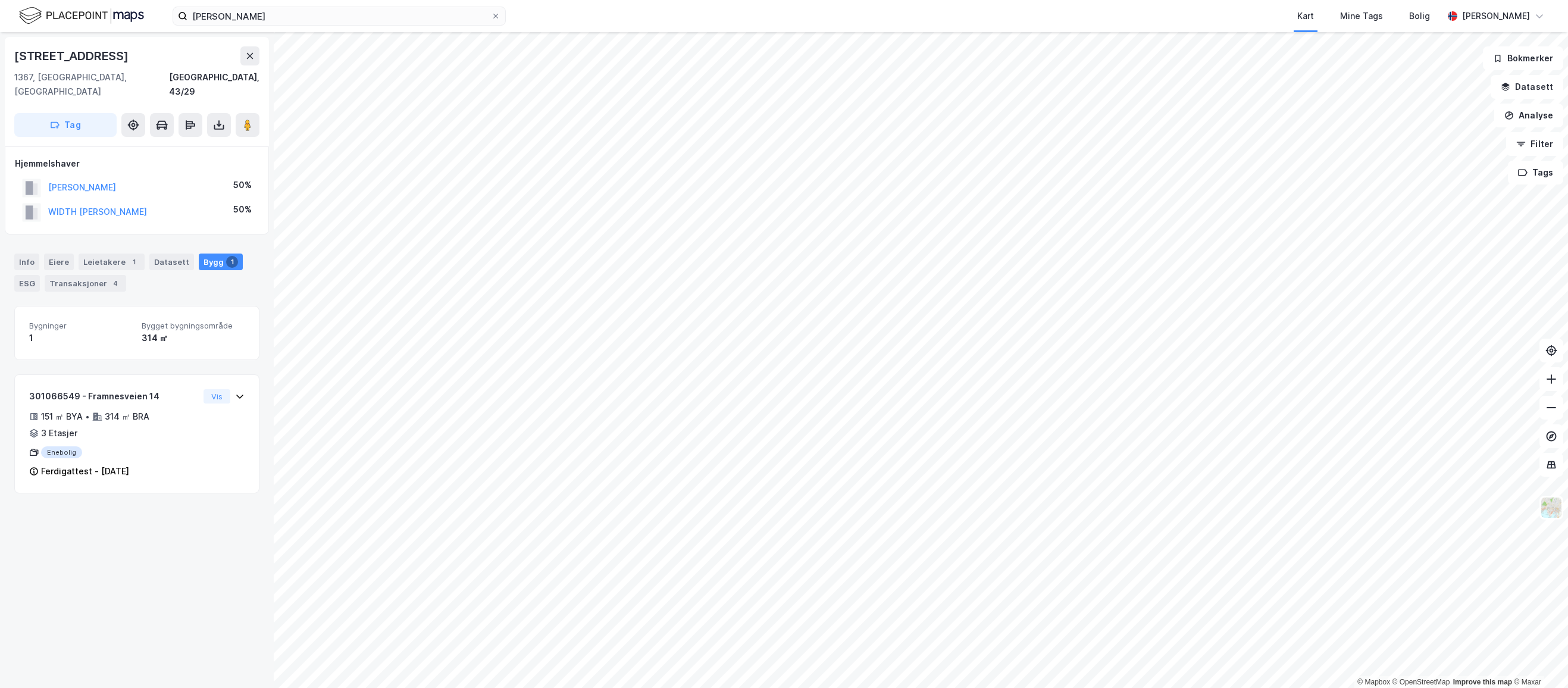
drag, startPoint x: 141, startPoint y: 167, endPoint x: 34, endPoint y: 172, distance: 107.1
click at [34, 176] on div "ØSTERHUS TERJE 50%" at bounding box center [137, 188] width 244 height 24
copy button "ØSTERHUS TERJE"
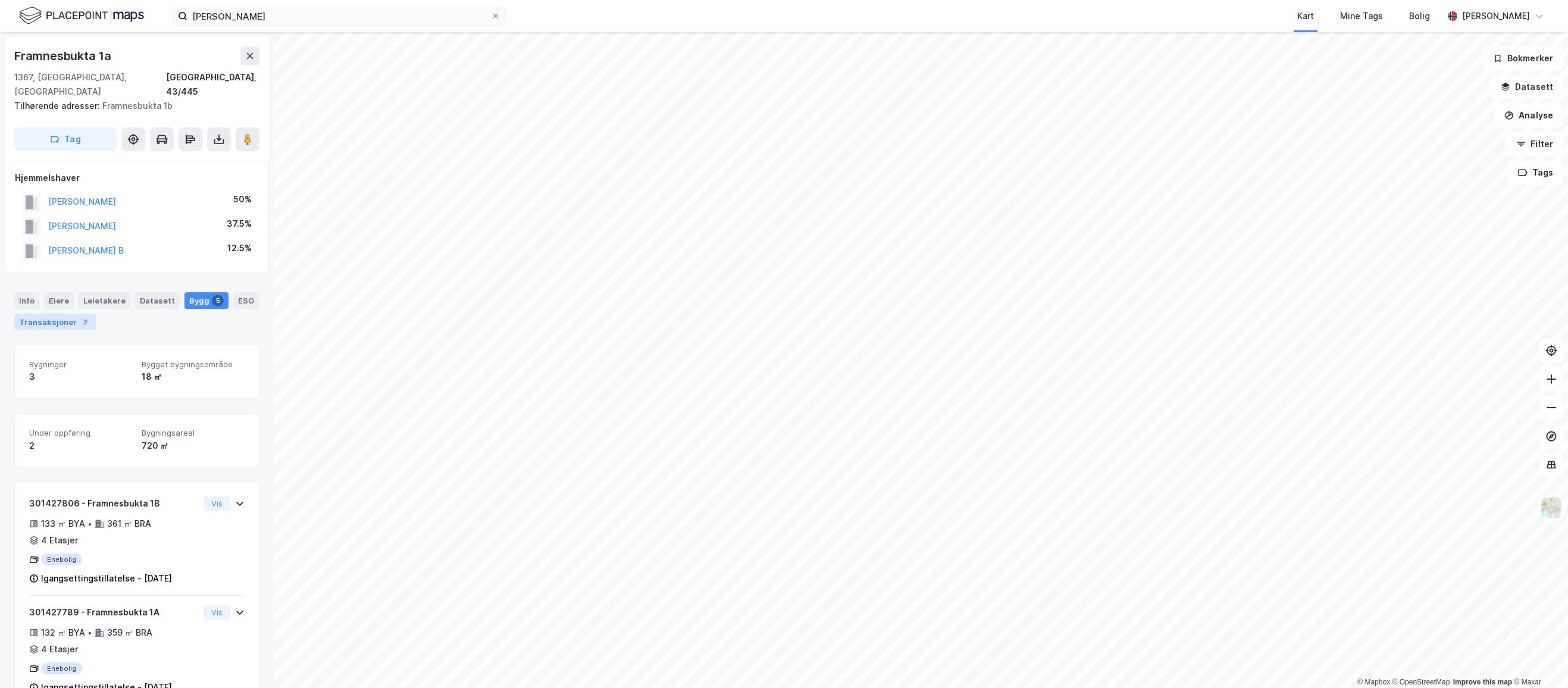
click at [29, 314] on div "Transaksjoner 2" at bounding box center [55, 322] width 82 height 17
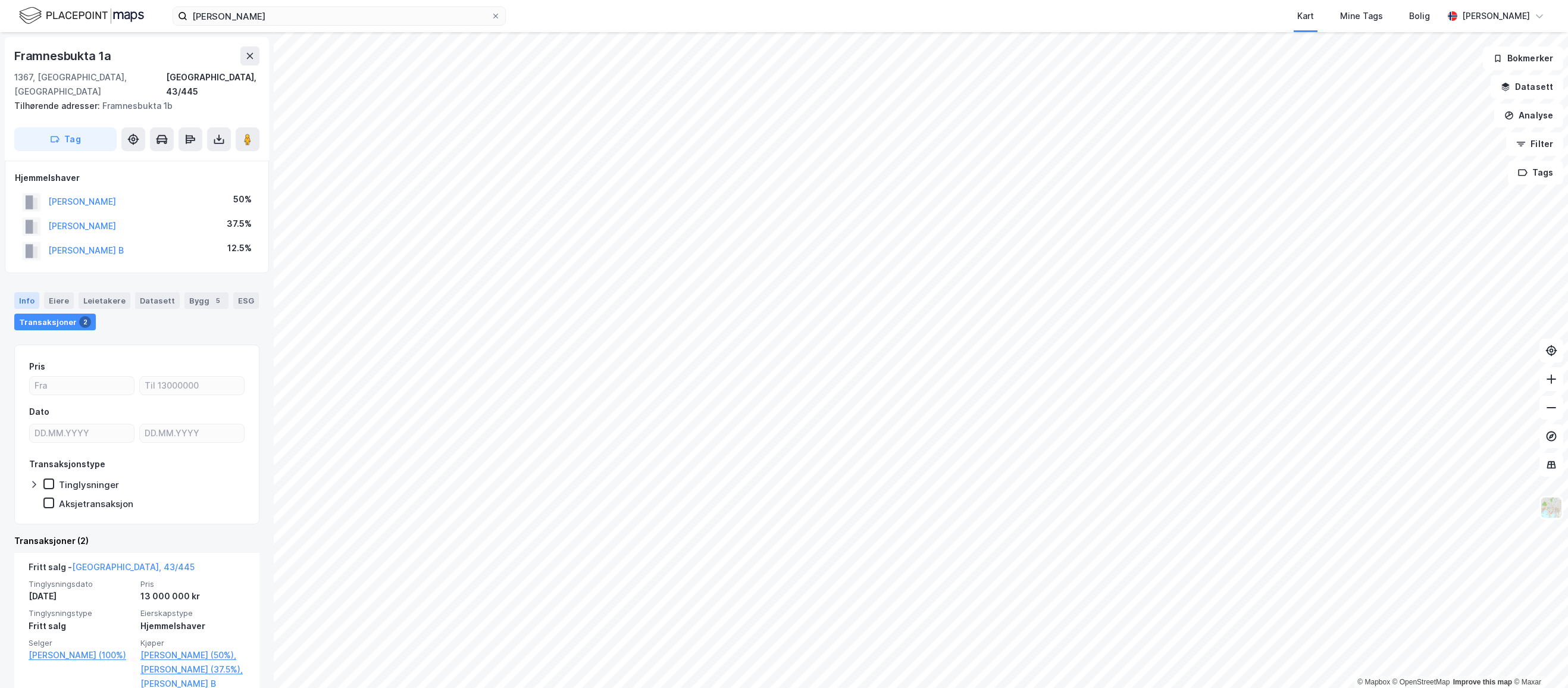
click at [25, 292] on div "Info" at bounding box center [26, 300] width 25 height 17
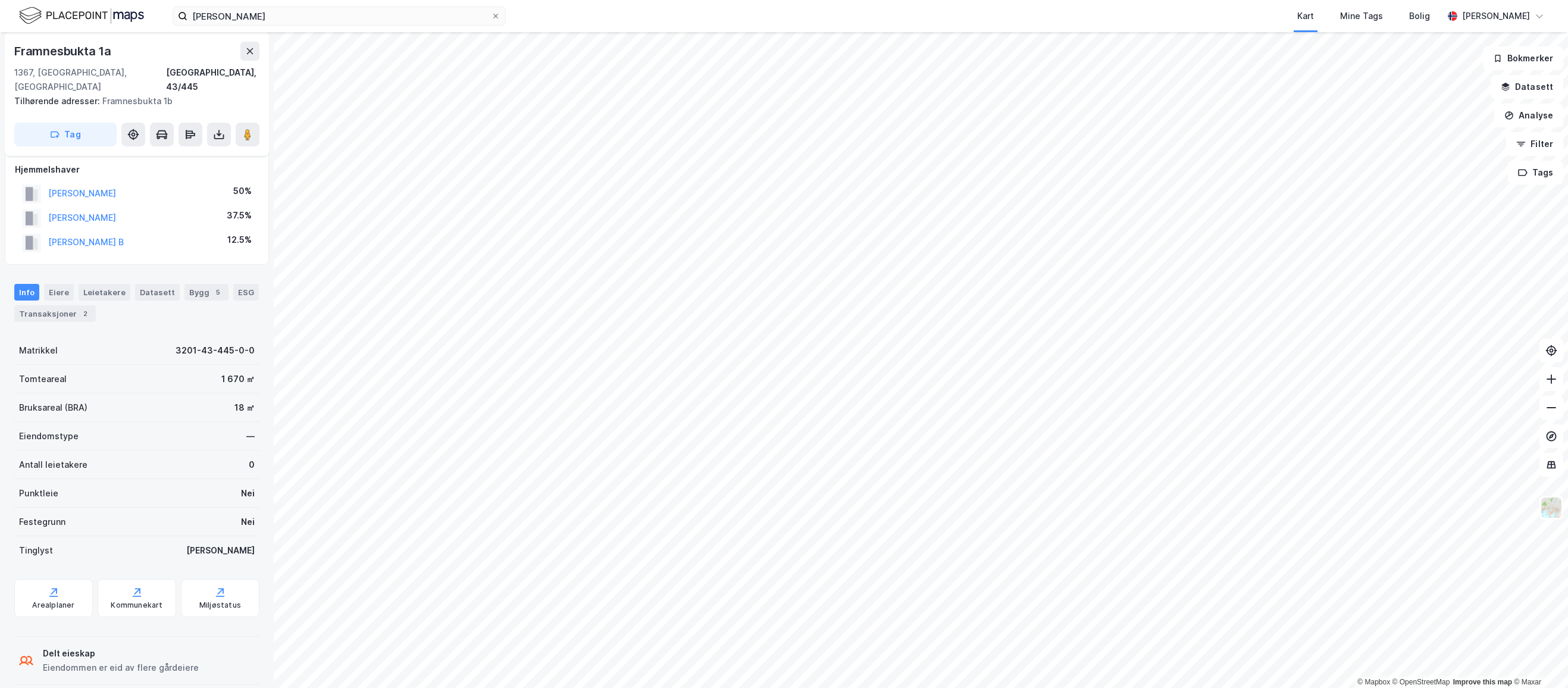
scroll to position [10, 0]
click at [63, 581] on div "Arealplaner" at bounding box center [53, 596] width 78 height 38
click at [61, 282] on div "Eiere" at bounding box center [59, 290] width 29 height 17
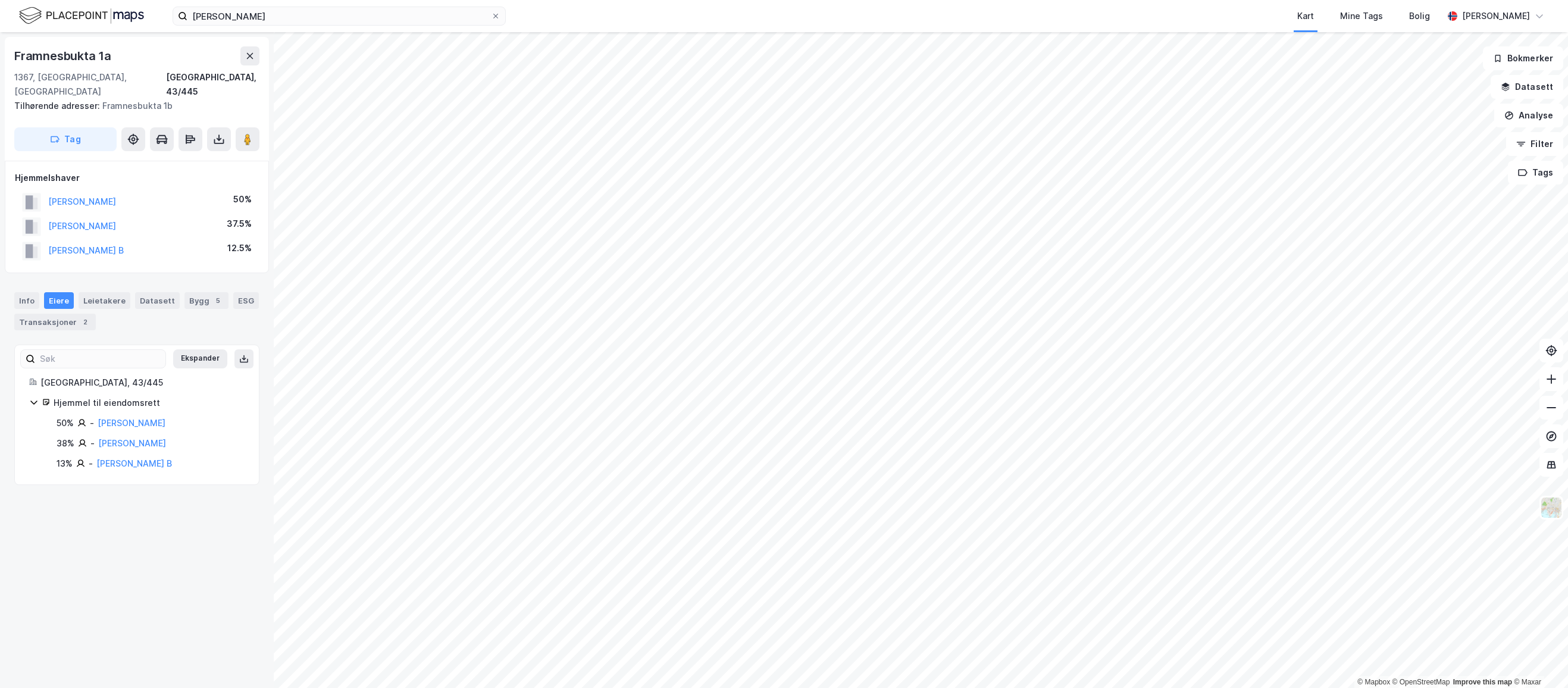
click at [220, 292] on div "Info Eiere Leietakere Datasett Bygg 5 ESG Transaksjoner 2" at bounding box center [137, 311] width 245 height 38
click at [196, 292] on div "Bygg 5" at bounding box center [206, 300] width 44 height 17
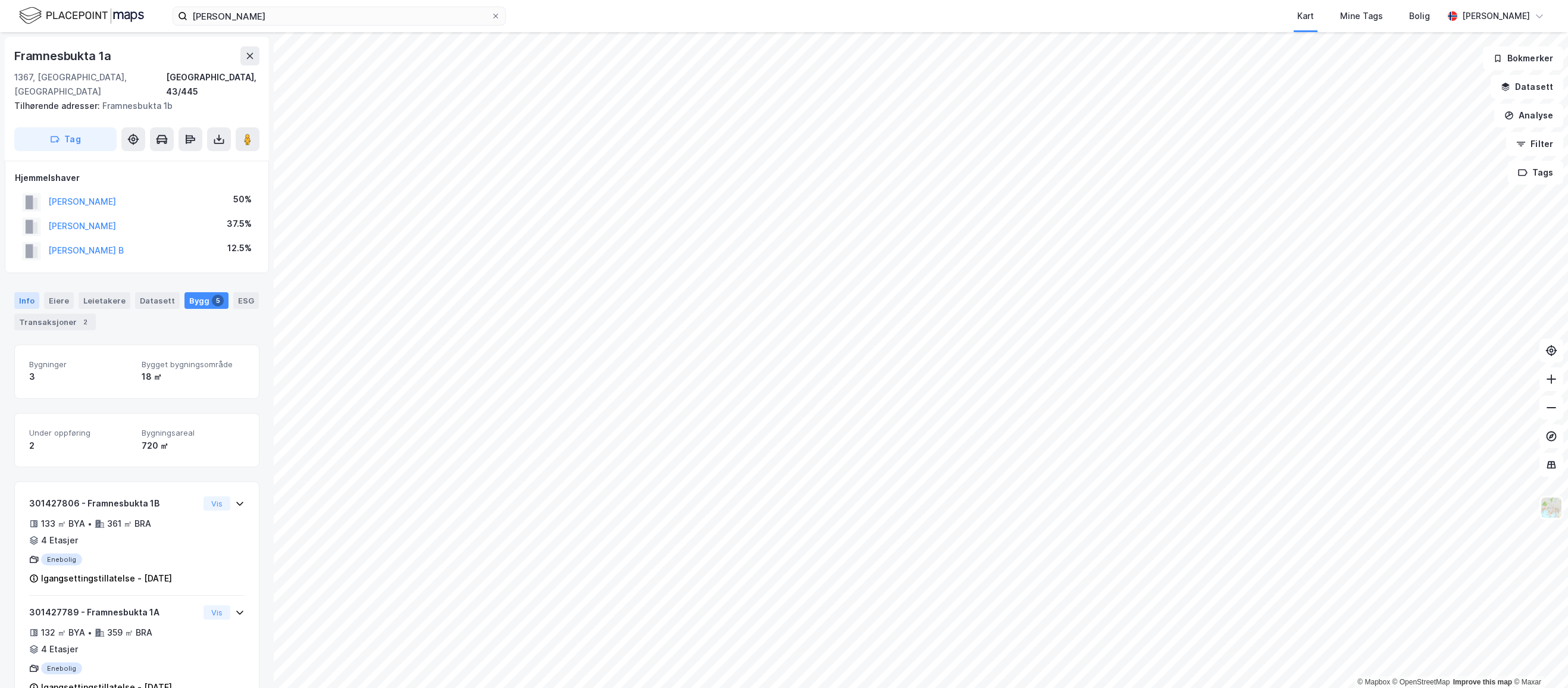
click at [31, 292] on div "Info" at bounding box center [26, 300] width 25 height 17
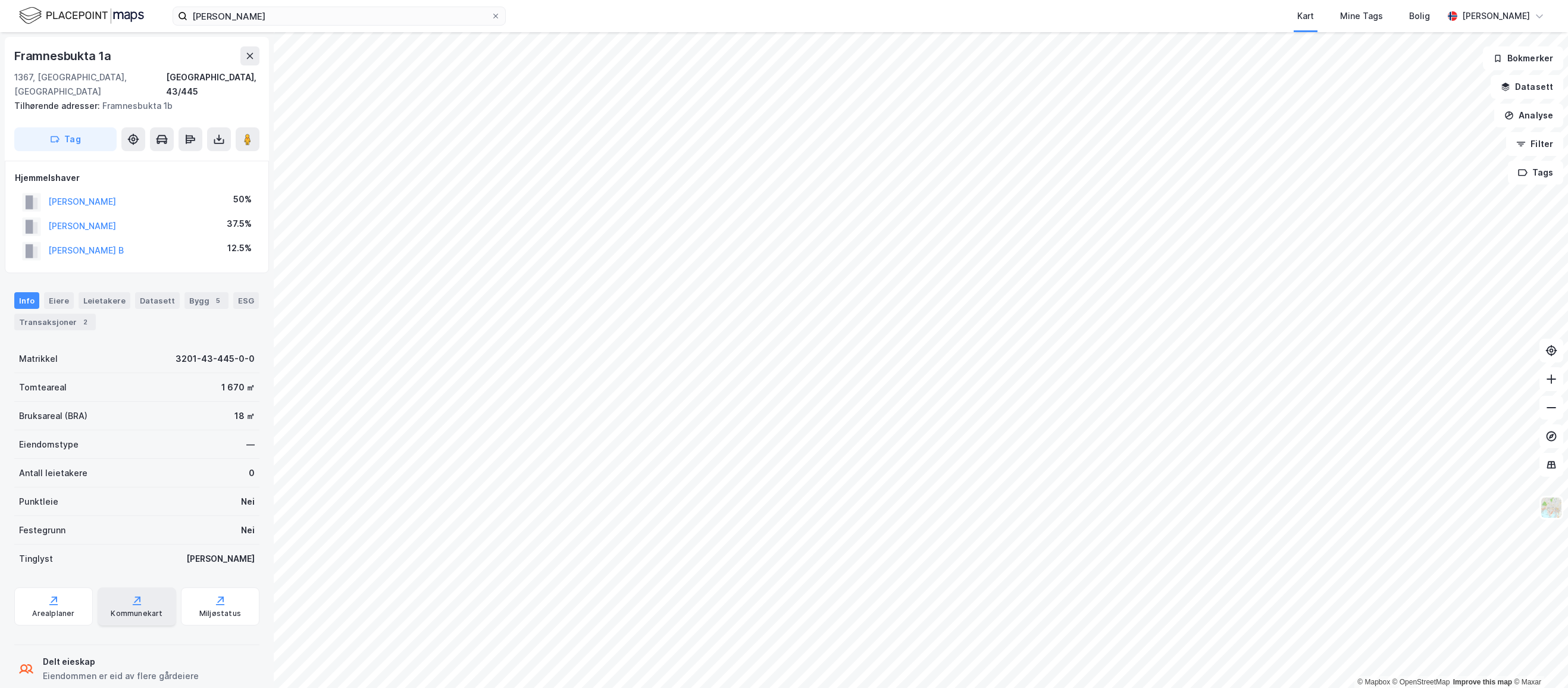
click at [149, 592] on div "Kommunekart" at bounding box center [137, 606] width 78 height 38
